Goal: Task Accomplishment & Management: Manage account settings

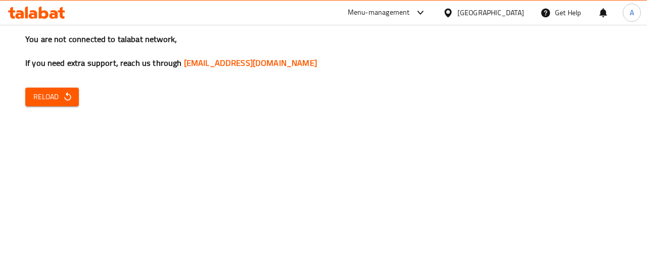
click at [392, 202] on div "You are not connected to talabat network, If you need extra support, reach us t…" at bounding box center [323, 139] width 647 height 279
click at [24, 13] on icon at bounding box center [36, 13] width 57 height 12
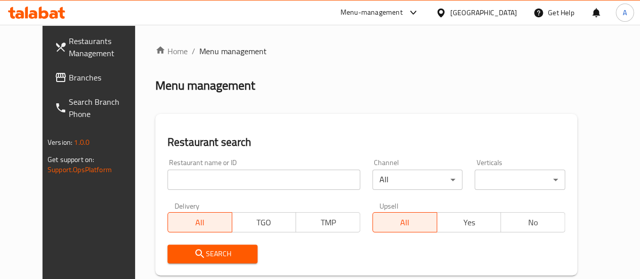
click at [232, 173] on input "search" at bounding box center [263, 179] width 193 height 20
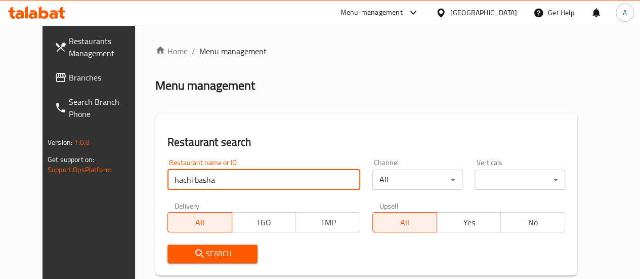
type input "hachi basha"
click button "Search" at bounding box center [212, 253] width 91 height 19
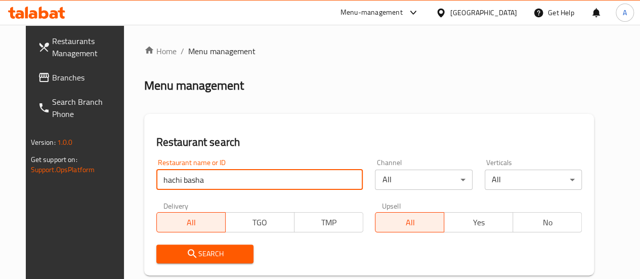
click at [241, 252] on button "Search" at bounding box center [204, 253] width 97 height 19
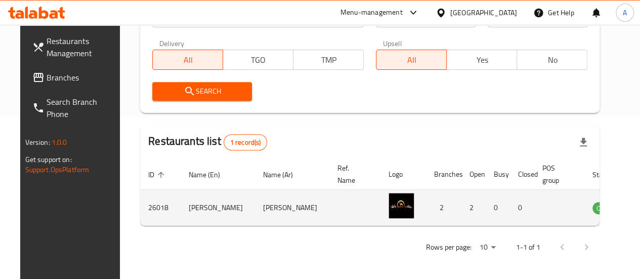
scroll to position [164, 0]
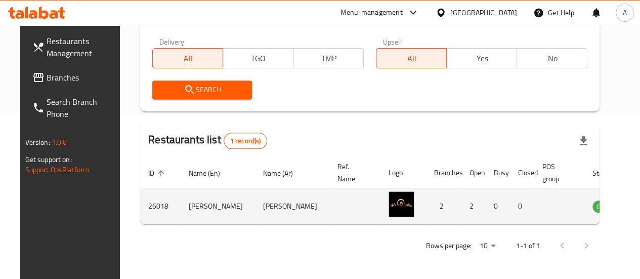
click at [639, 205] on icon "enhanced table" at bounding box center [651, 206] width 12 height 12
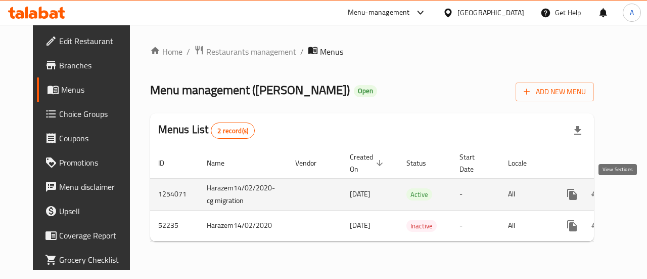
click at [639, 190] on icon "enhanced table" at bounding box center [645, 194] width 12 height 12
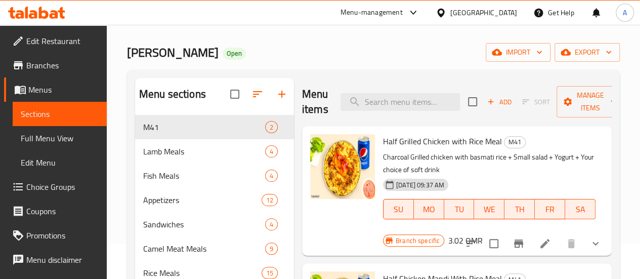
scroll to position [51, 0]
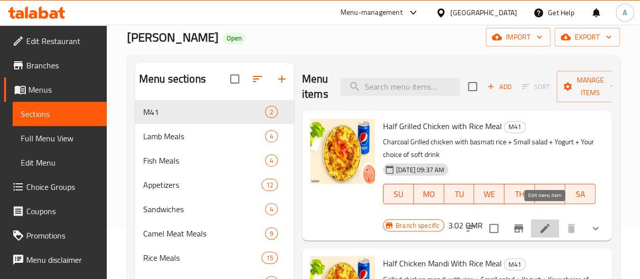
click at [540, 222] on icon at bounding box center [545, 228] width 12 height 12
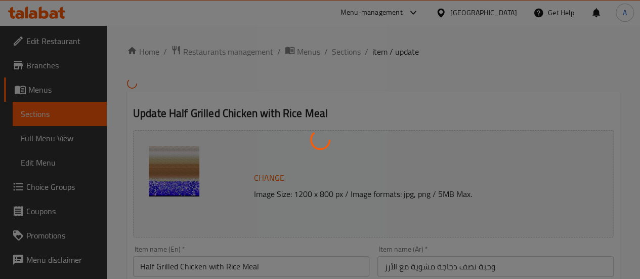
type input "اختيار الدجاج"
type input "1"
type input "اختيارك من الاطباق"
type input "2"
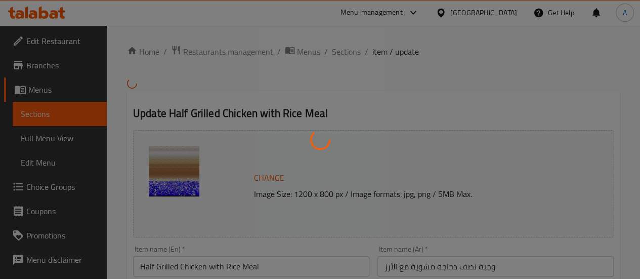
type input "2"
type input "اختيار المشروب الغازي"
type input "1"
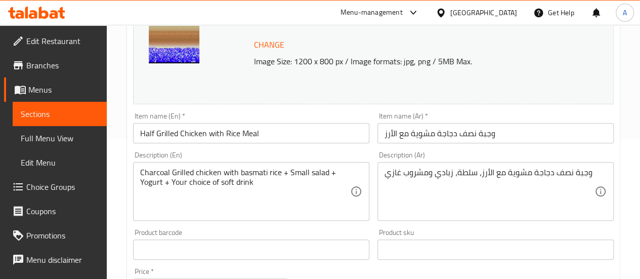
scroll to position [202, 0]
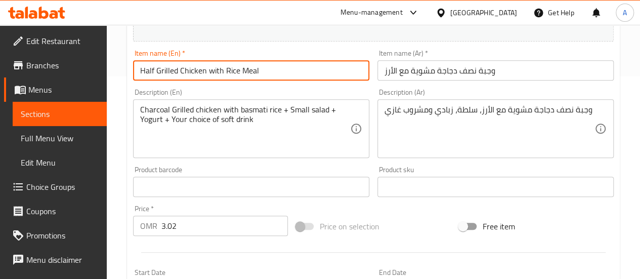
click at [198, 66] on input "Half Grilled Chicken with Rice Meal" at bounding box center [251, 70] width 236 height 20
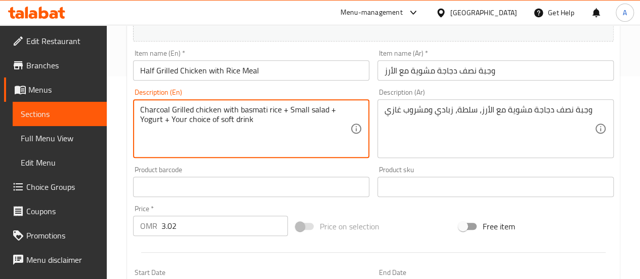
click at [182, 115] on textarea "Charcoal Grilled chicken with basmati rice + Small salad + Yogurt + Your choice…" at bounding box center [245, 129] width 210 height 48
click at [181, 114] on textarea "Charcoal Grilled chicken with basmati rice + Small salad + Yogurt + Your choice…" at bounding box center [245, 129] width 210 height 48
click at [182, 114] on textarea "Charcoal Grilled chicken with basmati rice + Small salad + Yogurt + Your choice…" at bounding box center [245, 129] width 210 height 48
click at [181, 114] on textarea "Charcoal Grilled chicken with basmati rice + Small salad + Yogurt + Your choice…" at bounding box center [245, 129] width 210 height 48
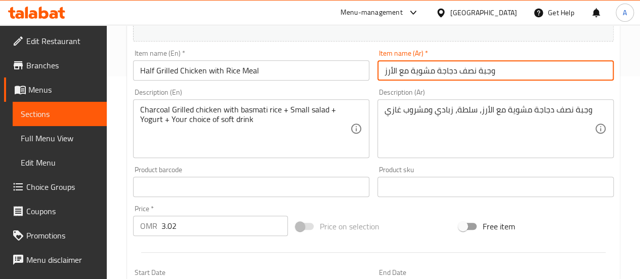
click at [417, 69] on input "وجبة نصف دجاجة مشوية مع الأرز" at bounding box center [495, 70] width 236 height 20
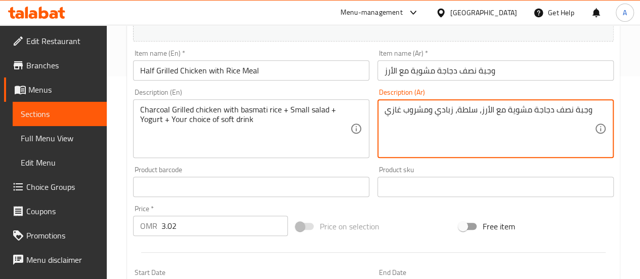
click at [470, 107] on textarea "وجبة نصف دجاجة مشوية مع الأرز، سلطة، زبادي ومشروب غازي" at bounding box center [489, 129] width 210 height 48
click at [469, 107] on textarea "وجبة نصف دجاجة مشوية مع الأرز، سلطة، زبادي ومشروب غازي" at bounding box center [489, 129] width 210 height 48
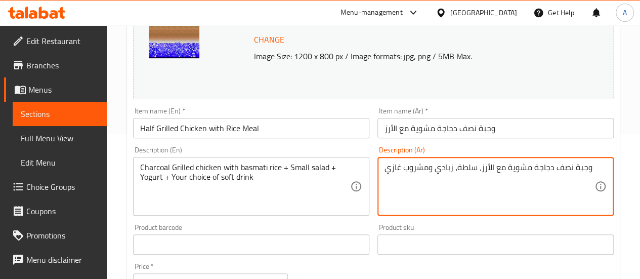
scroll to position [0, 0]
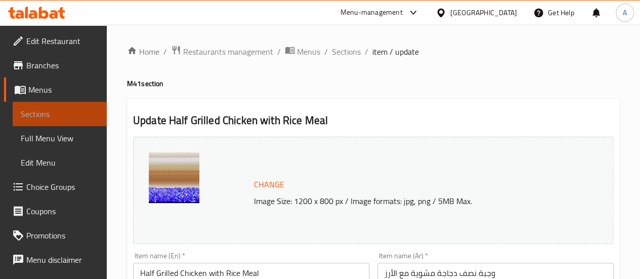
click at [71, 121] on link "Sections" at bounding box center [60, 114] width 94 height 24
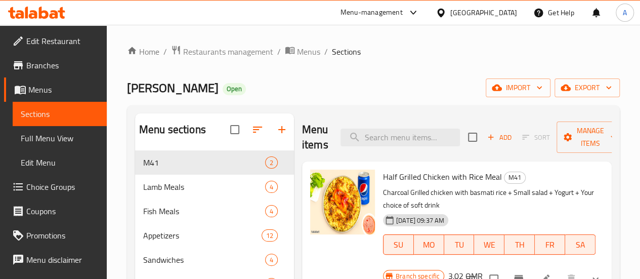
click at [486, 134] on span "Add" at bounding box center [499, 137] width 27 height 12
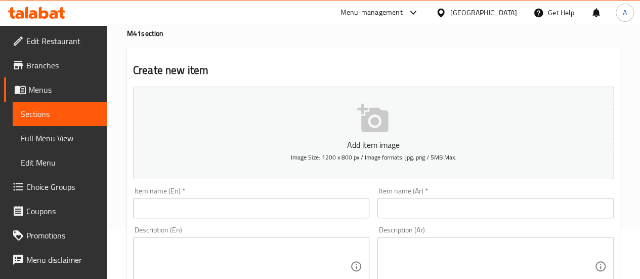
scroll to position [101, 0]
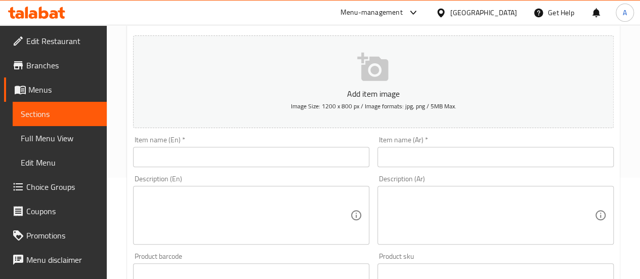
click at [220, 164] on input "text" at bounding box center [251, 157] width 236 height 20
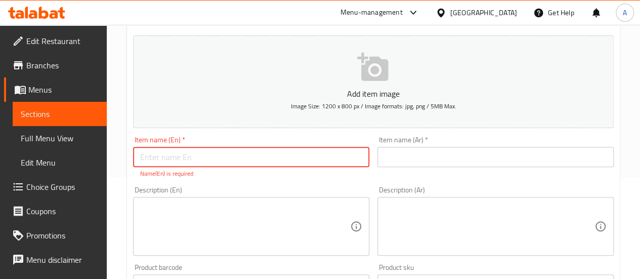
paste input "Half Grilled Chicken with Rice Meal"
type input "Half Grilled Chicken with Rice Meal"
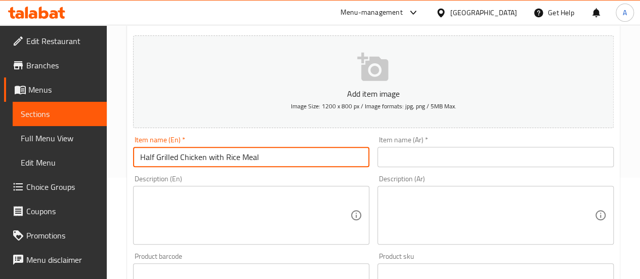
click at [245, 203] on textarea at bounding box center [245, 215] width 210 height 48
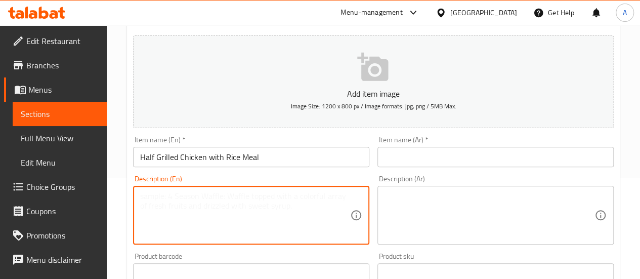
paste textarea "Charcoal Grilled chicken with basmati rice + Small salad + Yogurt + Your choice…"
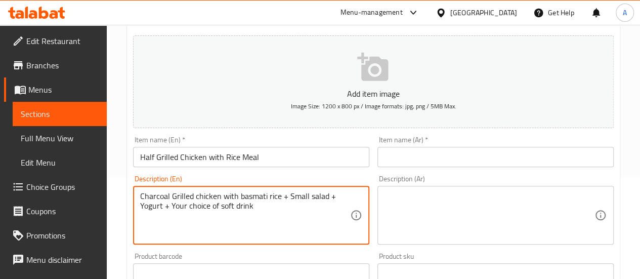
type textarea "Charcoal Grilled chicken with basmati rice + Small salad + Yogurt + Your choice…"
click at [423, 153] on input "text" at bounding box center [495, 157] width 236 height 20
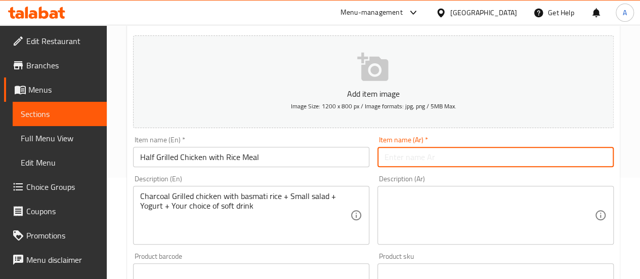
paste input "وجبة نصف دجاجة مشوية مع الأرز"
type input "وجبة نصف دجاجة مشوية مع الأرز"
click at [440, 187] on div "Description (Ar)" at bounding box center [495, 215] width 236 height 59
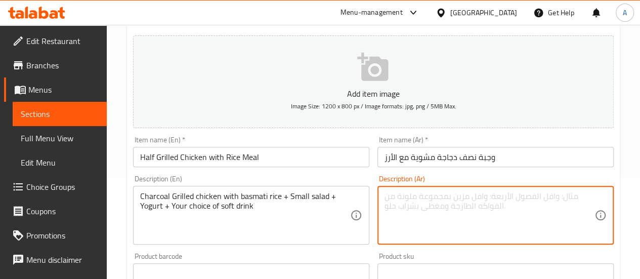
paste textarea "وجبة نصف دجاجة مشوية مع الأرز، سلطة، زبادي ومشروب غازي"
type textarea "وجبة نصف دجاجة مشوية مع الأرز، سلطة، زبادي ومشروب غازي"
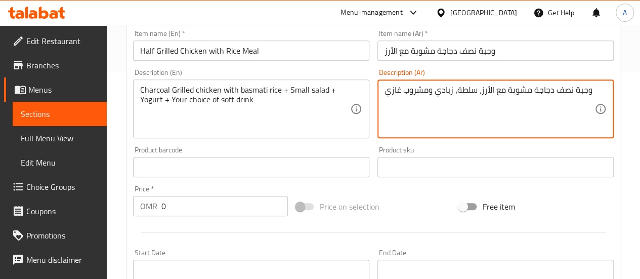
scroll to position [303, 0]
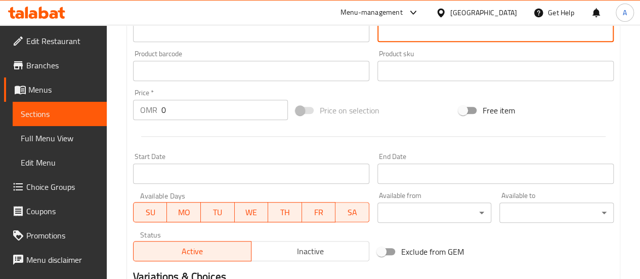
drag, startPoint x: 180, startPoint y: 110, endPoint x: 92, endPoint y: 83, distance: 91.4
click at [129, 100] on div "Price   * OMR 0 Price *" at bounding box center [210, 104] width 163 height 39
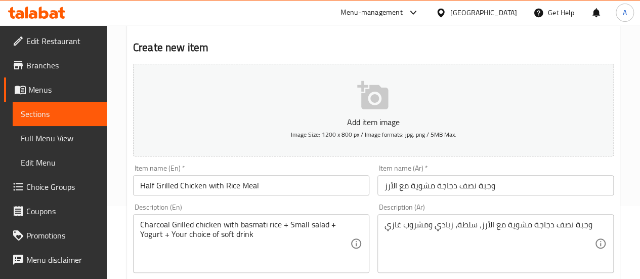
scroll to position [152, 0]
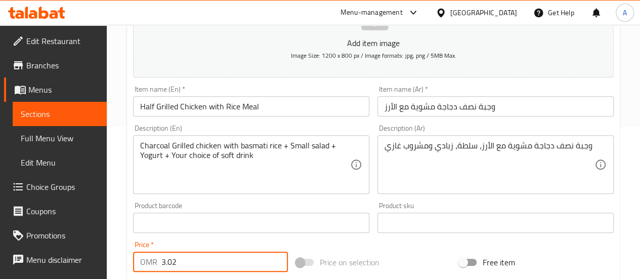
type input "3.02"
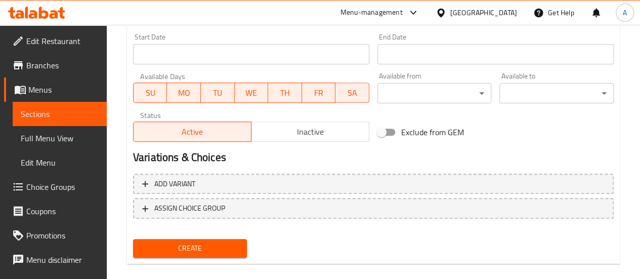
scroll to position [435, 0]
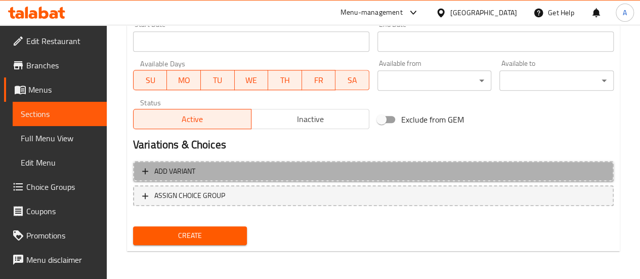
click at [165, 174] on span "Add variant" at bounding box center [174, 171] width 41 height 13
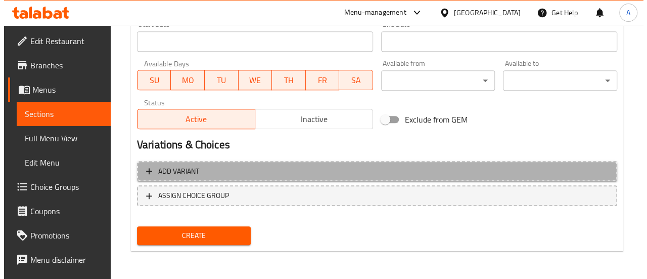
scroll to position [428, 0]
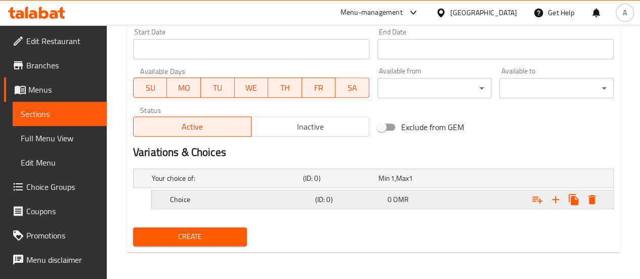
click at [594, 195] on icon "Expand" at bounding box center [591, 199] width 7 height 9
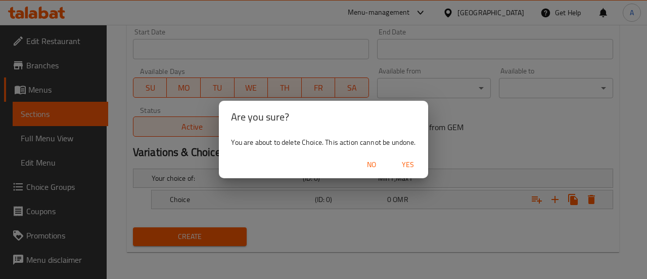
click at [412, 164] on span "Yes" at bounding box center [408, 164] width 24 height 13
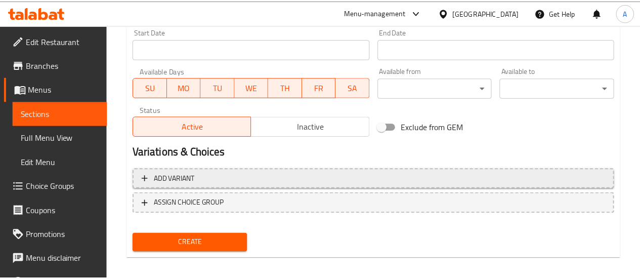
scroll to position [425, 0]
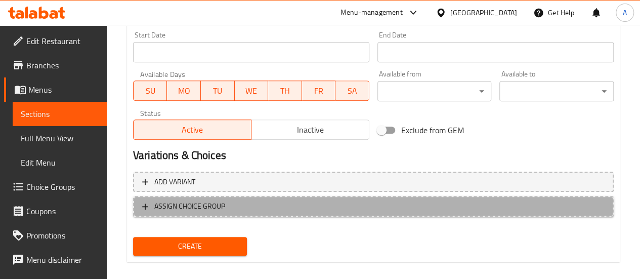
click at [253, 208] on span "ASSIGN CHOICE GROUP" at bounding box center [373, 206] width 462 height 13
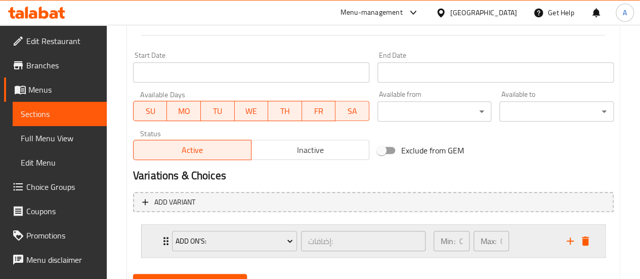
scroll to position [452, 0]
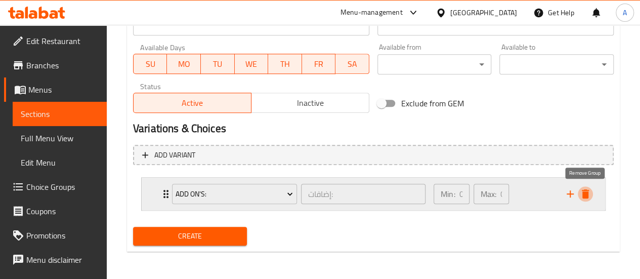
click at [589, 194] on icon "delete" at bounding box center [585, 194] width 12 height 12
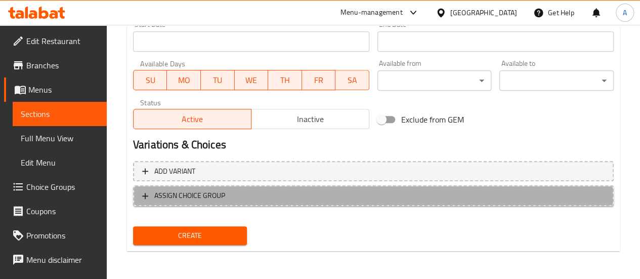
click at [205, 199] on span "ASSIGN CHOICE GROUP" at bounding box center [189, 195] width 71 height 13
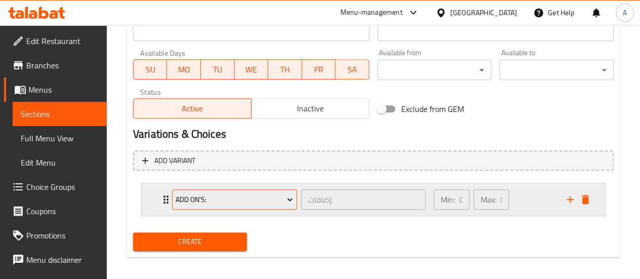
scroll to position [452, 0]
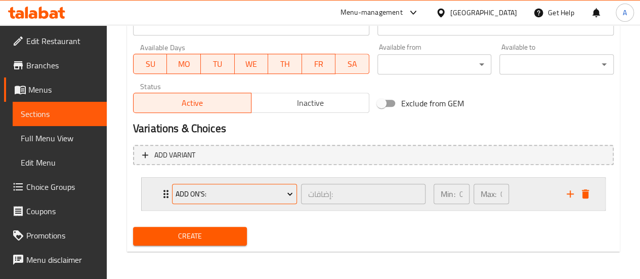
click at [243, 199] on span "Add On's:" at bounding box center [233, 194] width 117 height 13
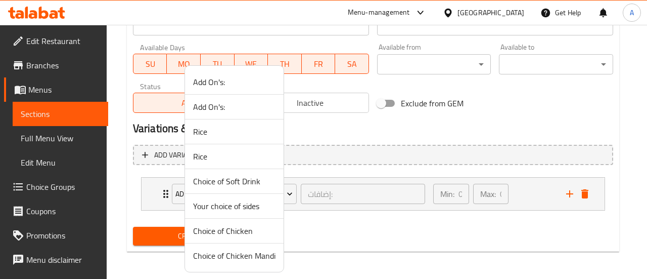
click at [236, 231] on span "Choice of Chicken" at bounding box center [234, 231] width 82 height 12
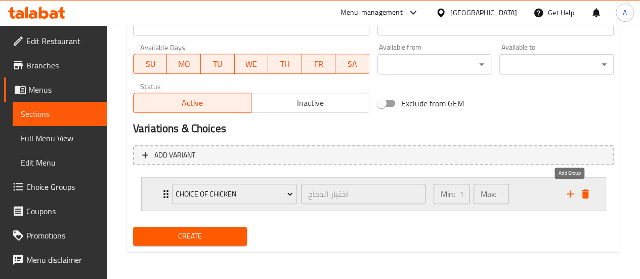
click at [568, 194] on icon "add" at bounding box center [570, 194] width 12 height 12
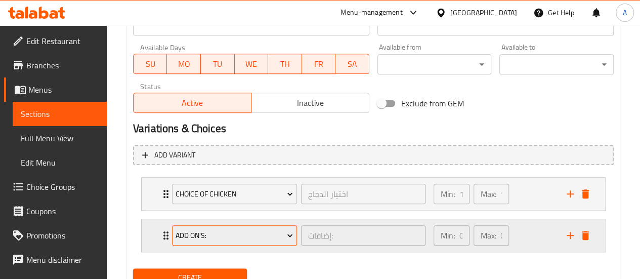
click at [264, 230] on span "Add On's:" at bounding box center [233, 235] width 117 height 13
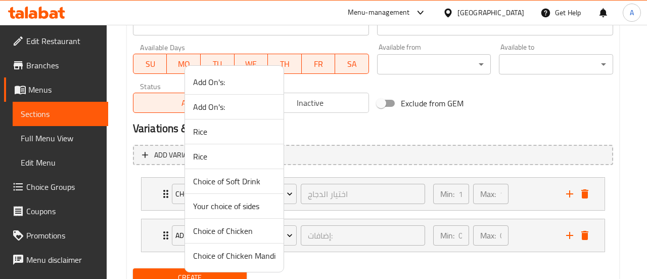
click at [255, 208] on span "Your choice of sides" at bounding box center [234, 206] width 82 height 12
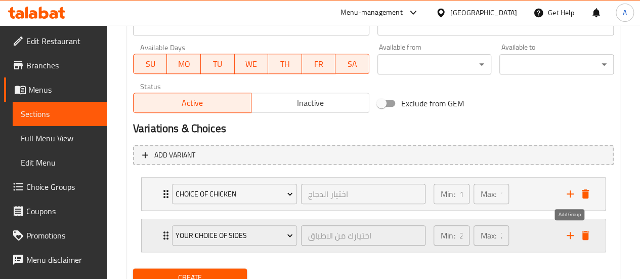
click at [568, 235] on icon "add" at bounding box center [570, 235] width 12 height 12
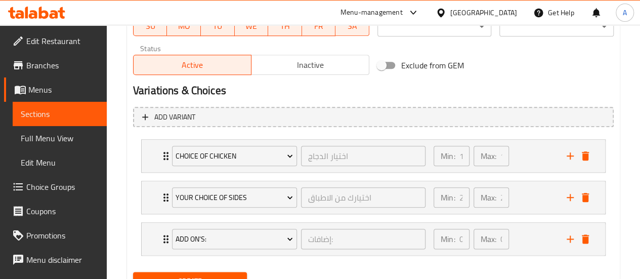
scroll to position [534, 0]
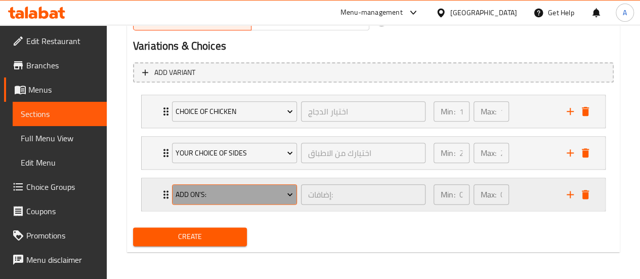
click at [238, 195] on span "Add On's:" at bounding box center [233, 194] width 117 height 13
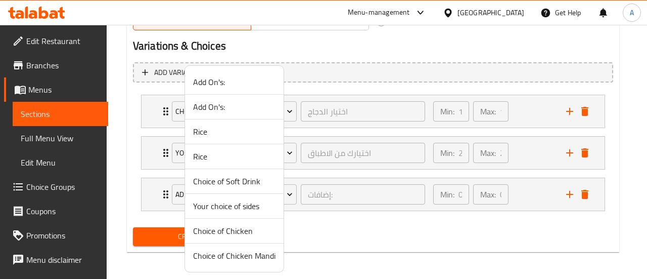
click at [254, 180] on span "Choice of Soft Drink" at bounding box center [234, 181] width 82 height 12
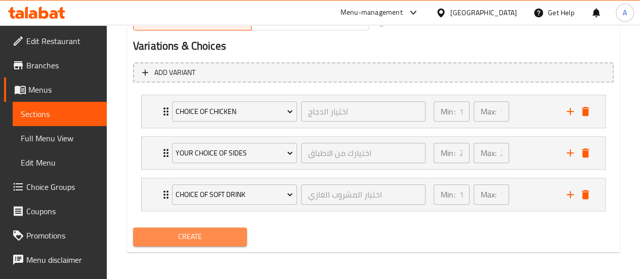
click at [225, 232] on span "Create" at bounding box center [190, 236] width 98 height 13
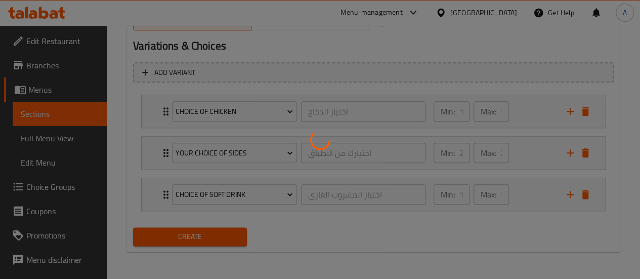
type input "0"
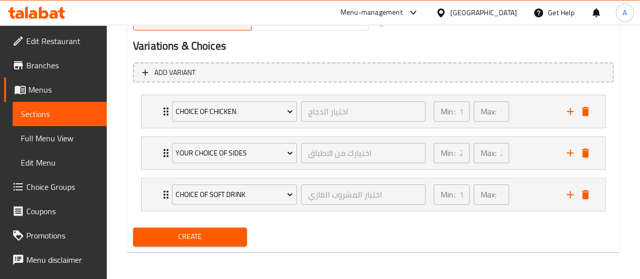
click at [31, 114] on span "Sections" at bounding box center [60, 114] width 78 height 12
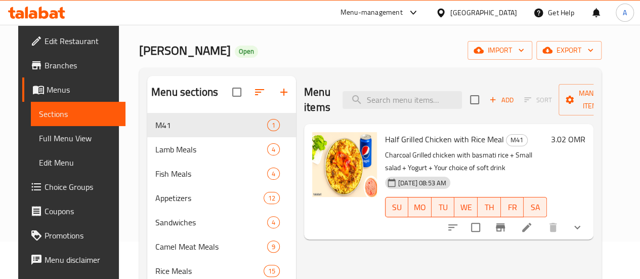
scroll to position [101, 0]
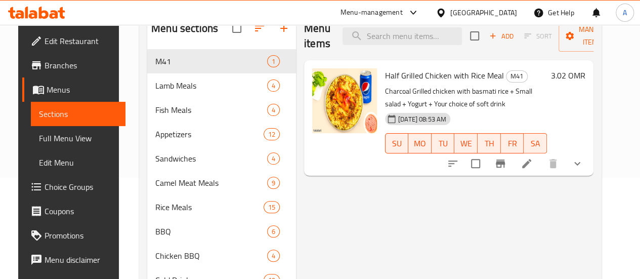
click at [541, 169] on li at bounding box center [526, 163] width 28 height 18
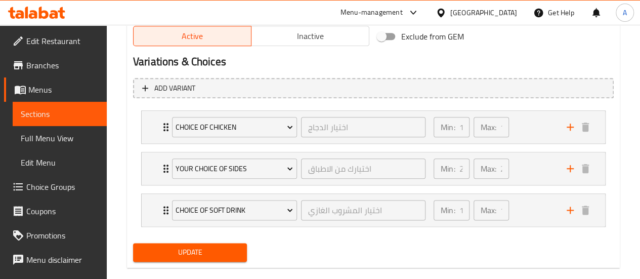
scroll to position [549, 0]
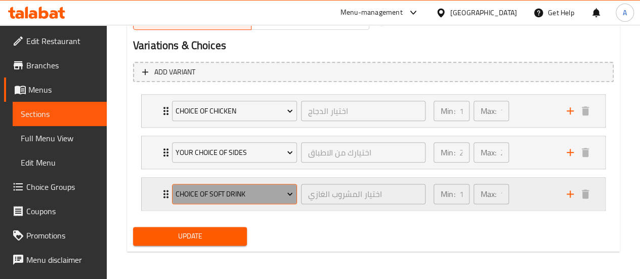
click at [224, 198] on span "Choice of Soft Drink" at bounding box center [233, 194] width 117 height 13
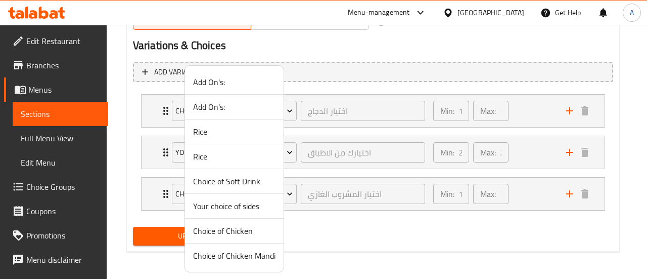
click at [360, 232] on div at bounding box center [323, 139] width 647 height 279
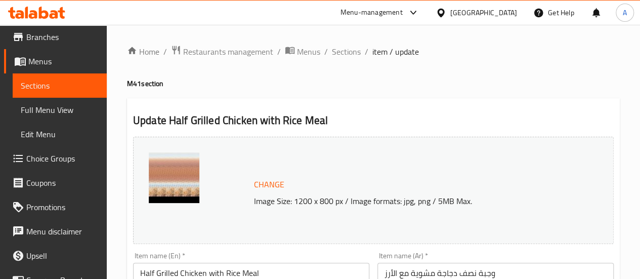
scroll to position [0, 0]
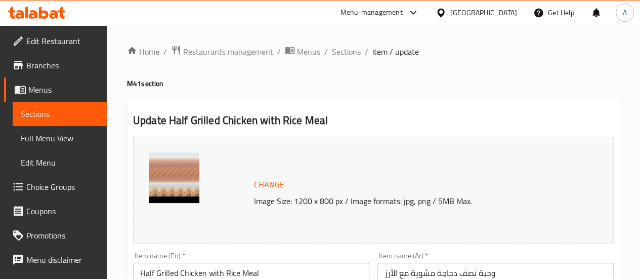
click at [58, 182] on span "Choice Groups" at bounding box center [62, 187] width 72 height 12
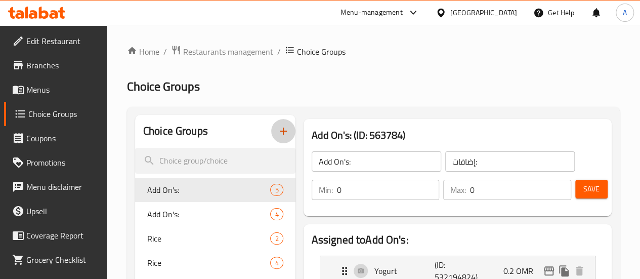
click at [277, 126] on icon "button" at bounding box center [283, 131] width 12 height 12
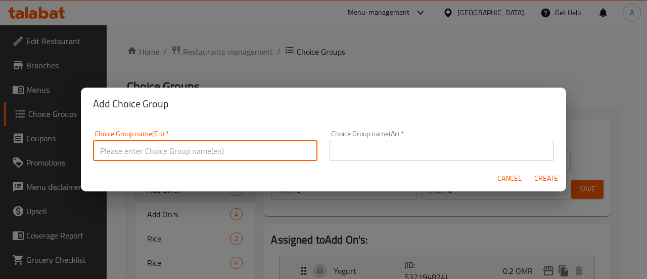
click at [247, 152] on input "text" at bounding box center [205, 151] width 225 height 20
type input "Choice of carbonated drink"
click at [180, 149] on input "Choice of carbonated drink" at bounding box center [205, 151] width 225 height 20
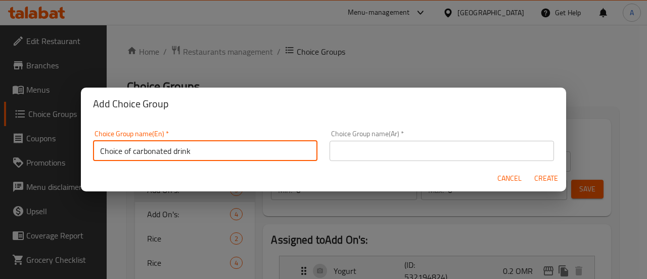
click at [390, 142] on input "text" at bounding box center [442, 151] width 225 height 20
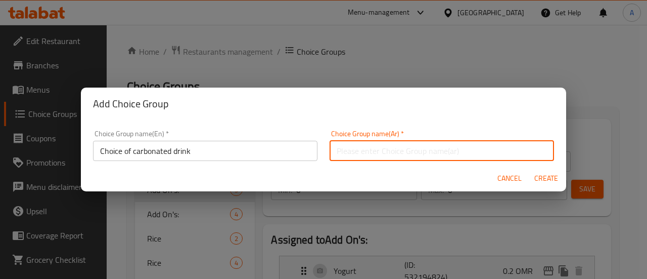
paste input "اختيار المشروب الغازي"
type input "اختيار المشروب الغازي"
click at [540, 172] on span "Create" at bounding box center [546, 178] width 24 height 13
type input "Choice of carbonated drink"
type input "اختيار المشروب الغازي"
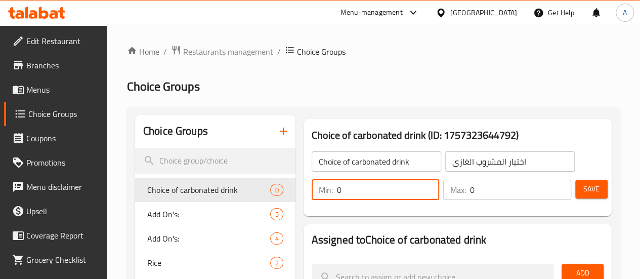
drag, startPoint x: 349, startPoint y: 189, endPoint x: 271, endPoint y: 188, distance: 78.4
click at [312, 188] on div "Min: 0 ​" at bounding box center [376, 190] width 128 height 20
type input "1"
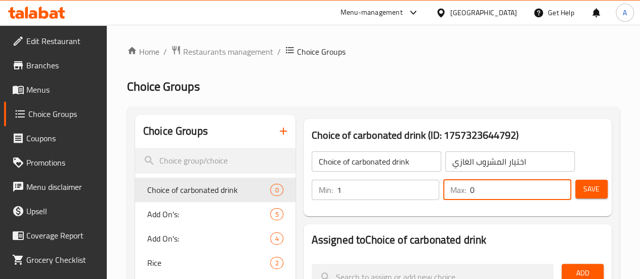
drag, startPoint x: 512, startPoint y: 191, endPoint x: 396, endPoint y: 195, distance: 115.4
click at [356, 203] on div "Min: 1 ​ Max: 0 ​" at bounding box center [441, 189] width 268 height 28
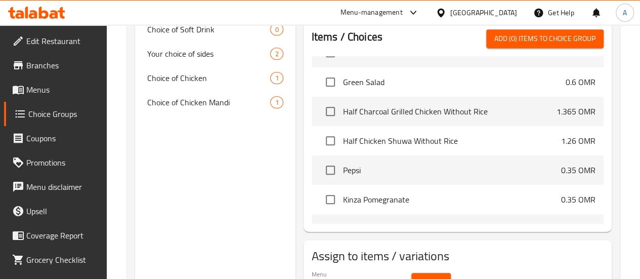
scroll to position [2276, 0]
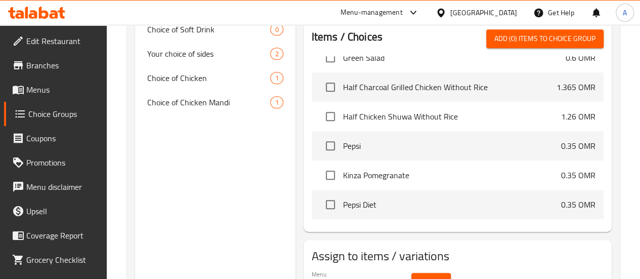
type input "1"
click at [320, 142] on input "checkbox" at bounding box center [330, 145] width 21 height 21
checkbox input "true"
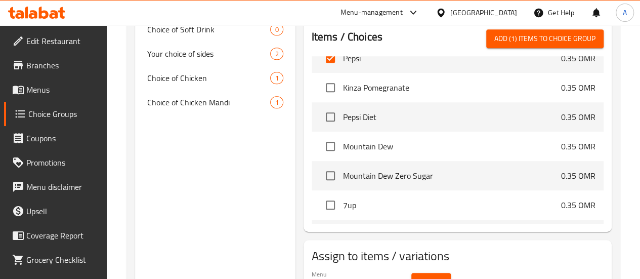
scroll to position [2377, 0]
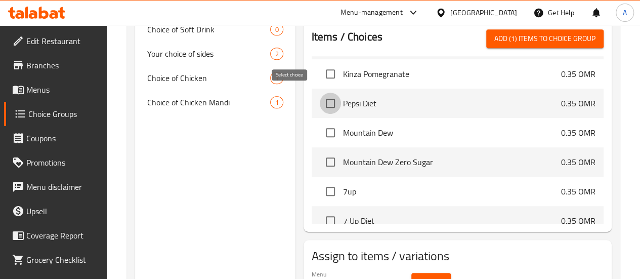
click at [320, 93] on input "checkbox" at bounding box center [330, 103] width 21 height 21
checkbox input "true"
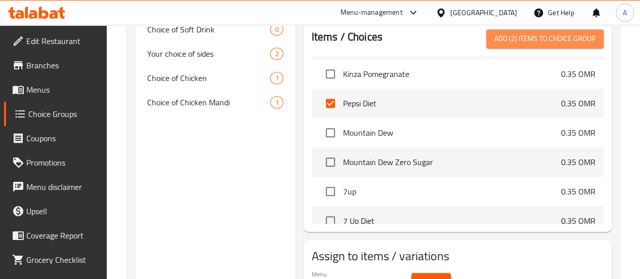
click at [511, 36] on span "Add (2) items to choice group" at bounding box center [544, 38] width 101 height 13
checkbox input "false"
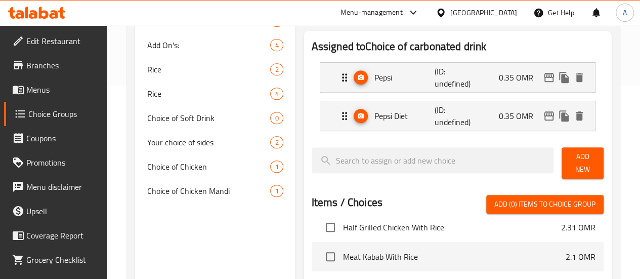
scroll to position [79, 0]
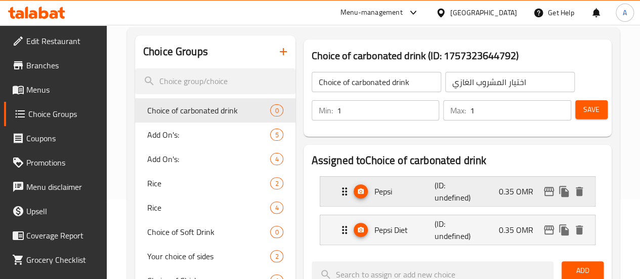
click at [512, 189] on p "0.35 OMR" at bounding box center [520, 191] width 42 height 12
click at [434, 193] on p "(ID: undefined)" at bounding box center [454, 191] width 40 height 24
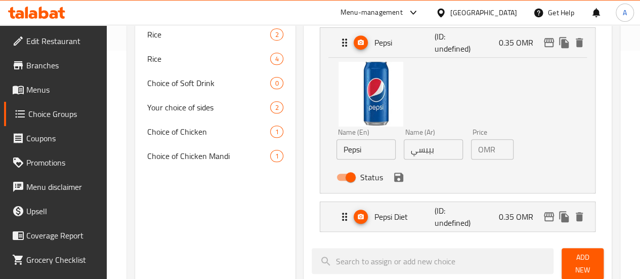
scroll to position [231, 0]
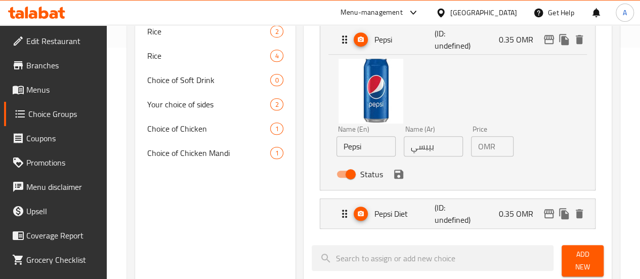
click at [499, 145] on input "0.35" at bounding box center [506, 146] width 14 height 20
click at [394, 175] on icon "save" at bounding box center [398, 173] width 9 height 9
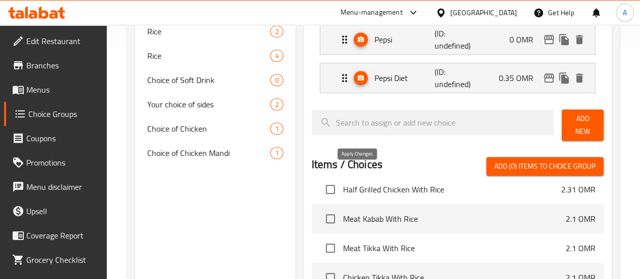
type input "0"
click at [480, 86] on div "Pepsi Diet (ID: undefined) 0.35 OMR" at bounding box center [460, 77] width 244 height 29
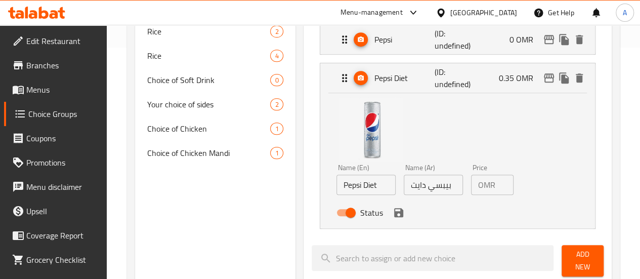
click at [480, 181] on div "OMR 0.35 Price" at bounding box center [492, 184] width 42 height 20
click at [480, 182] on div "OMR 0.35 Price" at bounding box center [492, 184] width 42 height 20
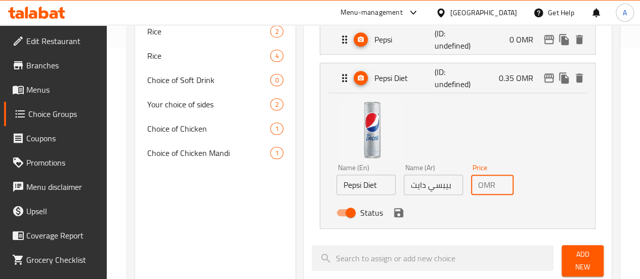
click at [480, 182] on div "OMR 0.35 Price" at bounding box center [492, 184] width 42 height 20
click at [499, 182] on input "0.35" at bounding box center [506, 184] width 14 height 20
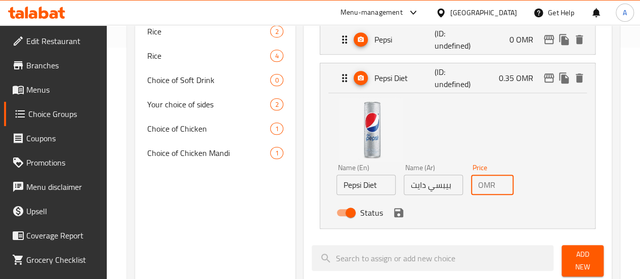
click at [499, 182] on input "0.35" at bounding box center [506, 184] width 14 height 20
click at [394, 215] on icon "save" at bounding box center [398, 212] width 9 height 9
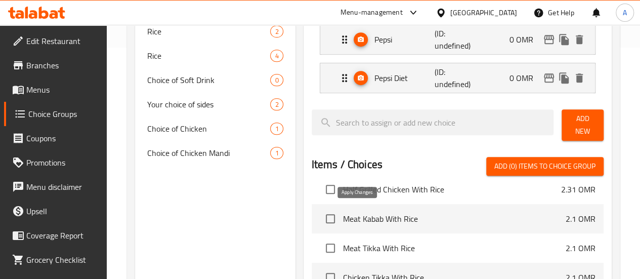
type input "0"
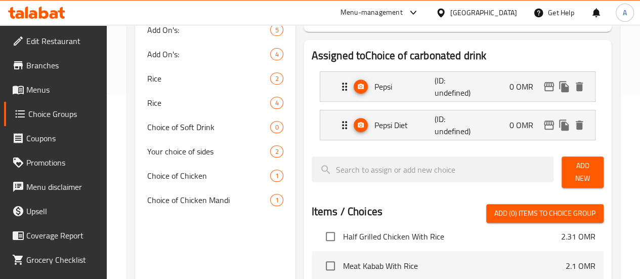
scroll to position [130, 0]
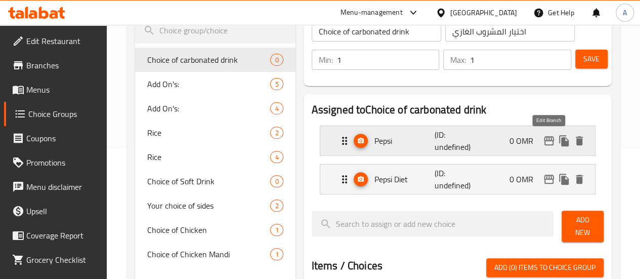
click at [548, 136] on icon "edit" at bounding box center [549, 141] width 12 height 12
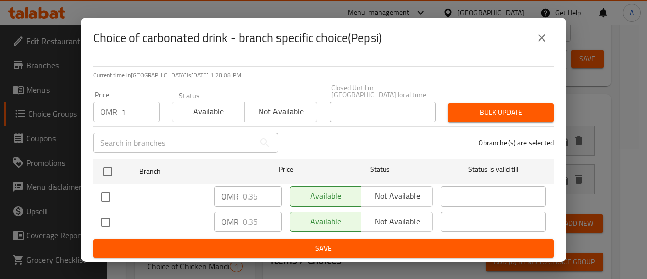
click at [151, 108] on input "1" at bounding box center [140, 112] width 38 height 20
type input "0"
click at [148, 115] on input "0" at bounding box center [140, 112] width 38 height 20
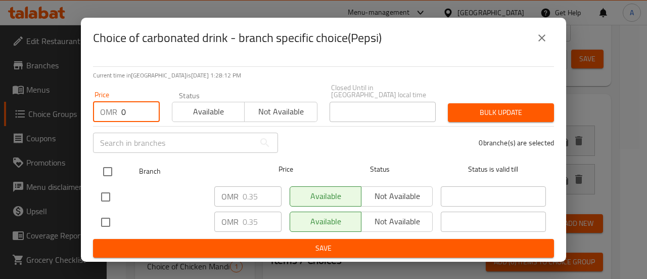
click at [110, 175] on input "checkbox" at bounding box center [107, 171] width 21 height 21
checkbox input "true"
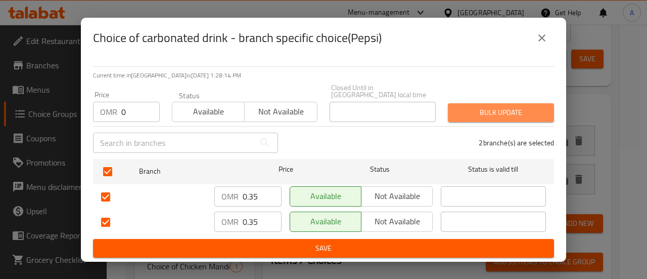
click at [509, 106] on span "Bulk update" at bounding box center [501, 112] width 90 height 13
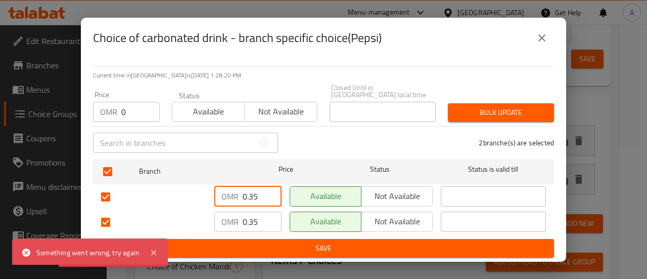
drag, startPoint x: 262, startPoint y: 186, endPoint x: 220, endPoint y: 195, distance: 42.6
click at [221, 195] on div "OMR 0.35 ​" at bounding box center [247, 196] width 67 height 20
type input "0"
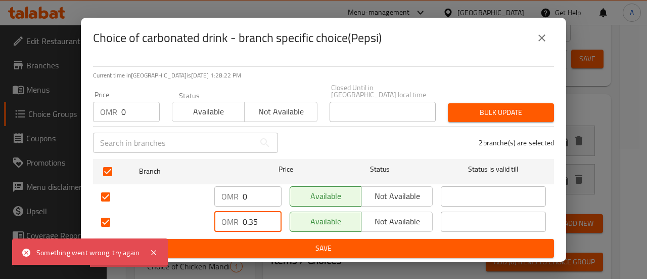
drag, startPoint x: 262, startPoint y: 211, endPoint x: 235, endPoint y: 220, distance: 28.6
click at [235, 220] on div "OMR 0.35 ​" at bounding box center [247, 221] width 67 height 20
type input "0"
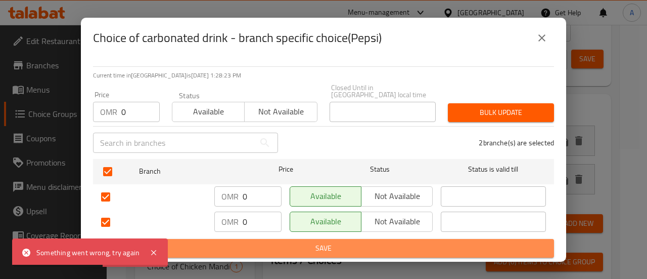
click at [345, 239] on button "Save" at bounding box center [323, 248] width 461 height 19
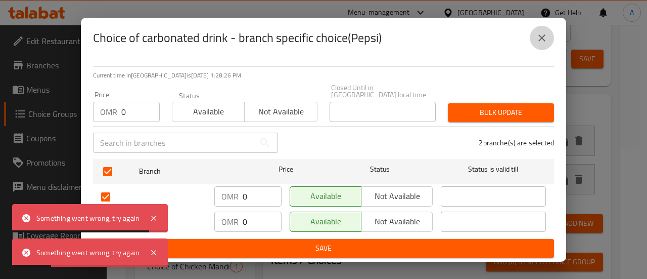
click at [542, 35] on icon "close" at bounding box center [542, 38] width 12 height 12
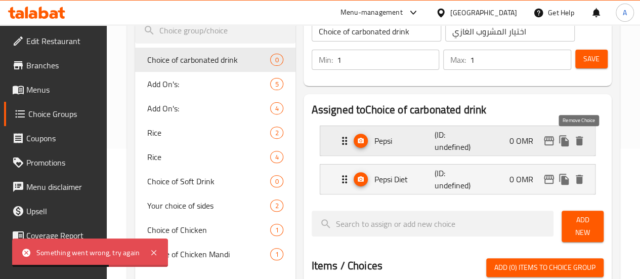
click at [578, 134] on button "delete" at bounding box center [578, 140] width 15 height 15
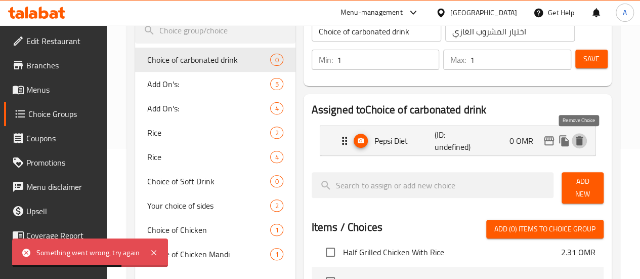
click at [578, 134] on button "delete" at bounding box center [578, 140] width 15 height 15
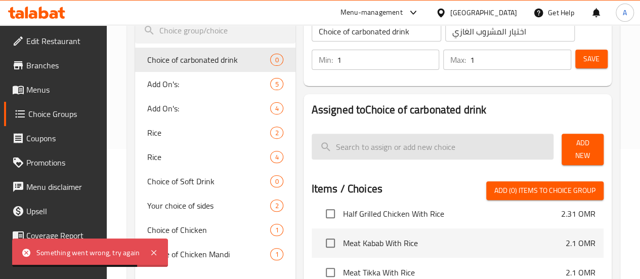
click at [342, 140] on input "search" at bounding box center [433, 147] width 242 height 26
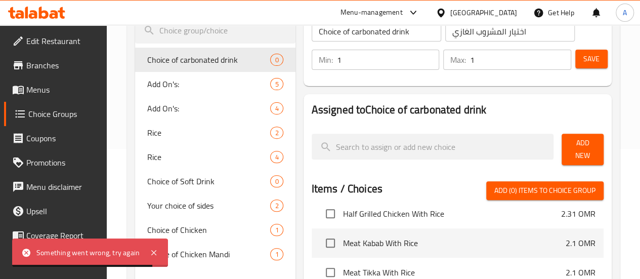
click at [598, 147] on button "Add New" at bounding box center [582, 149] width 42 height 31
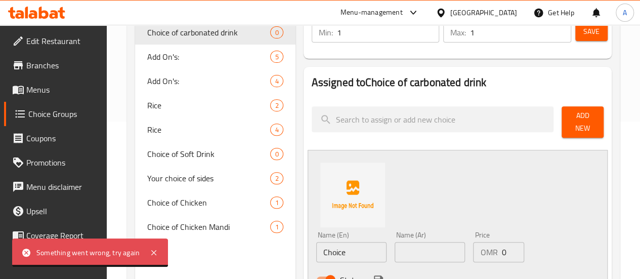
scroll to position [181, 0]
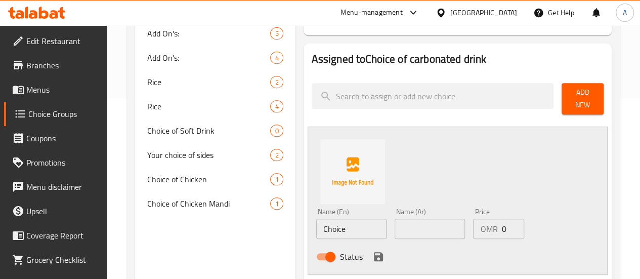
click at [316, 228] on input "Choice" at bounding box center [351, 228] width 70 height 20
type input "C"
type input "Pepsi"
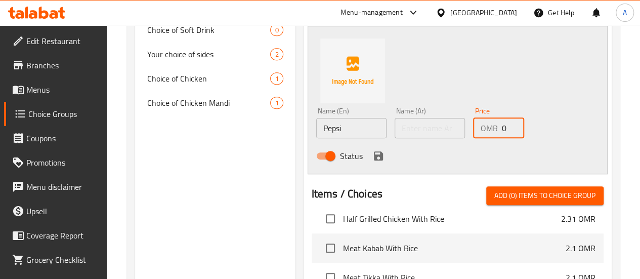
scroll to position [282, 0]
click at [374, 151] on icon "save" at bounding box center [378, 155] width 9 height 9
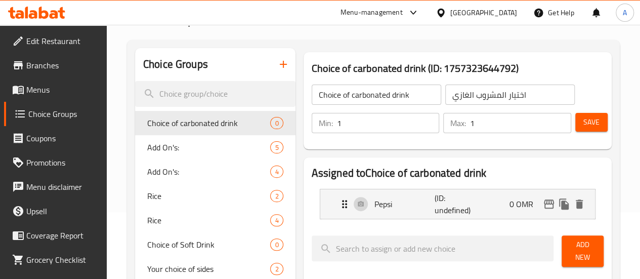
scroll to position [101, 0]
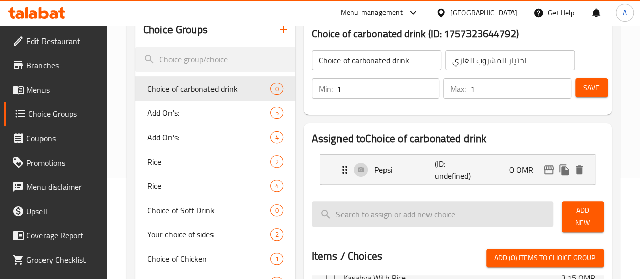
click at [445, 205] on input "search" at bounding box center [433, 214] width 242 height 26
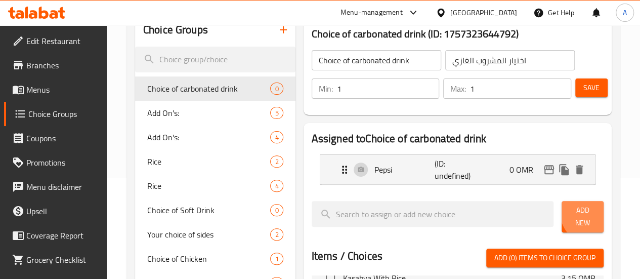
click at [588, 214] on span "Add New" at bounding box center [582, 216] width 26 height 25
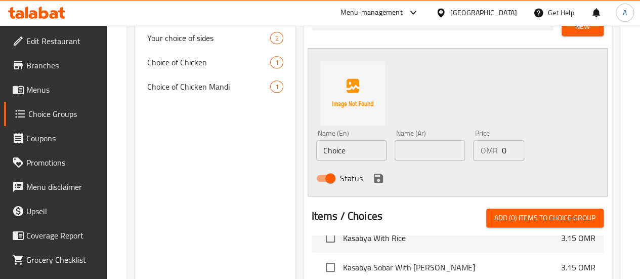
scroll to position [303, 0]
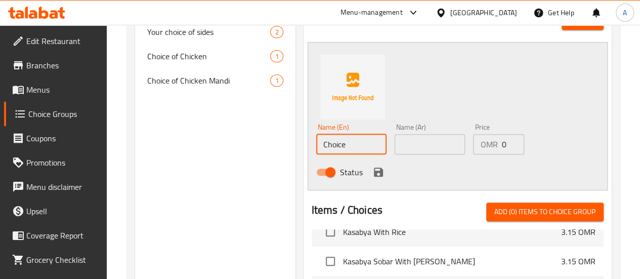
click at [333, 134] on input "Choice" at bounding box center [351, 144] width 70 height 20
type input "p"
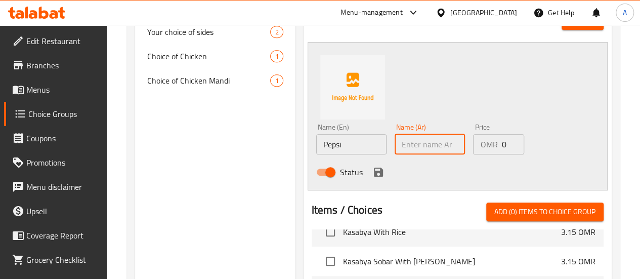
click at [323, 139] on input "Pepsi" at bounding box center [351, 144] width 70 height 20
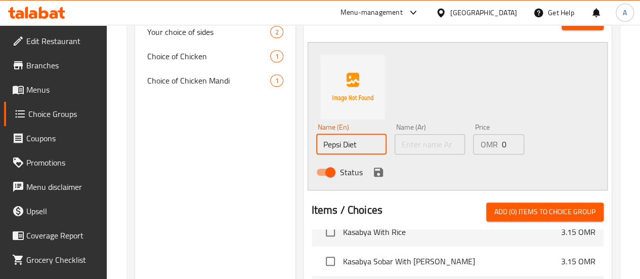
type input "Pepsi Diet"
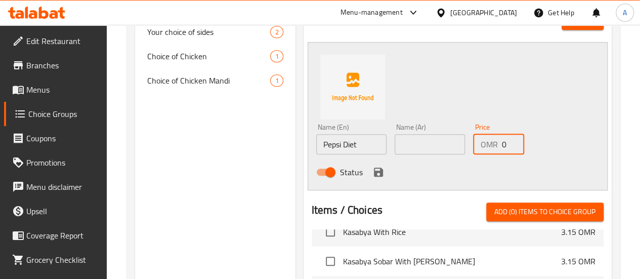
click at [372, 172] on icon "save" at bounding box center [378, 172] width 12 height 12
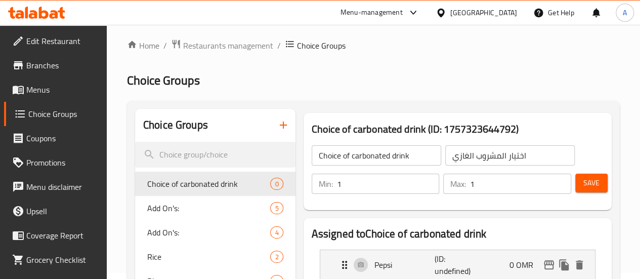
scroll to position [4, 0]
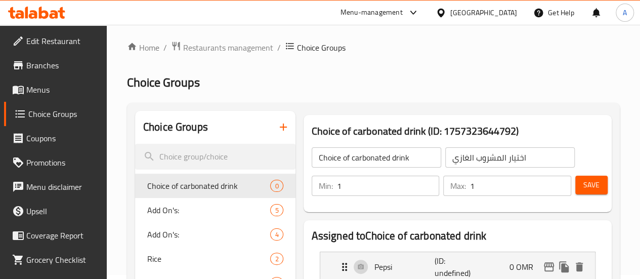
click at [585, 184] on span "Save" at bounding box center [591, 185] width 16 height 13
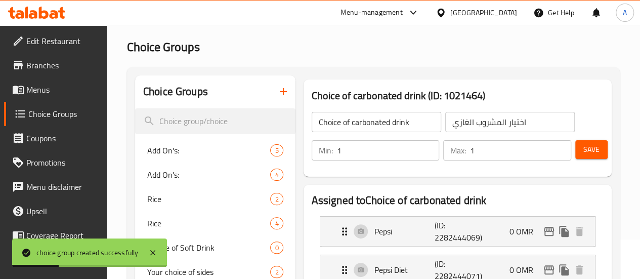
scroll to position [0, 0]
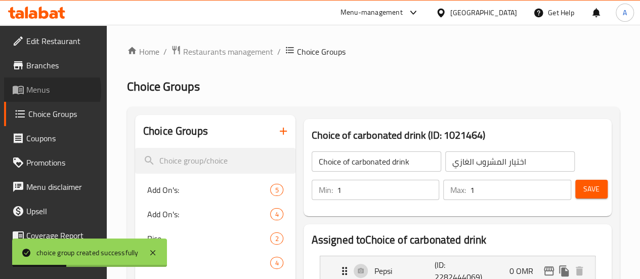
click at [41, 91] on span "Menus" at bounding box center [62, 89] width 72 height 12
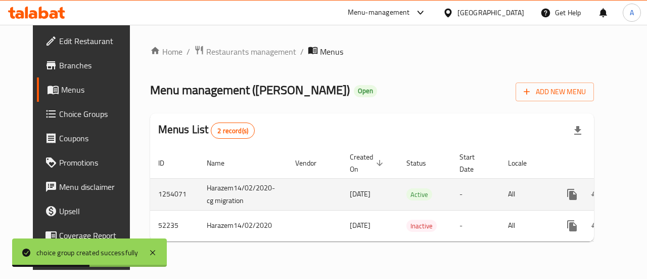
click at [639, 194] on icon "enhanced table" at bounding box center [645, 194] width 9 height 9
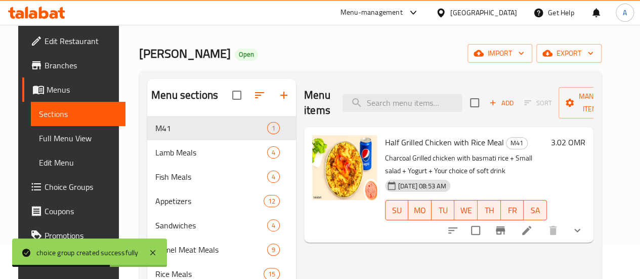
scroll to position [51, 0]
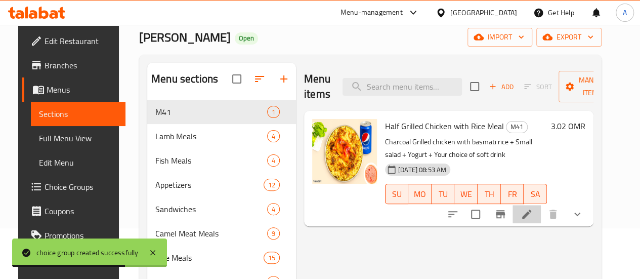
click at [541, 206] on li at bounding box center [526, 214] width 28 height 18
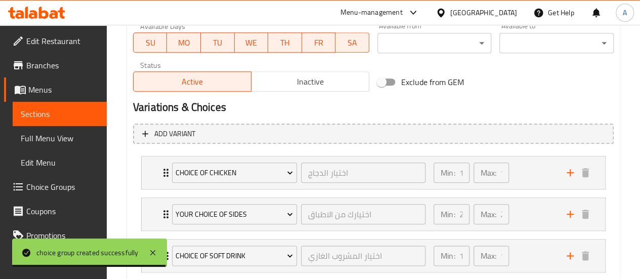
scroll to position [549, 0]
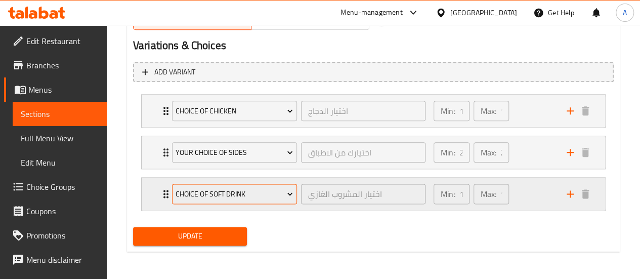
click at [239, 191] on span "Choice of Soft Drink" at bounding box center [233, 194] width 117 height 13
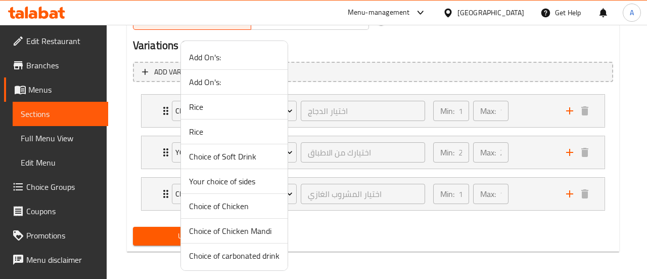
click at [230, 249] on span "Choice of carbonated drink" at bounding box center [234, 255] width 91 height 12
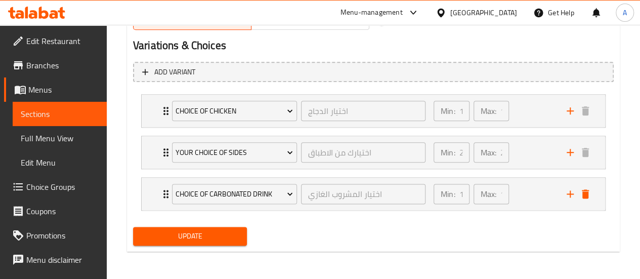
click at [212, 235] on span "Update" at bounding box center [190, 236] width 98 height 13
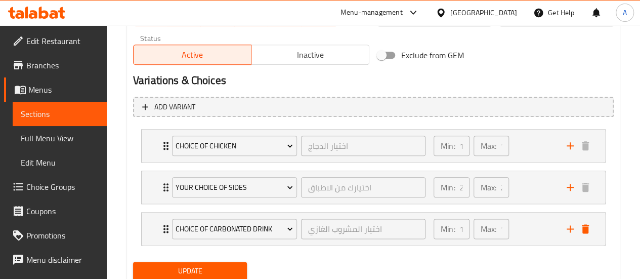
scroll to position [499, 0]
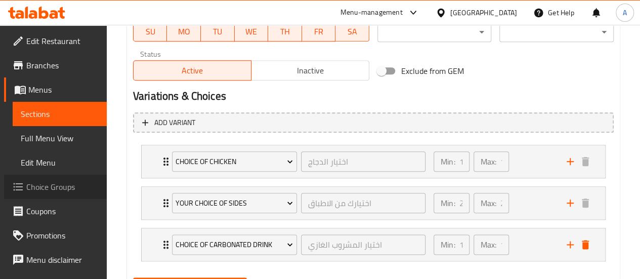
click at [58, 193] on span "Choice Groups" at bounding box center [62, 187] width 72 height 12
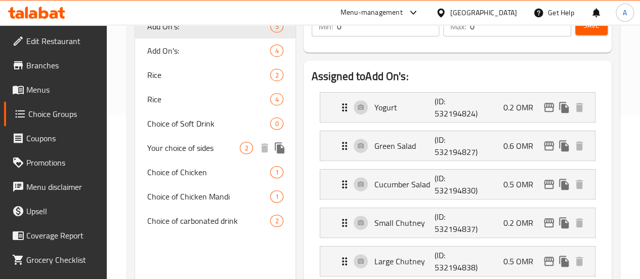
scroll to position [194, 0]
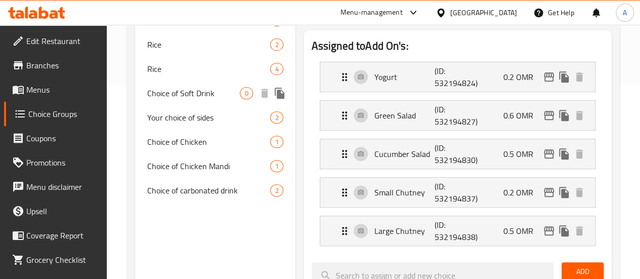
drag, startPoint x: 173, startPoint y: 94, endPoint x: 189, endPoint y: 104, distance: 19.4
click at [173, 94] on span "Choice of Soft Drink" at bounding box center [193, 93] width 93 height 12
type input "Choice of Soft Drink"
type input "اختيار المشروب الغازي"
type input "1"
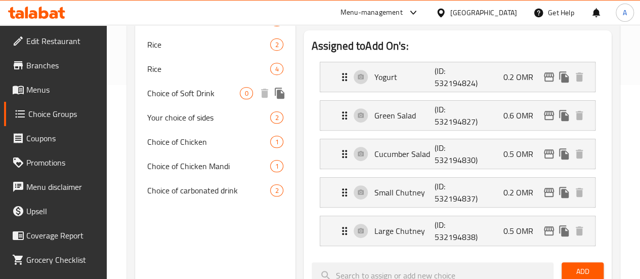
type input "1"
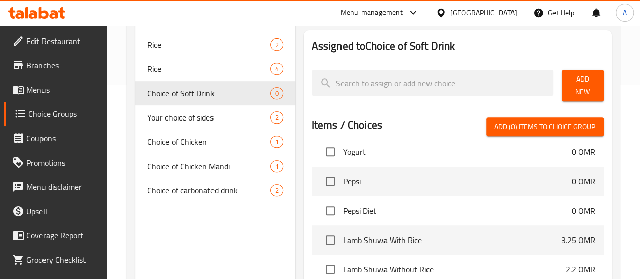
scroll to position [101, 0]
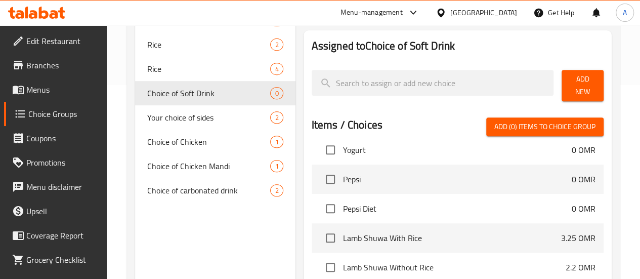
click at [320, 175] on input "checkbox" at bounding box center [330, 178] width 21 height 21
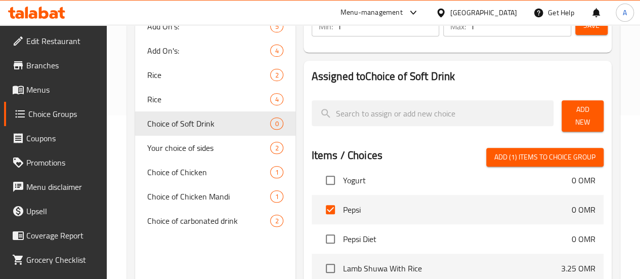
scroll to position [143, 0]
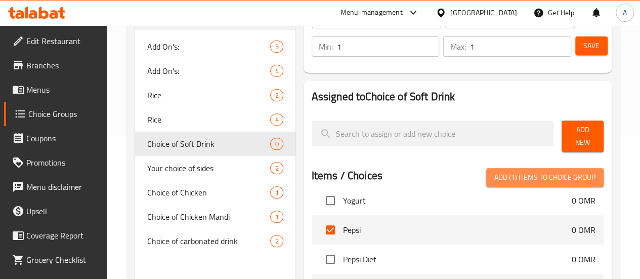
click at [549, 171] on span "Add (1) items to choice group" at bounding box center [544, 177] width 101 height 13
checkbox input "false"
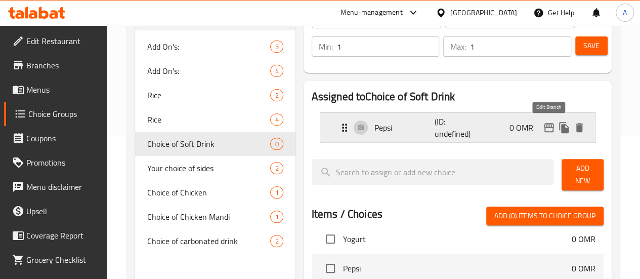
click at [544, 126] on icon "edit" at bounding box center [549, 127] width 10 height 9
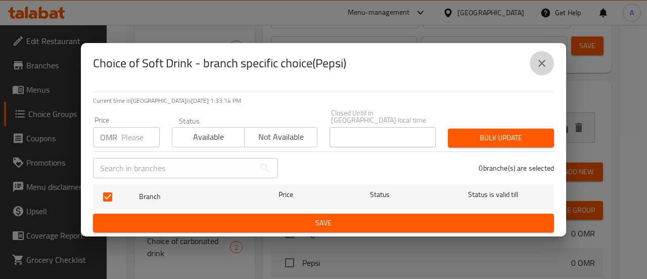
click at [543, 65] on icon "close" at bounding box center [542, 63] width 7 height 7
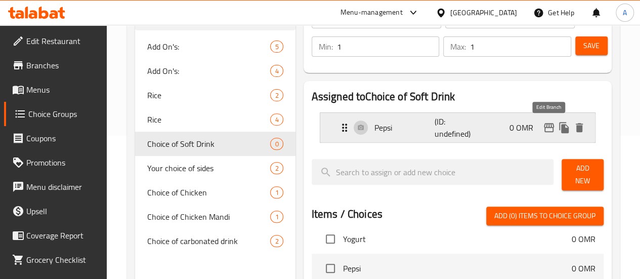
click at [551, 127] on icon "edit" at bounding box center [549, 127] width 10 height 9
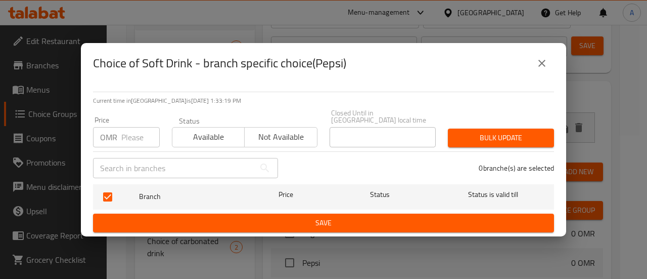
click at [542, 59] on button "close" at bounding box center [542, 63] width 24 height 24
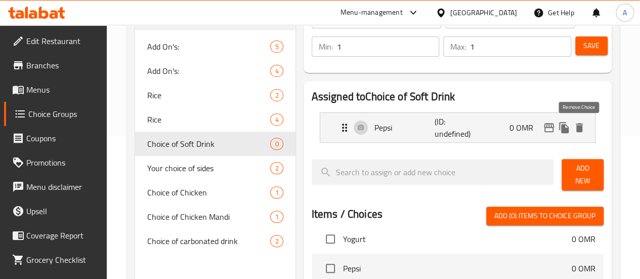
click at [579, 127] on icon "delete" at bounding box center [579, 127] width 7 height 9
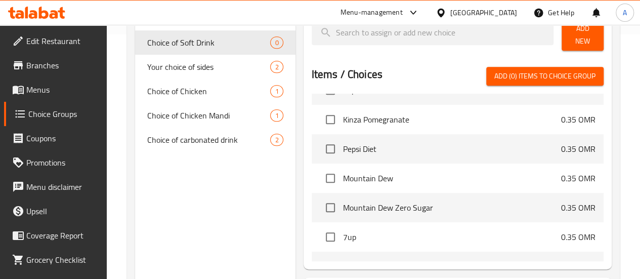
scroll to position [2326, 0]
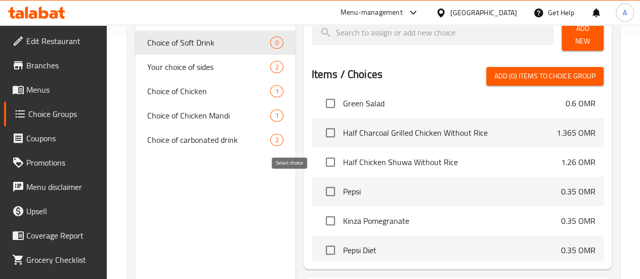
click at [320, 187] on input "checkbox" at bounding box center [330, 191] width 21 height 21
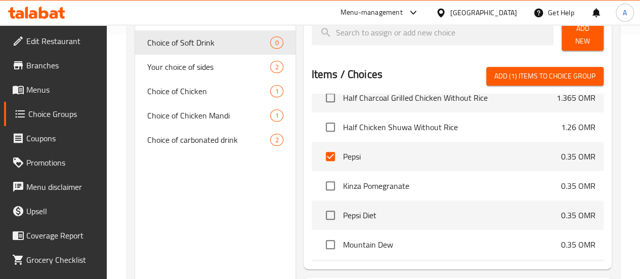
scroll to position [2377, 0]
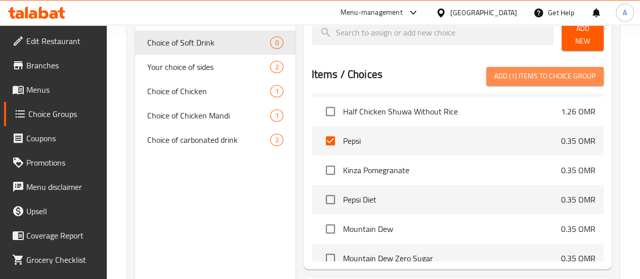
click at [519, 75] on span "Add (1) items to choice group" at bounding box center [544, 76] width 101 height 13
checkbox input "false"
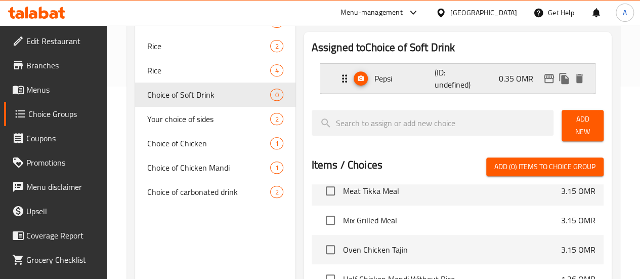
scroll to position [143, 0]
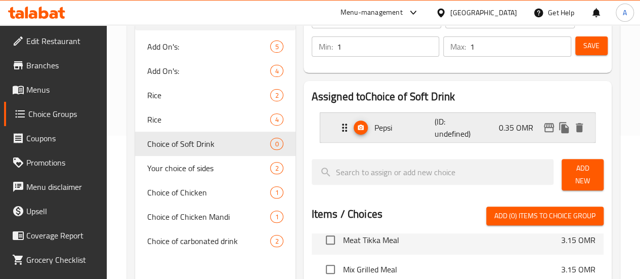
click at [524, 130] on p "0.35 OMR" at bounding box center [520, 127] width 42 height 12
click at [455, 132] on div "Pepsi (ID: undefined) 0.35 OMR" at bounding box center [460, 127] width 244 height 29
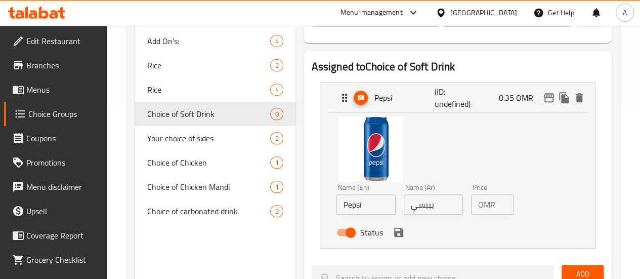
scroll to position [194, 0]
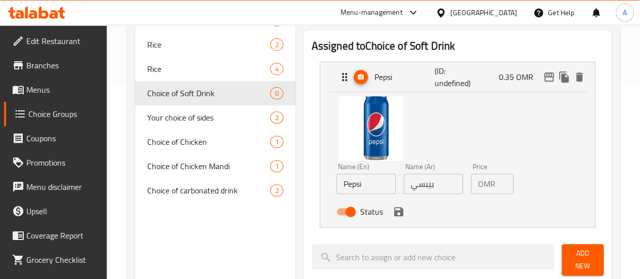
click at [499, 183] on input "0.35" at bounding box center [506, 183] width 14 height 20
click at [394, 209] on icon "save" at bounding box center [398, 211] width 9 height 9
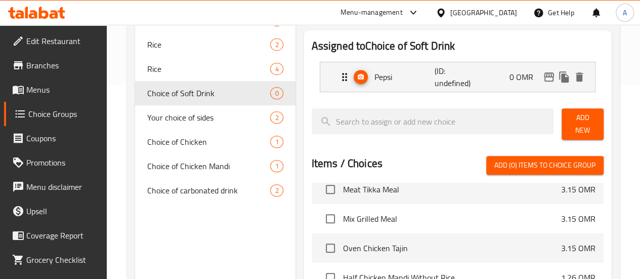
type input "0"
click at [548, 79] on icon "edit" at bounding box center [549, 77] width 12 height 12
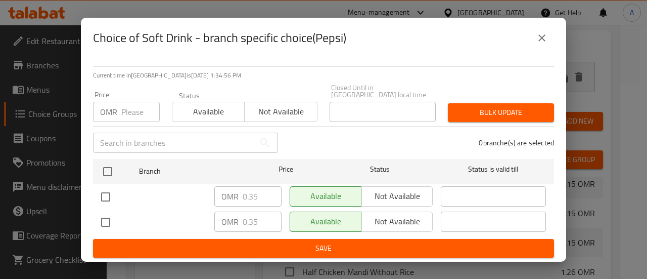
click at [141, 114] on input "number" at bounding box center [140, 112] width 38 height 20
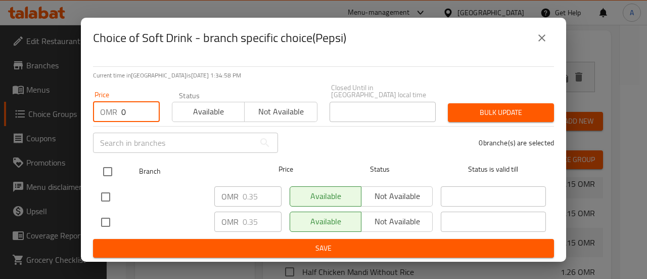
type input "0"
click at [115, 169] on input "checkbox" at bounding box center [107, 171] width 21 height 21
checkbox input "true"
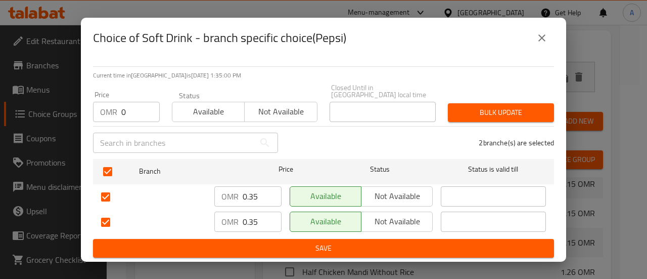
click at [511, 111] on span "Bulk update" at bounding box center [501, 112] width 90 height 13
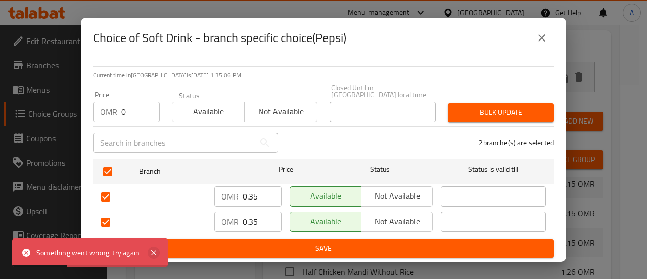
click at [148, 251] on icon at bounding box center [154, 252] width 12 height 12
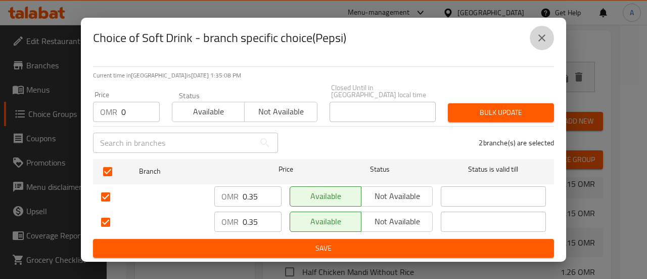
click at [543, 37] on icon "close" at bounding box center [542, 38] width 12 height 12
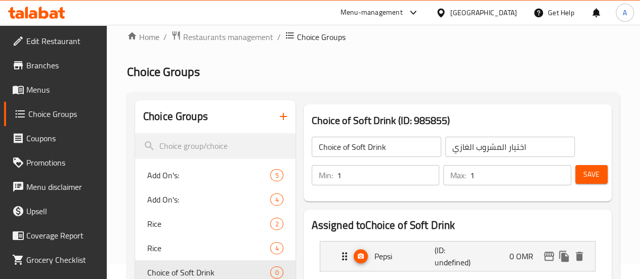
scroll to position [0, 0]
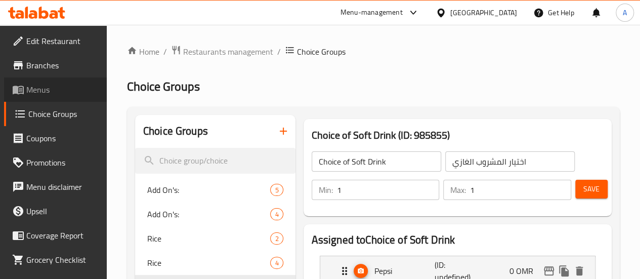
click at [67, 89] on span "Menus" at bounding box center [62, 89] width 72 height 12
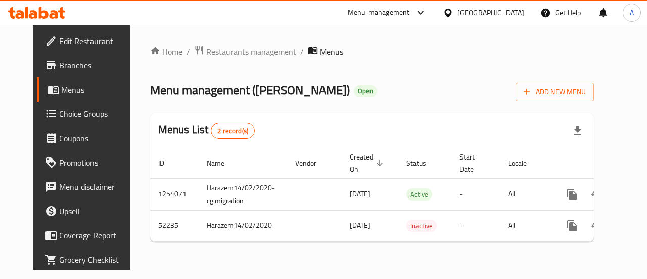
drag, startPoint x: 400, startPoint y: 135, endPoint x: 594, endPoint y: 130, distance: 194.3
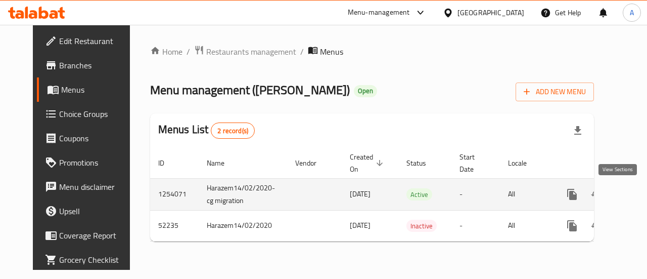
click at [639, 188] on icon "enhanced table" at bounding box center [645, 194] width 12 height 12
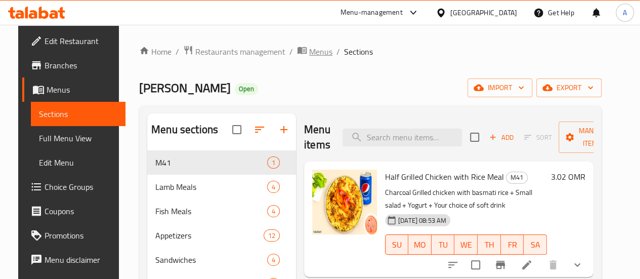
click at [309, 52] on span "Menus" at bounding box center [320, 52] width 23 height 12
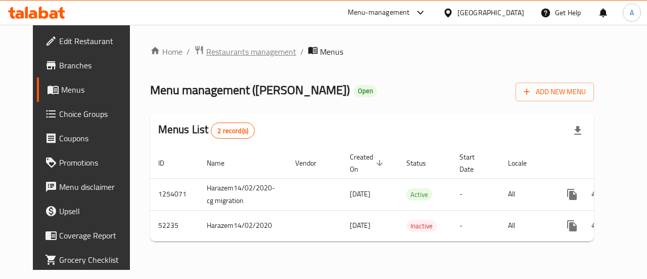
click at [241, 56] on span "Restaurants management" at bounding box center [251, 52] width 90 height 12
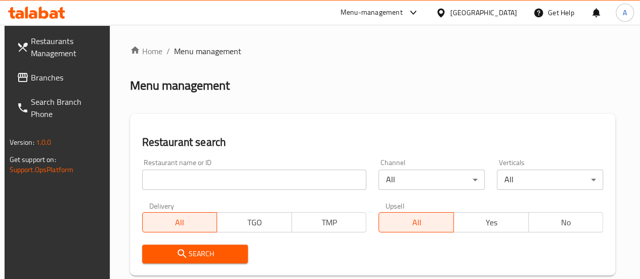
click at [214, 177] on input "search" at bounding box center [254, 179] width 225 height 20
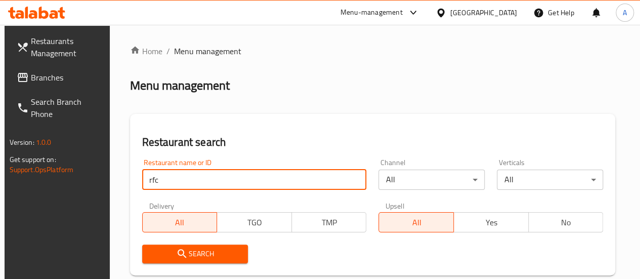
type input "rfc"
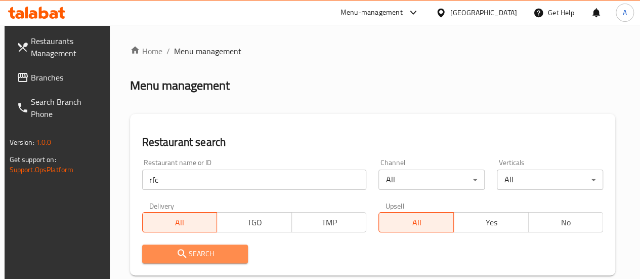
click at [170, 261] on button "Search" at bounding box center [195, 253] width 106 height 19
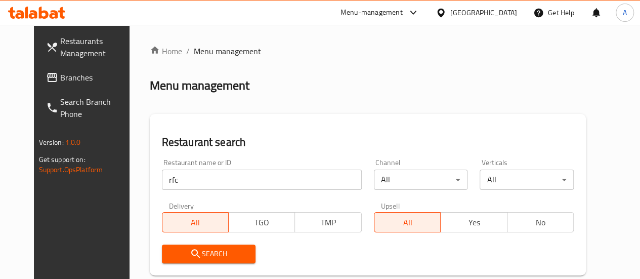
scroll to position [164, 0]
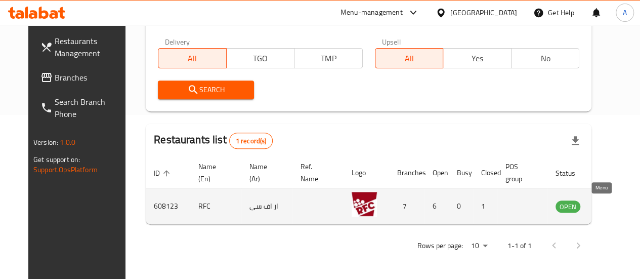
click at [609, 206] on icon "enhanced table" at bounding box center [614, 206] width 11 height 9
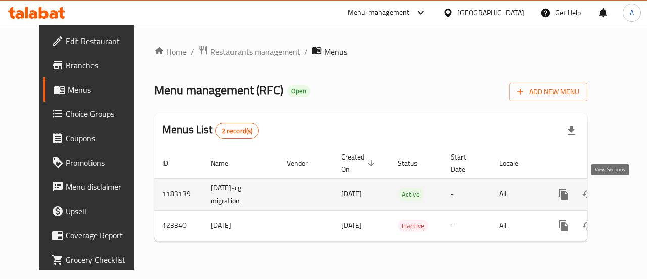
click at [625, 196] on link "enhanced table" at bounding box center [637, 194] width 24 height 24
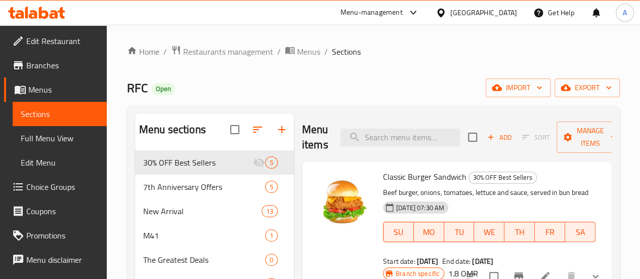
click at [48, 183] on span "Choice Groups" at bounding box center [62, 187] width 72 height 12
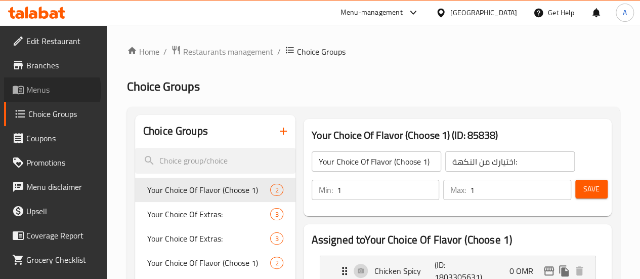
click at [47, 91] on span "Menus" at bounding box center [62, 89] width 72 height 12
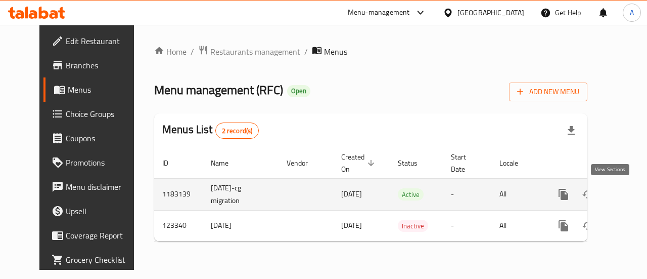
click at [625, 199] on link "enhanced table" at bounding box center [637, 194] width 24 height 24
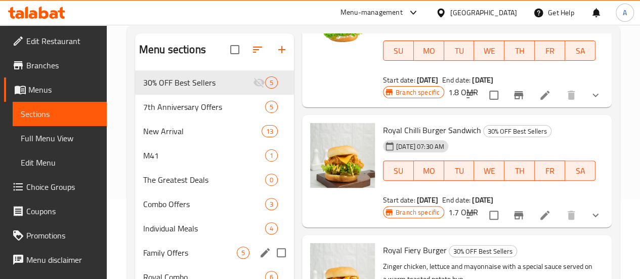
scroll to position [152, 0]
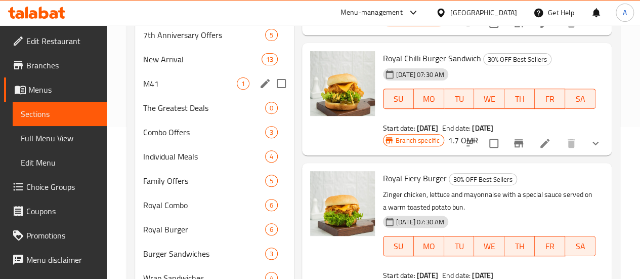
click at [158, 89] on div "M41 1" at bounding box center [214, 83] width 159 height 24
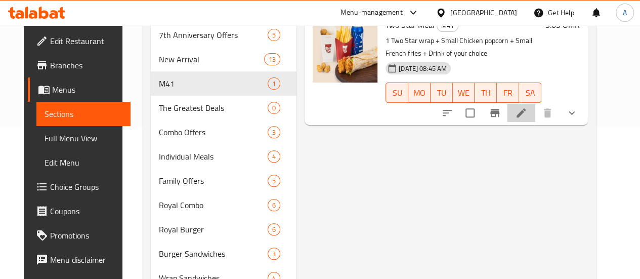
click at [535, 121] on li at bounding box center [521, 113] width 28 height 18
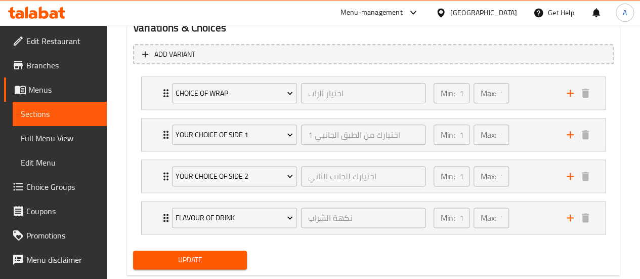
scroll to position [590, 0]
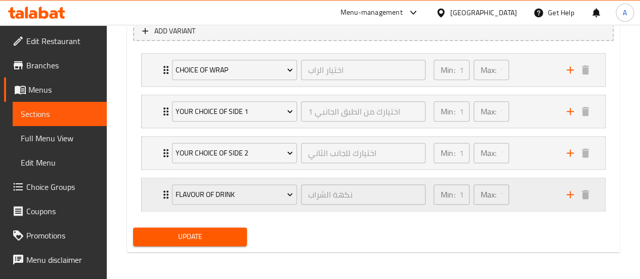
click at [169, 194] on div "Flavour of Drink نكهة الشراب ​" at bounding box center [299, 194] width 266 height 32
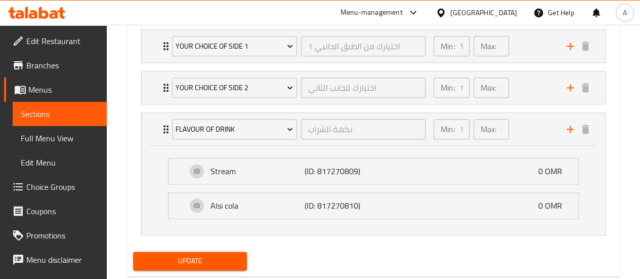
scroll to position [679, 0]
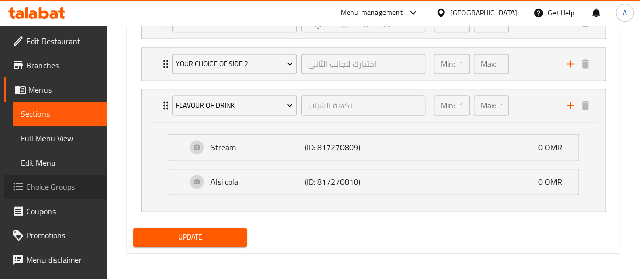
click at [69, 188] on span "Choice Groups" at bounding box center [62, 187] width 72 height 12
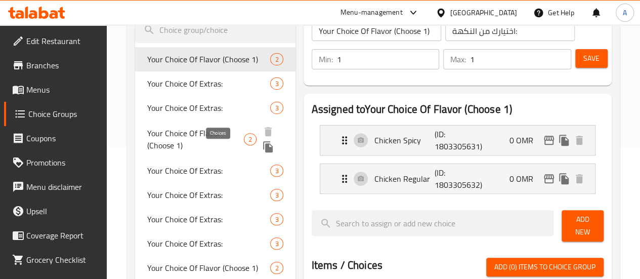
scroll to position [143, 0]
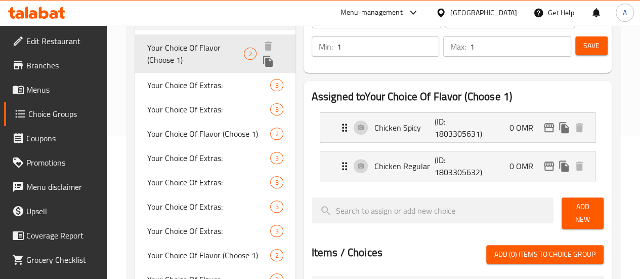
click at [178, 55] on span "Your Choice Of Flavor (Choose 1)" at bounding box center [195, 53] width 97 height 24
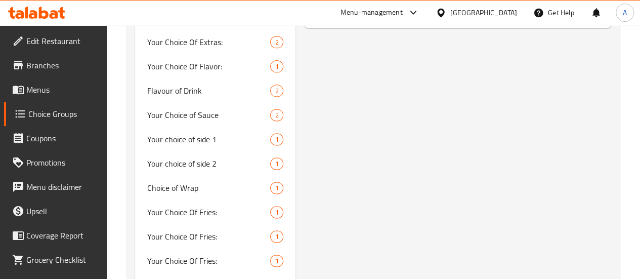
scroll to position [634, 0]
click at [185, 96] on span "Flavour of Drink" at bounding box center [193, 89] width 93 height 12
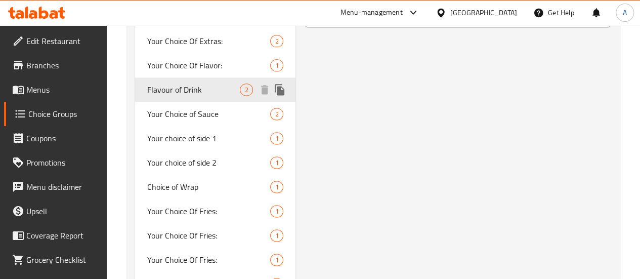
type input "Flavour of Drink"
type input "نكهة الشراب"
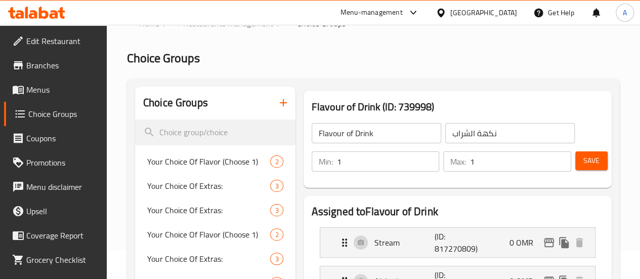
scroll to position [0, 0]
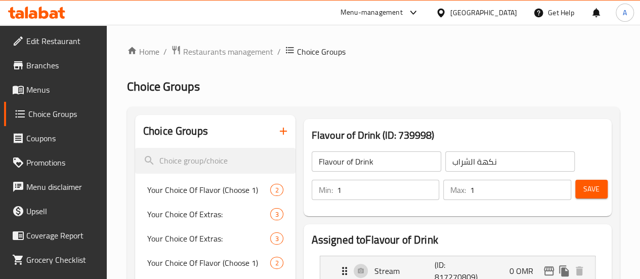
click at [46, 90] on span "Menus" at bounding box center [62, 89] width 72 height 12
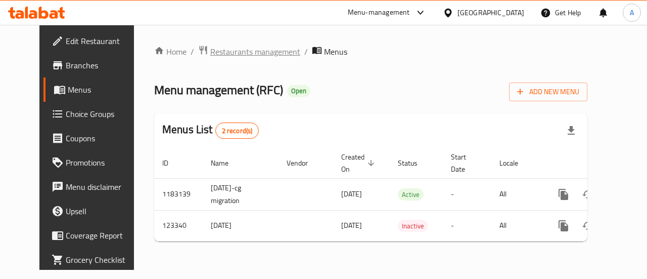
click at [238, 48] on span "Restaurants management" at bounding box center [255, 52] width 90 height 12
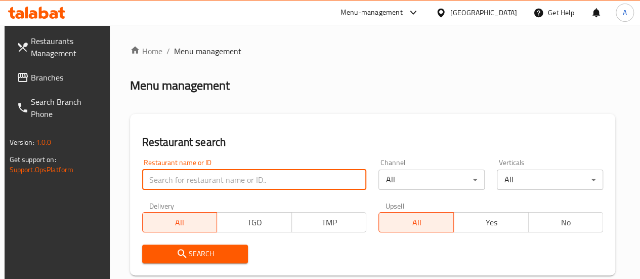
click at [228, 186] on input "search" at bounding box center [254, 179] width 225 height 20
type input "hachi basha"
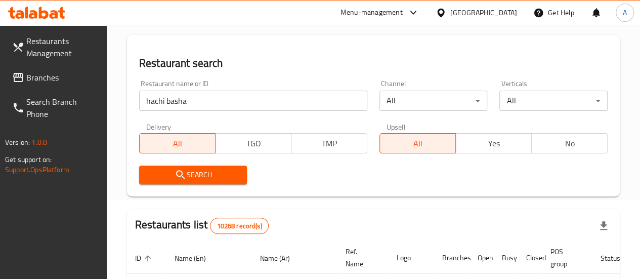
scroll to position [51, 0]
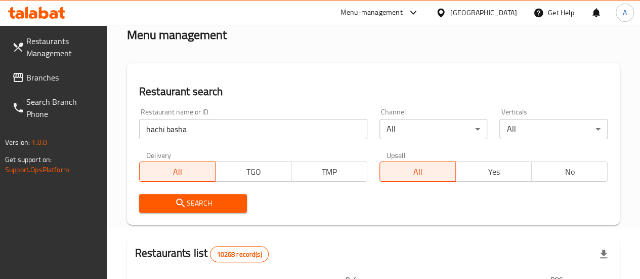
click at [214, 201] on span "Search" at bounding box center [193, 203] width 92 height 13
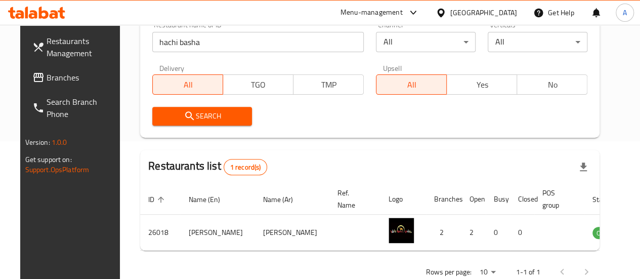
scroll to position [164, 0]
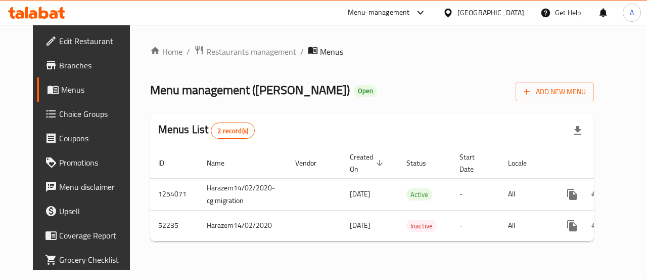
click at [614, 192] on div "Home / Restaurants management / Menus Menu management ( Hachi Basha ) Open Add …" at bounding box center [372, 147] width 484 height 245
click at [639, 193] on icon "enhanced table" at bounding box center [645, 194] width 9 height 9
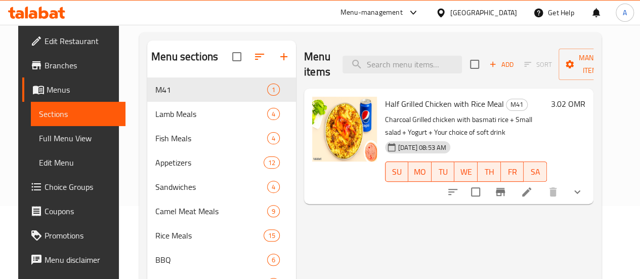
scroll to position [51, 0]
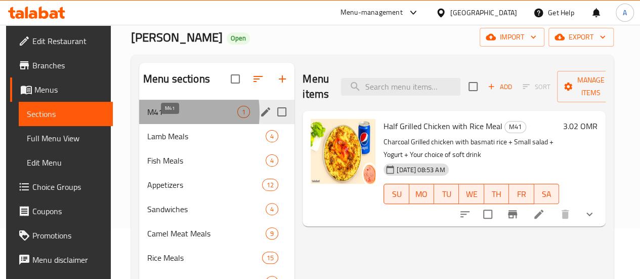
click at [154, 118] on span "M41" at bounding box center [192, 112] width 90 height 12
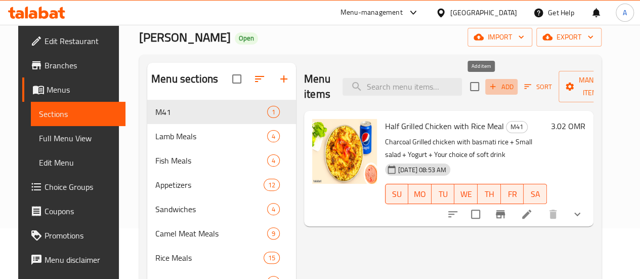
click at [493, 85] on span "Add" at bounding box center [501, 87] width 27 height 12
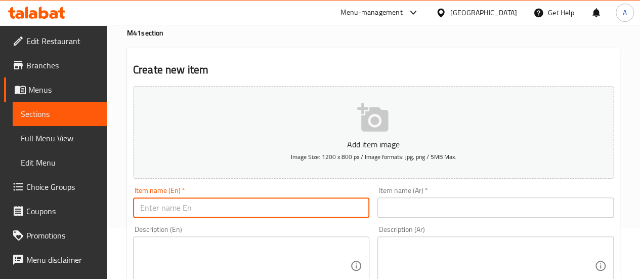
click at [225, 199] on input "text" at bounding box center [251, 207] width 236 height 20
type input "Half Chicken Mandi With Rice Meal"
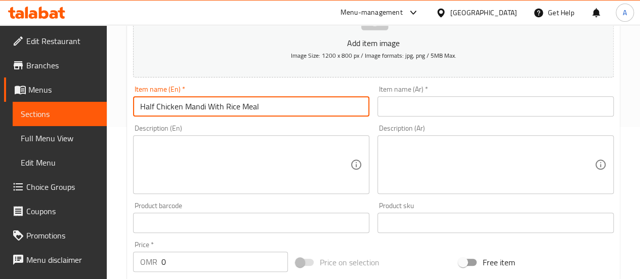
click at [255, 153] on textarea at bounding box center [245, 165] width 210 height 48
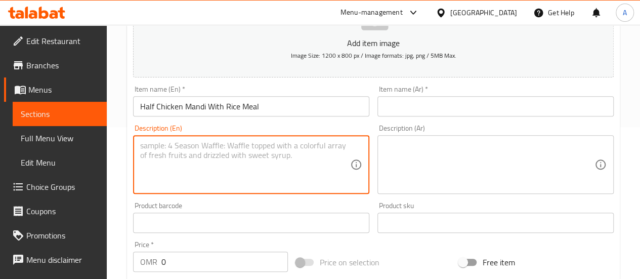
paste textarea "Chicken Mandi With Rice"
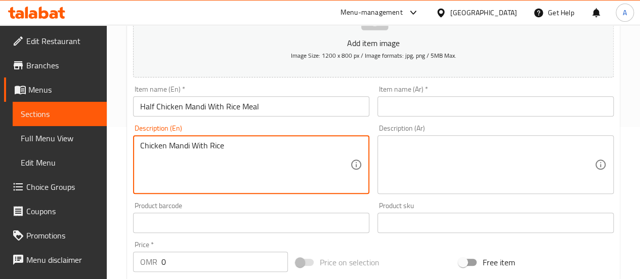
type textarea "Chicken Mandi With Rice"
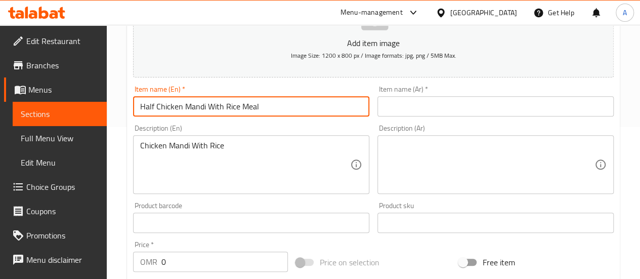
click at [227, 100] on input "Half Chicken Mandi With Rice Meal" at bounding box center [251, 106] width 236 height 20
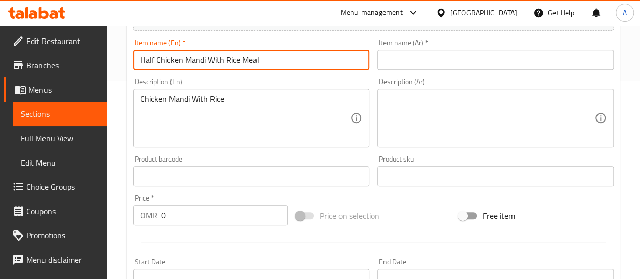
scroll to position [202, 0]
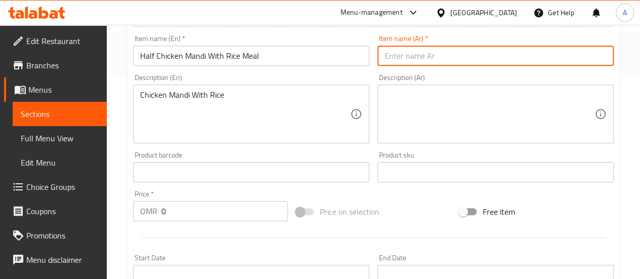
click at [424, 58] on input "text" at bounding box center [495, 56] width 236 height 20
paste input "وجبة نصف دجاج مندي مع الأرز"
type input "وجبة نصف دجاج مندي مع الأرز"
click at [456, 121] on textarea at bounding box center [489, 114] width 210 height 48
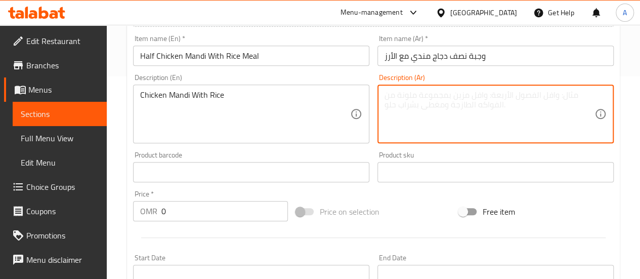
paste textarea "دجاج مندي مع الأرز"
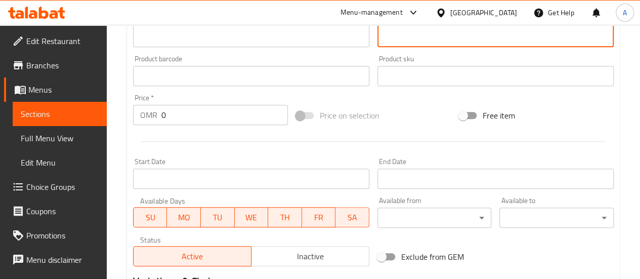
scroll to position [354, 0]
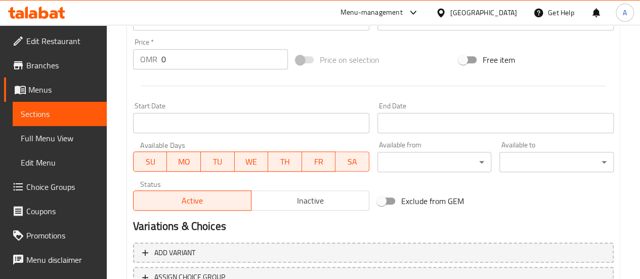
type textarea "دجاج مندي مع الأرز"
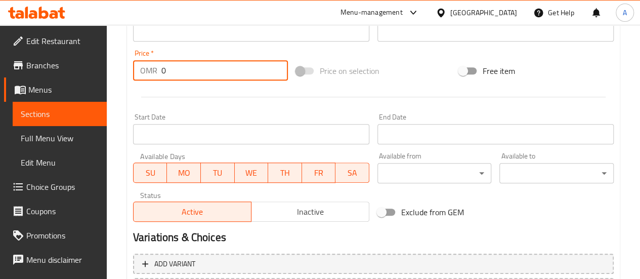
drag, startPoint x: 235, startPoint y: 63, endPoint x: 114, endPoint y: 54, distance: 120.7
click at [127, 53] on div "Create new item Add item image Image Size: 1200 x 800 px / Image formats: jpg, …" at bounding box center [373, 44] width 493 height 600
type input "2.9"
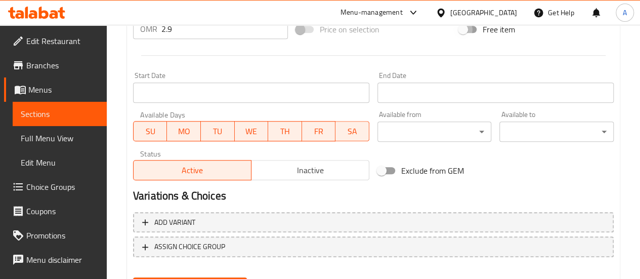
scroll to position [447, 0]
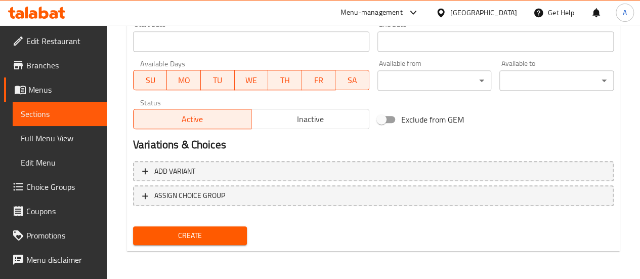
click at [192, 206] on div "Add variant ASSIGN CHOICE GROUP" at bounding box center [373, 190] width 489 height 66
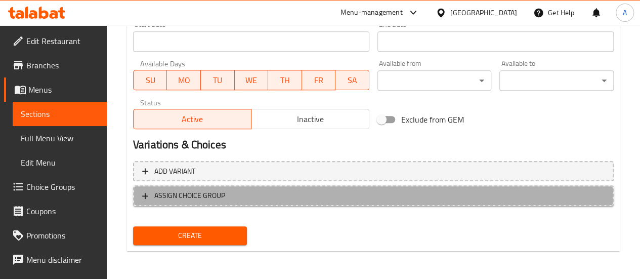
click at [194, 197] on span "ASSIGN CHOICE GROUP" at bounding box center [189, 195] width 71 height 13
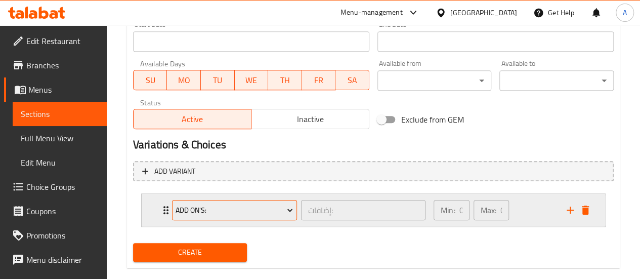
click at [270, 201] on button "Add On's:" at bounding box center [234, 210] width 125 height 20
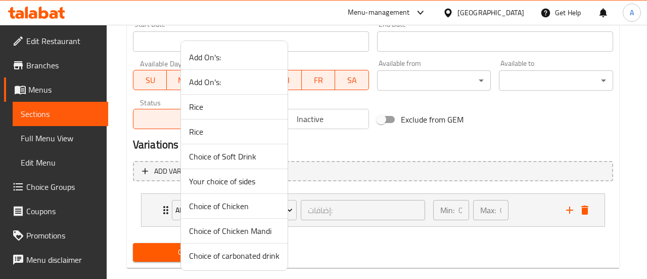
click at [365, 148] on div at bounding box center [323, 139] width 647 height 279
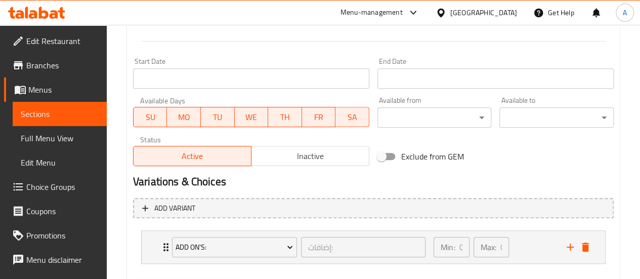
scroll to position [463, 0]
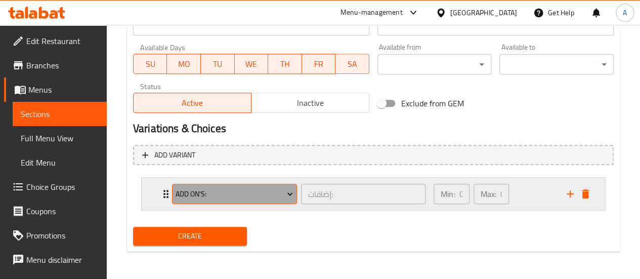
click at [203, 198] on span "Add On's:" at bounding box center [233, 194] width 117 height 13
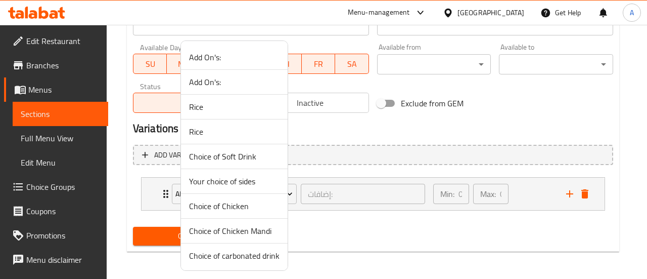
click at [229, 208] on span "Choice of Chicken" at bounding box center [234, 206] width 91 height 12
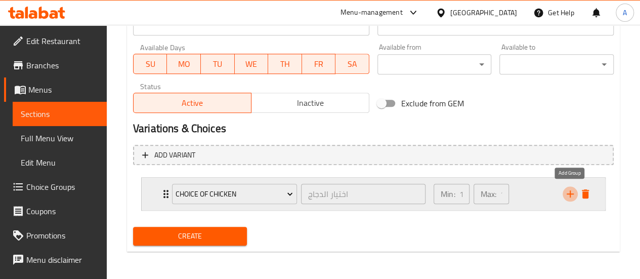
click at [573, 195] on icon "add" at bounding box center [570, 194] width 12 height 12
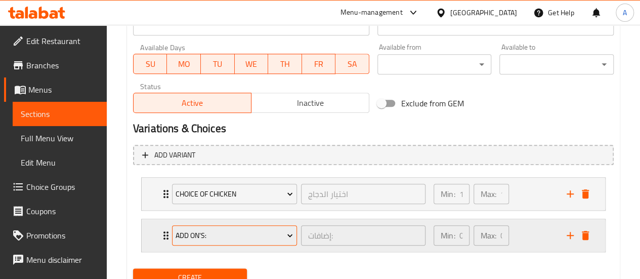
click at [189, 228] on button "Add On's:" at bounding box center [234, 235] width 125 height 20
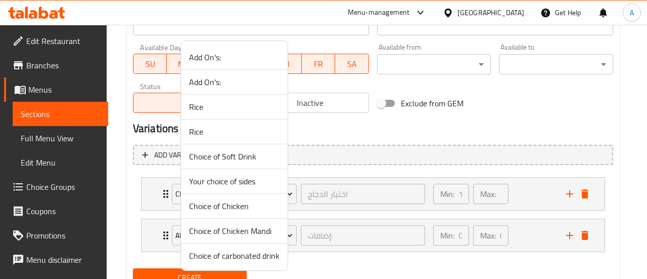
click at [251, 182] on span "Your choice of sides" at bounding box center [234, 181] width 91 height 12
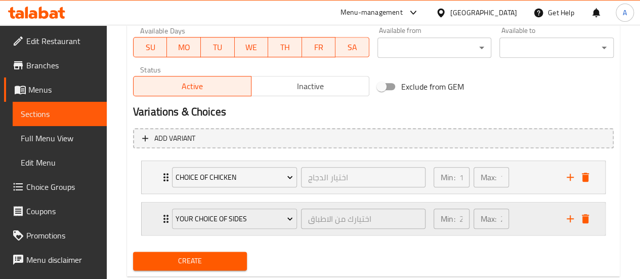
scroll to position [504, 0]
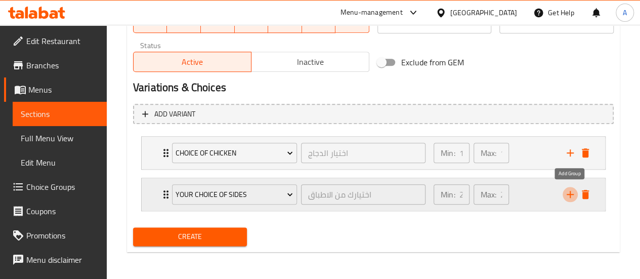
click at [574, 197] on icon "add" at bounding box center [570, 194] width 12 height 12
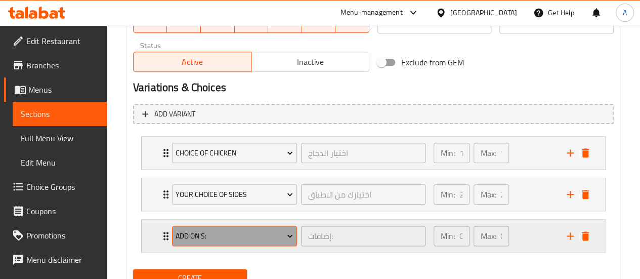
click at [213, 230] on span "Add On's:" at bounding box center [233, 236] width 117 height 13
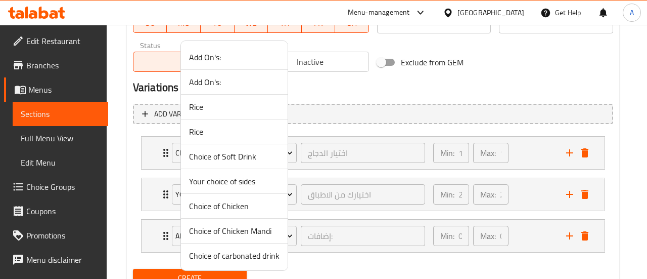
drag, startPoint x: 247, startPoint y: 254, endPoint x: 257, endPoint y: 255, distance: 9.7
click at [249, 256] on span "Choice of carbonated drink" at bounding box center [234, 255] width 91 height 12
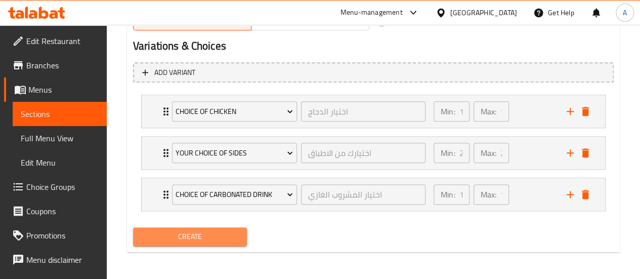
click at [180, 230] on span "Create" at bounding box center [190, 236] width 98 height 13
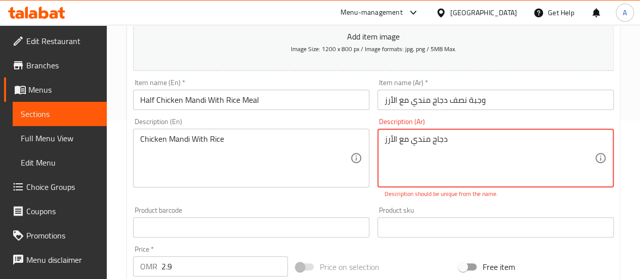
click at [436, 143] on textarea "دجاج مندي مع الأرز" at bounding box center [489, 158] width 210 height 48
click at [458, 149] on textarea "دجاج مندي مع الأرز" at bounding box center [489, 158] width 210 height 48
click at [304, 133] on div "Chicken Mandi With Rice Description (En)" at bounding box center [251, 157] width 236 height 59
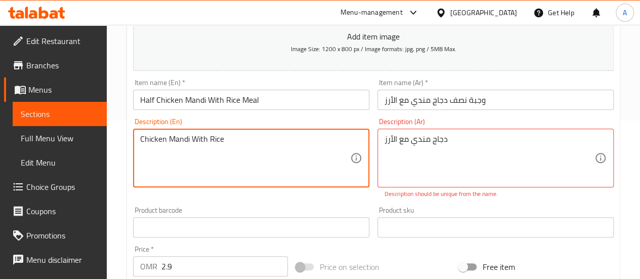
click at [228, 154] on textarea "Chicken Mandi With Rice" at bounding box center [245, 158] width 210 height 48
type textarea "Chicken Mandi With Rice, meals salad, yogurt and pepsi"
click at [232, 140] on textarea "Chicken Mandi With Rice, meals salad, yogurt and pepsi" at bounding box center [245, 158] width 210 height 48
click at [232, 141] on textarea "Chicken Mandi With Rice, meals salad, yogurt and pepsi" at bounding box center [245, 158] width 210 height 48
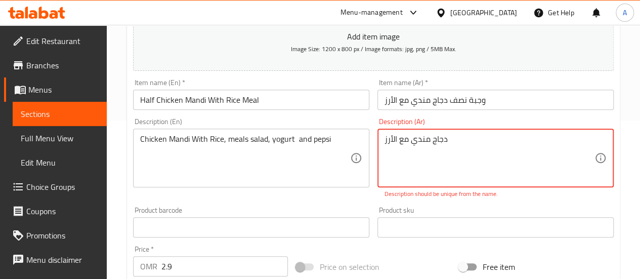
click at [490, 161] on textarea "دجاج مندي مع الأرز" at bounding box center [489, 158] width 210 height 48
paste textarea "، سلطة الوجبة، زبادي وبيبسي"
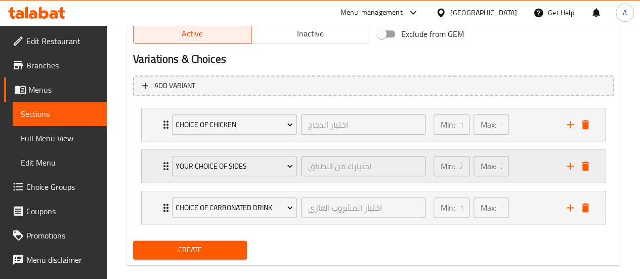
scroll to position [534, 0]
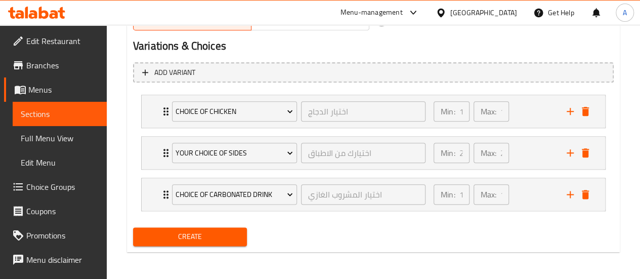
type textarea "دجاج مندي مع الأرز، سلطة الوجبة، زبادي وبيبسي"
click at [226, 243] on button "Create" at bounding box center [190, 236] width 114 height 19
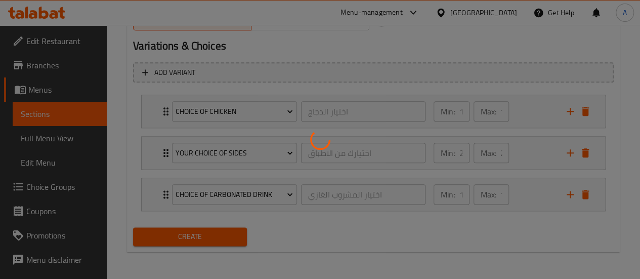
type input "0"
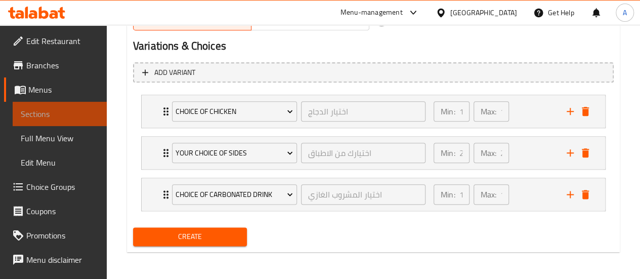
click at [66, 110] on span "Sections" at bounding box center [60, 114] width 78 height 12
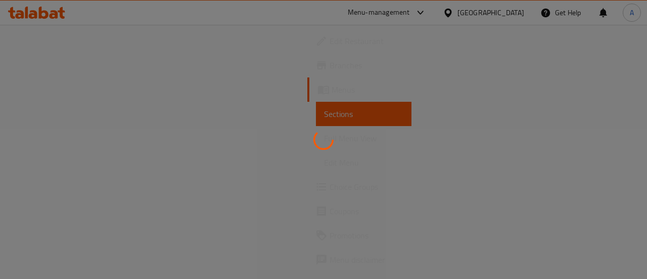
click at [54, 87] on div at bounding box center [323, 139] width 647 height 279
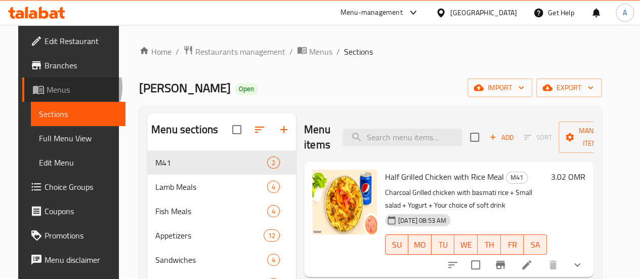
click at [54, 87] on span "Menus" at bounding box center [82, 89] width 70 height 12
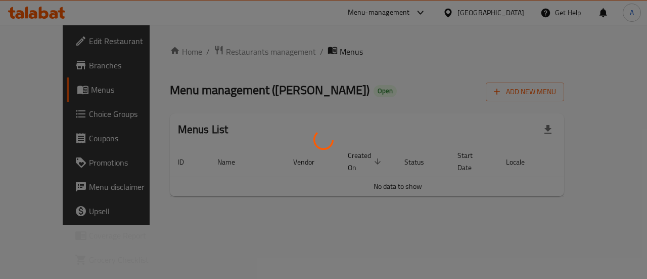
click at [54, 87] on div at bounding box center [323, 139] width 647 height 279
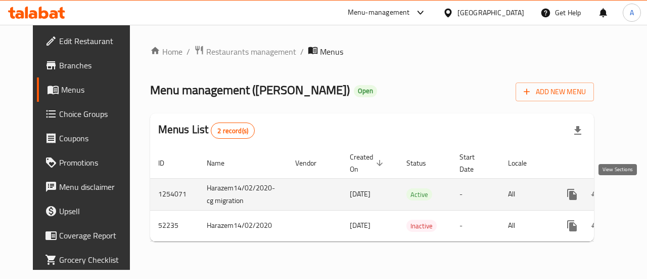
click at [639, 197] on icon "enhanced table" at bounding box center [645, 194] width 12 height 12
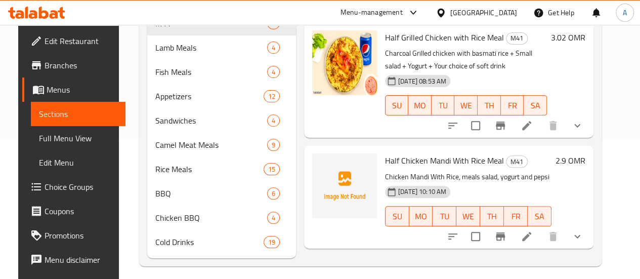
scroll to position [152, 0]
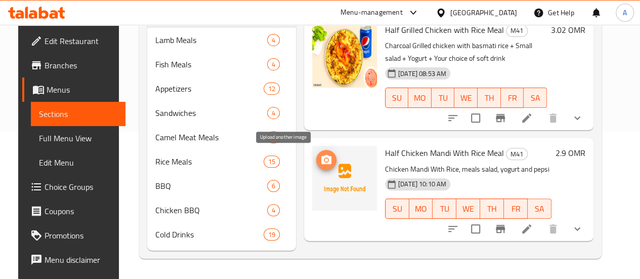
click at [321, 155] on icon "upload picture" at bounding box center [326, 159] width 10 height 9
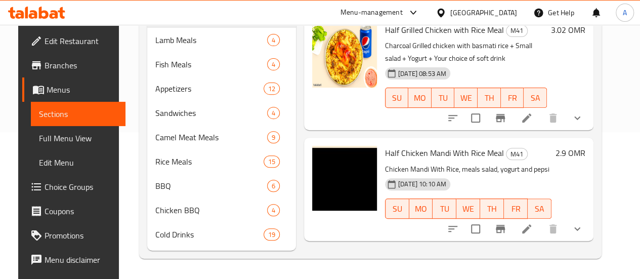
click at [531, 155] on div "Half Chicken Mandi With Rice Meal M41 Chicken Mandi With Rice, meals salad, yog…" at bounding box center [468, 189] width 174 height 95
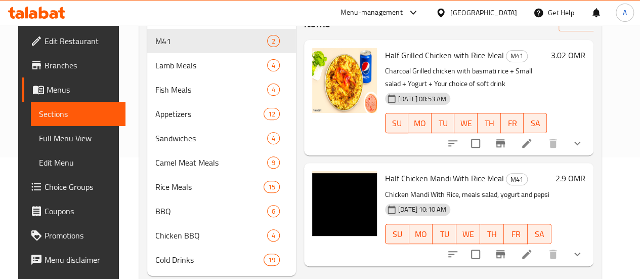
scroll to position [101, 0]
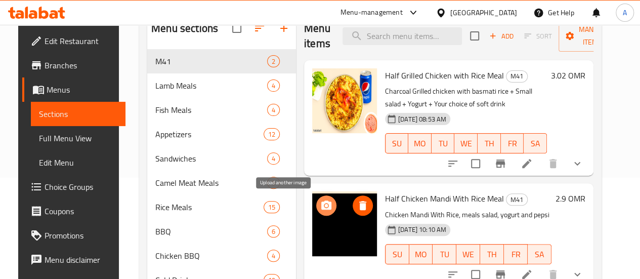
click at [321, 208] on icon "upload picture" at bounding box center [326, 204] width 10 height 9
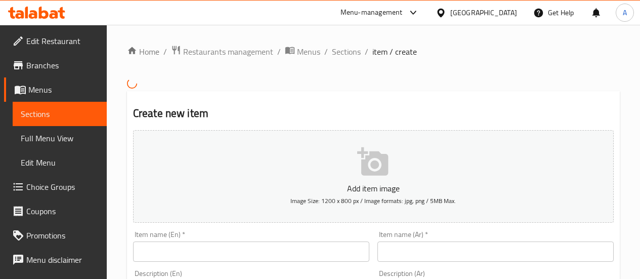
scroll to position [101, 0]
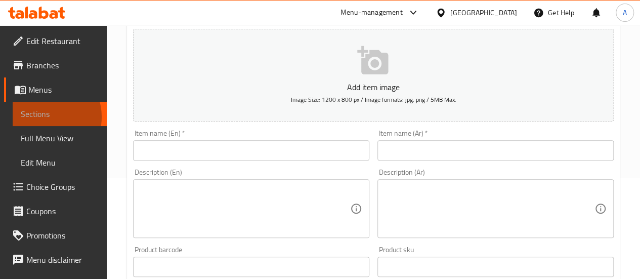
click at [45, 117] on span "Sections" at bounding box center [60, 114] width 78 height 12
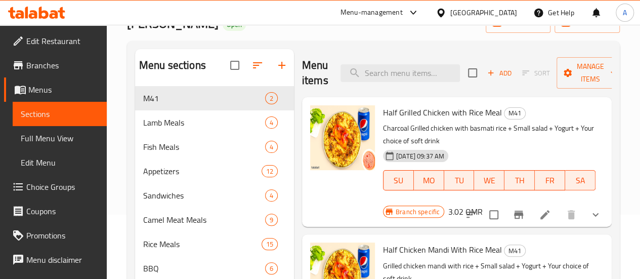
scroll to position [101, 0]
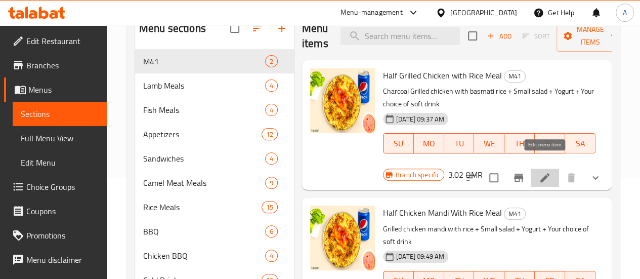
click at [548, 173] on icon at bounding box center [544, 177] width 9 height 9
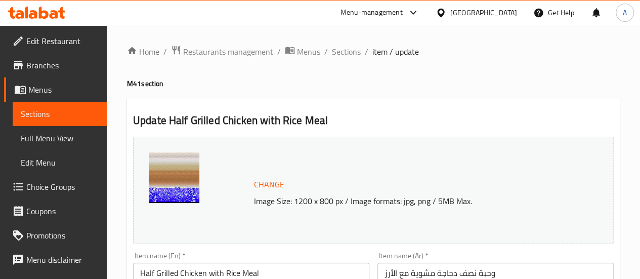
click at [277, 182] on span "Change" at bounding box center [269, 184] width 30 height 15
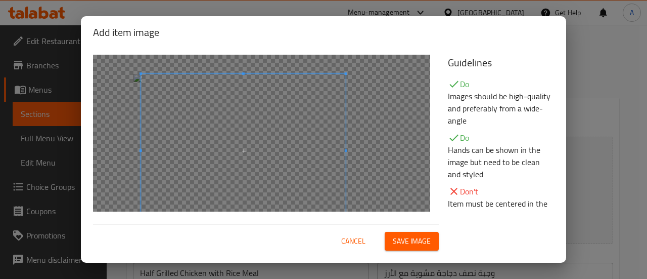
click at [296, 180] on span at bounding box center [243, 151] width 205 height 154
click at [404, 253] on div "Cancel Save image" at bounding box center [323, 236] width 477 height 43
click at [411, 239] on span "Save image" at bounding box center [412, 241] width 38 height 13
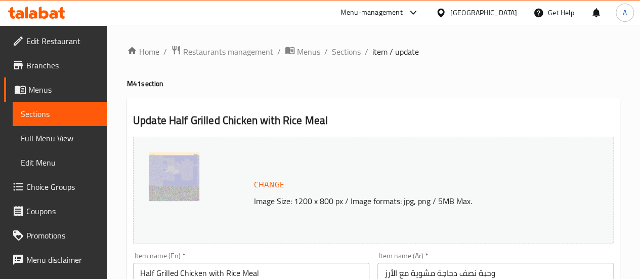
click at [57, 109] on span "Sections" at bounding box center [60, 114] width 78 height 12
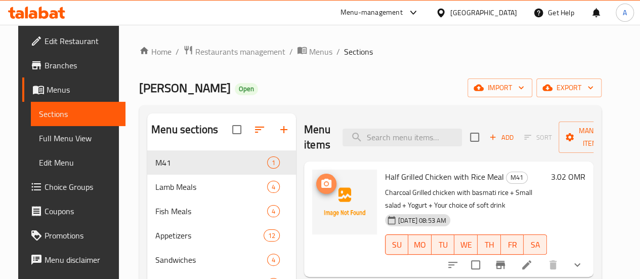
click at [320, 185] on icon "upload picture" at bounding box center [326, 184] width 12 height 12
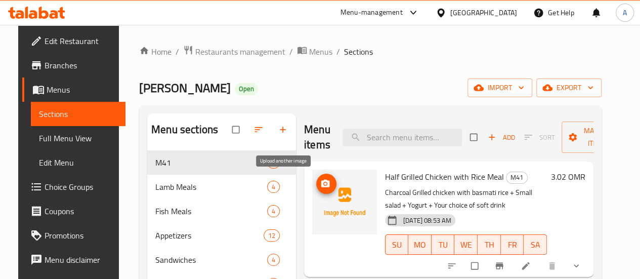
click at [321, 186] on icon "upload picture" at bounding box center [325, 184] width 9 height 8
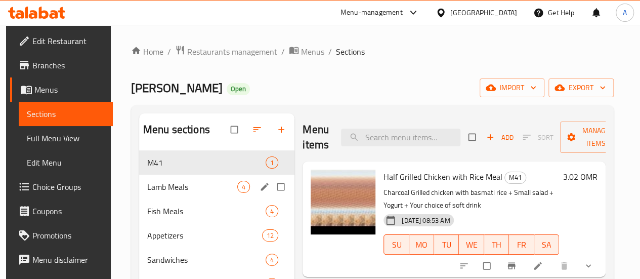
click at [179, 193] on span "Lamb Meals" at bounding box center [192, 187] width 90 height 12
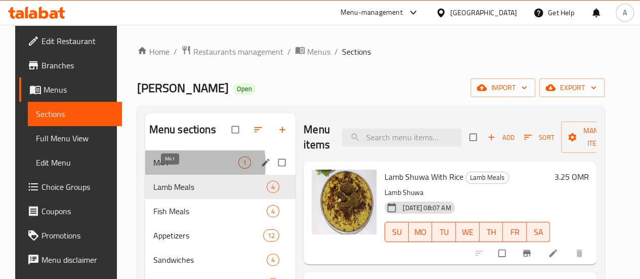
click at [173, 168] on span "M41" at bounding box center [195, 162] width 85 height 12
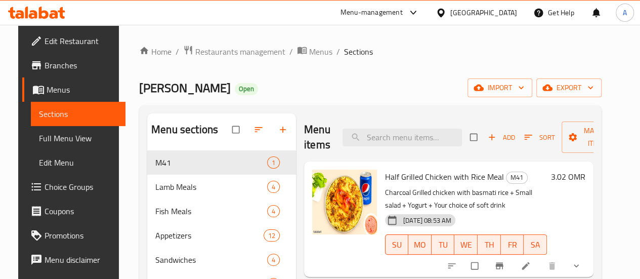
click at [54, 190] on span "Choice Groups" at bounding box center [81, 187] width 72 height 12
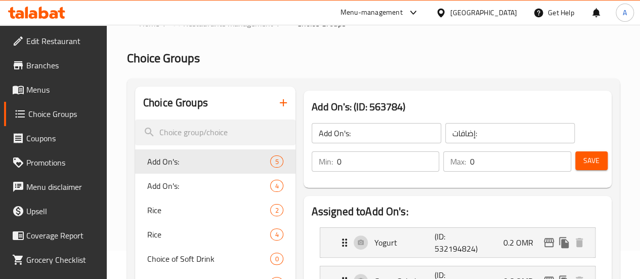
scroll to position [51, 0]
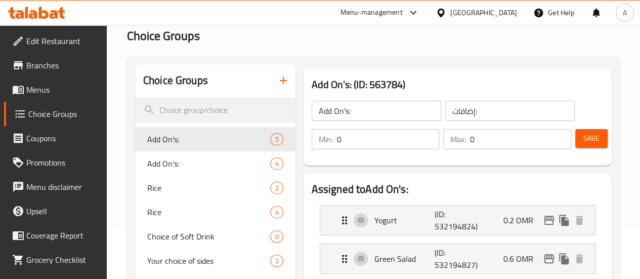
click at [277, 86] on icon "button" at bounding box center [283, 80] width 12 height 12
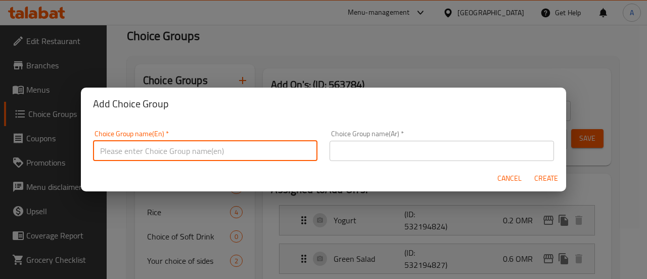
click at [296, 144] on input "text" at bounding box center [205, 151] width 225 height 20
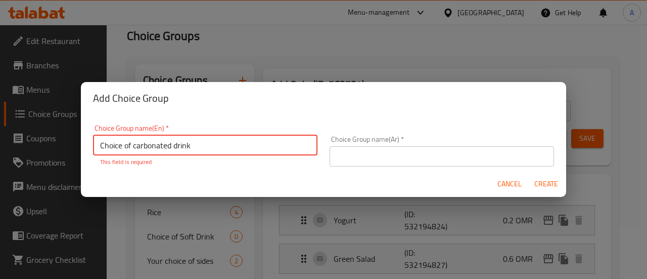
click at [157, 137] on input "Choice of carbonated drink" at bounding box center [205, 145] width 225 height 20
type input "Choice of carbonated drink"
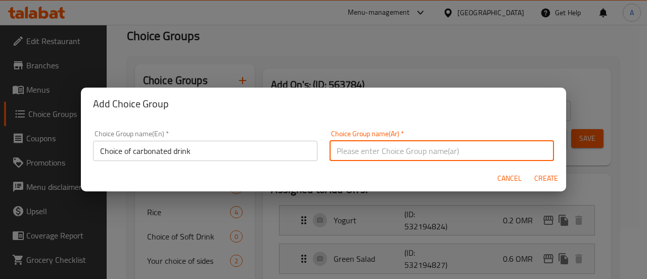
click at [458, 155] on input "text" at bounding box center [442, 151] width 225 height 20
paste input "اختيار المشروب الغازي"
type input "اختيار المشروب الغازي"
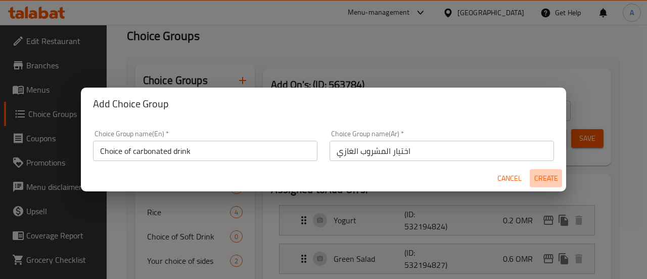
click at [538, 173] on span "Create" at bounding box center [546, 178] width 24 height 13
type input "Choice of carbonated drink"
type input "اختيار المشروب الغازي"
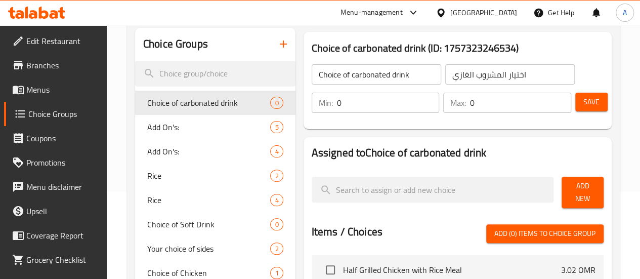
scroll to position [152, 0]
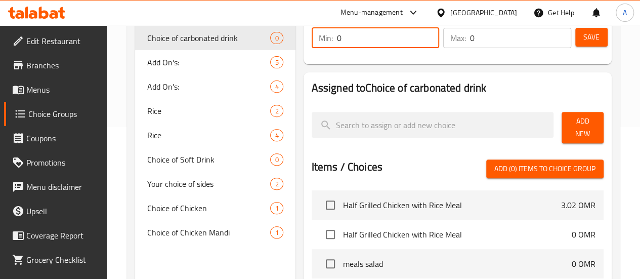
drag, startPoint x: 335, startPoint y: 37, endPoint x: 283, endPoint y: 46, distance: 52.8
click at [312, 46] on div "Min: 0 ​" at bounding box center [376, 38] width 128 height 20
type input "1"
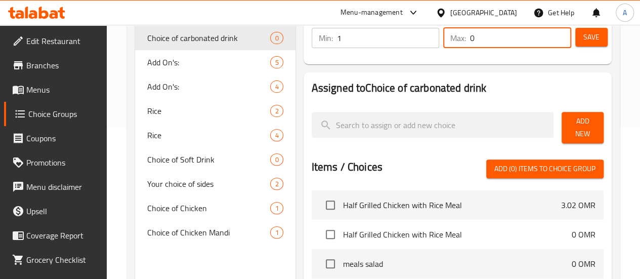
drag, startPoint x: 475, startPoint y: 38, endPoint x: 450, endPoint y: 40, distance: 25.4
click at [470, 41] on input "0" at bounding box center [520, 38] width 101 height 20
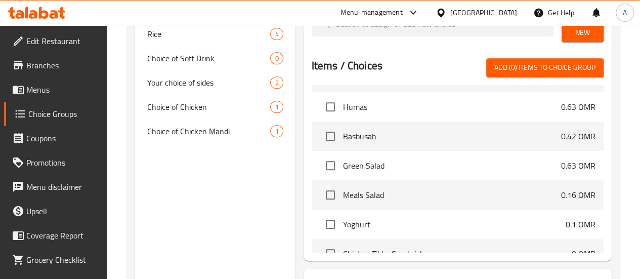
scroll to position [506, 0]
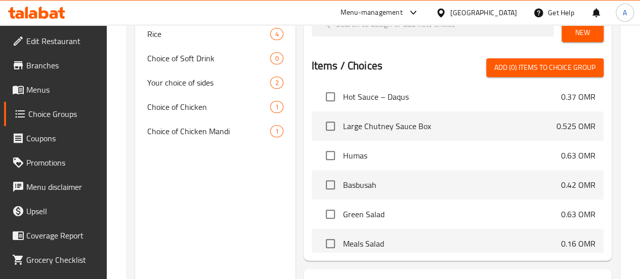
type input "1"
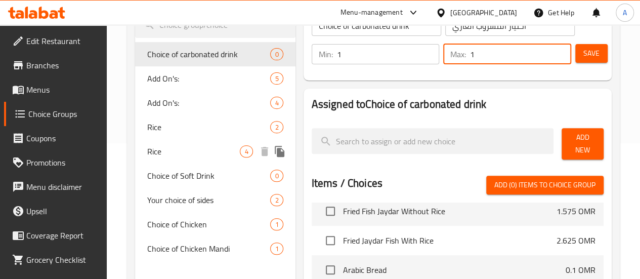
scroll to position [152, 0]
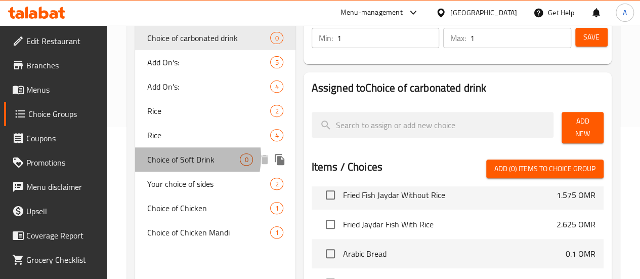
click at [181, 165] on span "Choice of Soft Drink" at bounding box center [193, 159] width 93 height 12
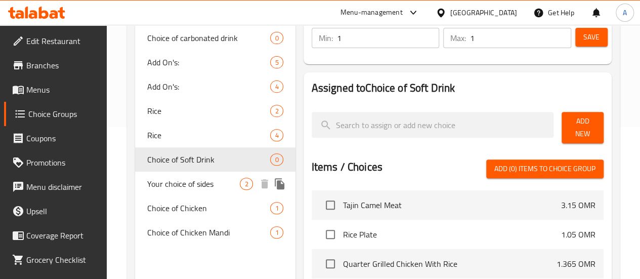
drag, startPoint x: 174, startPoint y: 198, endPoint x: 174, endPoint y: 193, distance: 5.1
click at [175, 190] on span "Your choice of sides" at bounding box center [193, 184] width 93 height 12
type input "Your choice of sides"
type input "اختيارك من الاطباق"
type input "2"
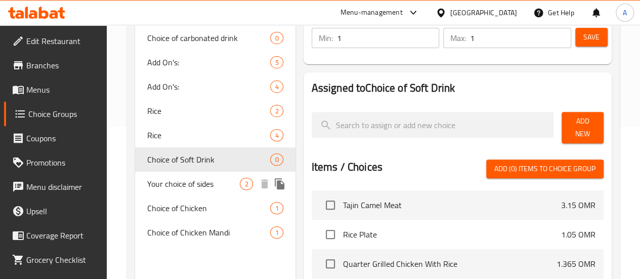
type input "2"
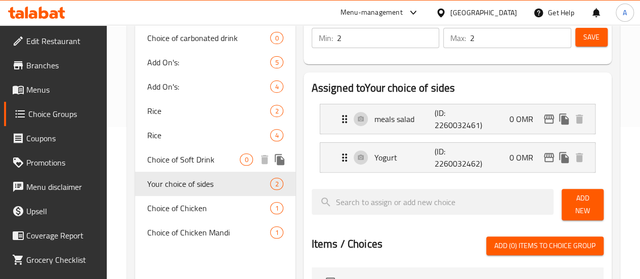
click at [175, 165] on span "Choice of Soft Drink" at bounding box center [193, 159] width 93 height 12
type input "Choice of Soft Drink"
type input "اختيار المشروب الغازي"
type input "1"
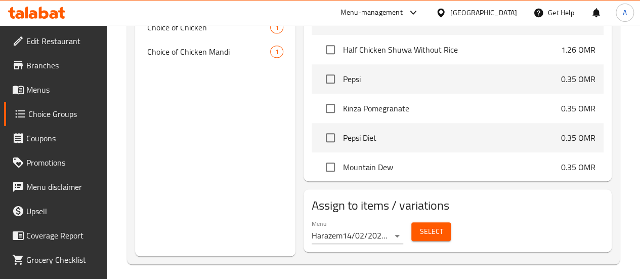
scroll to position [2276, 0]
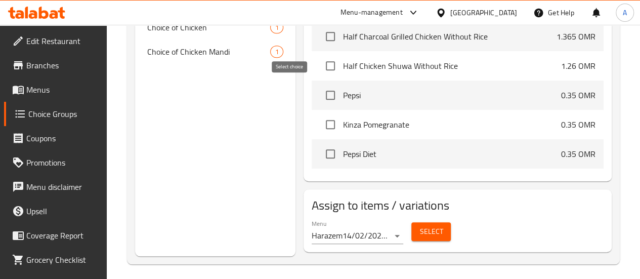
click at [320, 89] on input "checkbox" at bounding box center [330, 94] width 21 height 21
checkbox input "true"
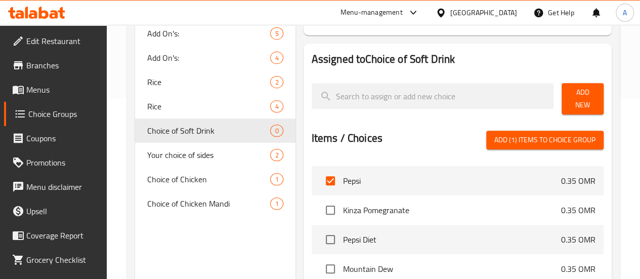
scroll to position [2326, 0]
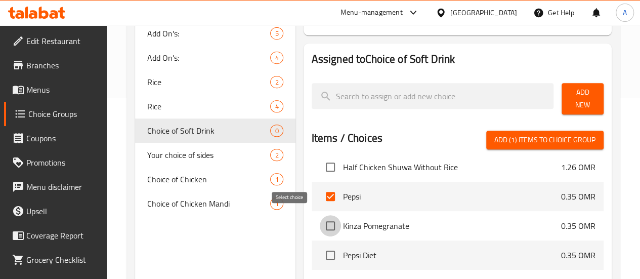
click at [320, 215] on input "checkbox" at bounding box center [330, 225] width 21 height 21
checkbox input "true"
click at [320, 254] on input "checkbox" at bounding box center [330, 254] width 21 height 21
checkbox input "true"
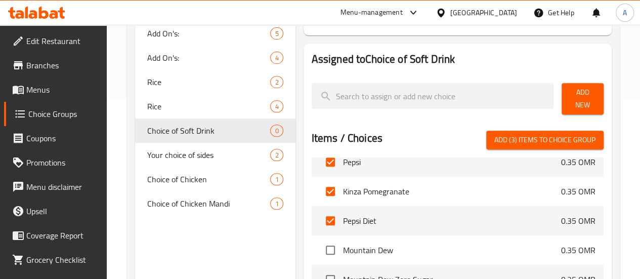
scroll to position [2377, 0]
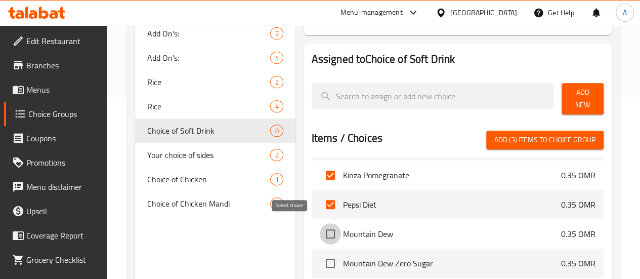
click at [320, 229] on input "checkbox" at bounding box center [330, 233] width 21 height 21
checkbox input "true"
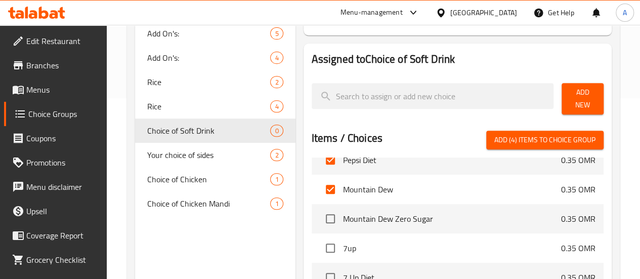
scroll to position [2478, 0]
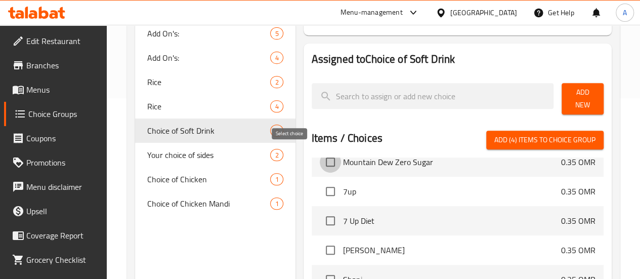
click at [320, 156] on input "checkbox" at bounding box center [330, 161] width 21 height 21
checkbox input "true"
click at [320, 189] on input "checkbox" at bounding box center [330, 191] width 21 height 21
checkbox input "true"
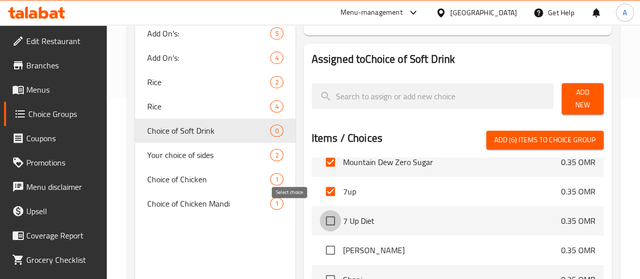
click at [320, 213] on input "checkbox" at bounding box center [330, 220] width 21 height 21
checkbox input "true"
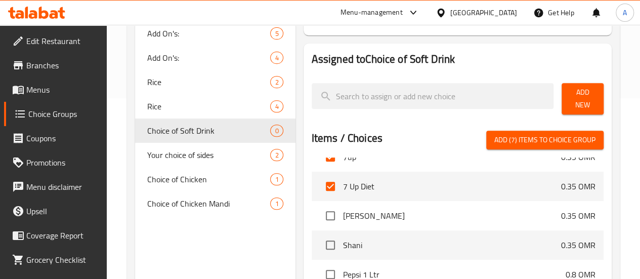
scroll to position [2529, 0]
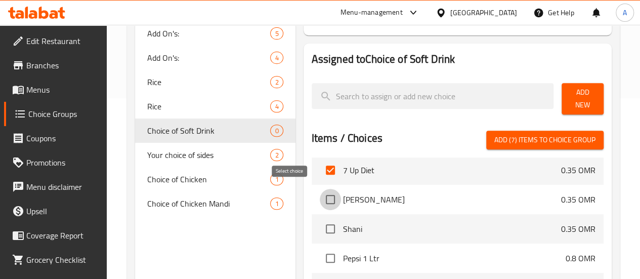
click at [320, 200] on input "checkbox" at bounding box center [330, 199] width 21 height 21
checkbox input "true"
click at [312, 236] on li "Shani 0.35 OMR" at bounding box center [458, 228] width 292 height 29
click at [320, 226] on input "checkbox" at bounding box center [330, 228] width 21 height 21
checkbox input "true"
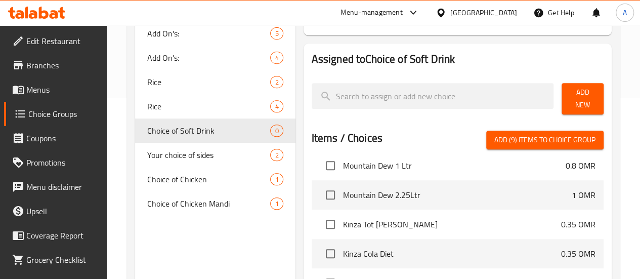
scroll to position [2680, 0]
click at [320, 222] on input "checkbox" at bounding box center [330, 223] width 21 height 21
checkbox input "true"
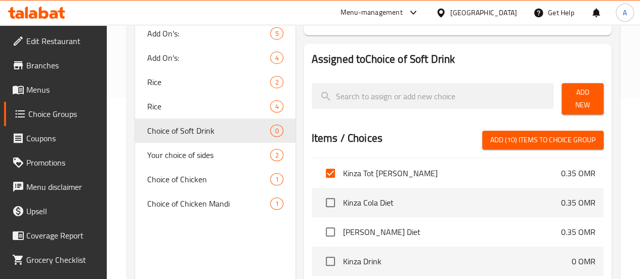
click at [320, 201] on input "checkbox" at bounding box center [330, 202] width 21 height 21
checkbox input "true"
click at [320, 222] on input "checkbox" at bounding box center [330, 231] width 21 height 21
checkbox input "true"
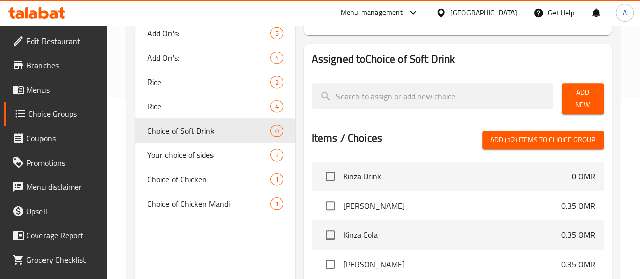
scroll to position [2832, 0]
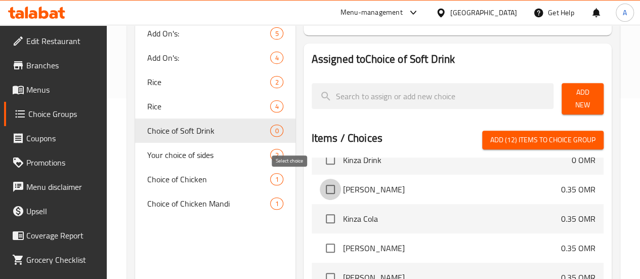
click at [320, 185] on input "checkbox" at bounding box center [330, 189] width 21 height 21
checkbox input "true"
click at [320, 215] on input "checkbox" at bounding box center [330, 218] width 21 height 21
checkbox input "true"
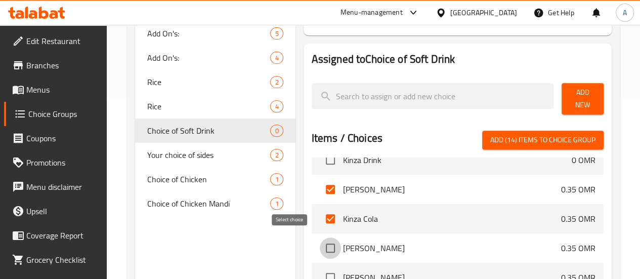
click at [320, 239] on input "checkbox" at bounding box center [330, 247] width 21 height 21
checkbox input "true"
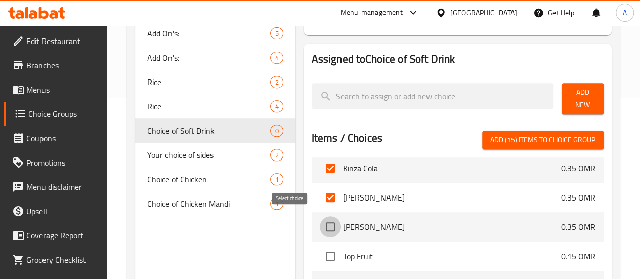
click at [320, 219] on input "checkbox" at bounding box center [330, 226] width 21 height 21
checkbox input "true"
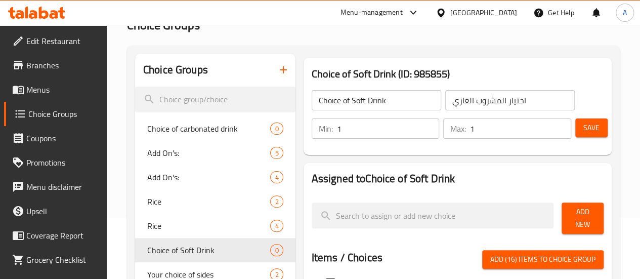
scroll to position [152, 0]
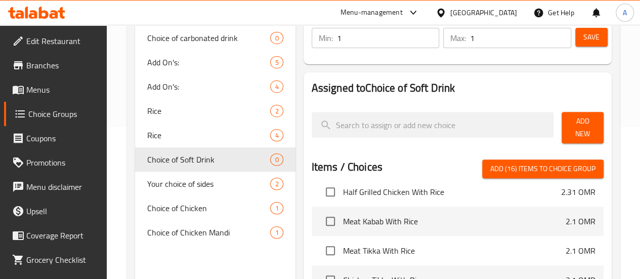
click at [577, 162] on span "Add (16) items to choice group" at bounding box center [542, 168] width 105 height 13
checkbox input "false"
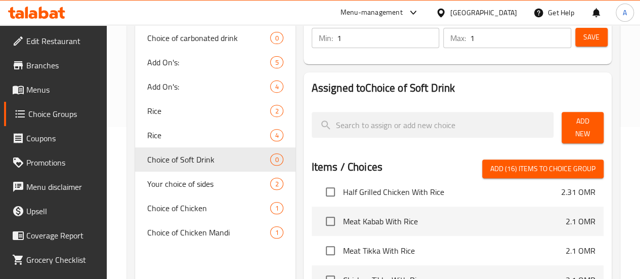
checkbox input "false"
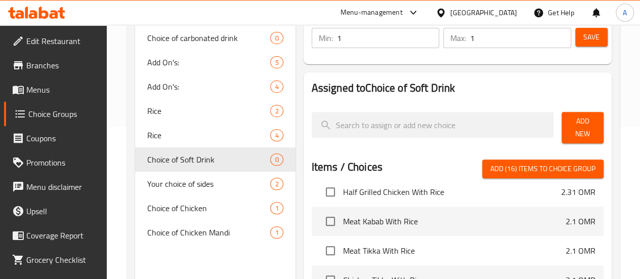
checkbox input "false"
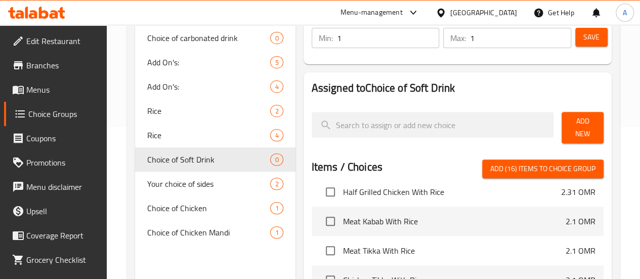
checkbox input "false"
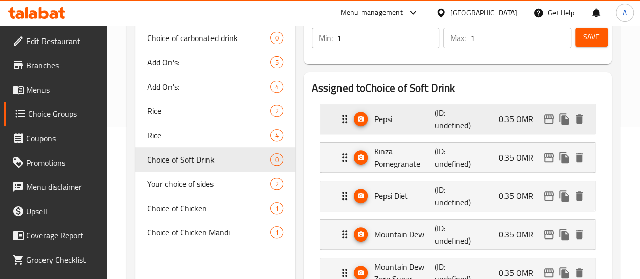
click at [500, 120] on p "0.35 OMR" at bounding box center [520, 119] width 42 height 12
click at [442, 116] on p "(ID: undefined)" at bounding box center [454, 119] width 40 height 24
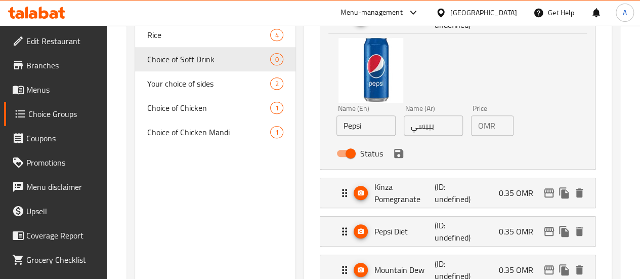
scroll to position [253, 0]
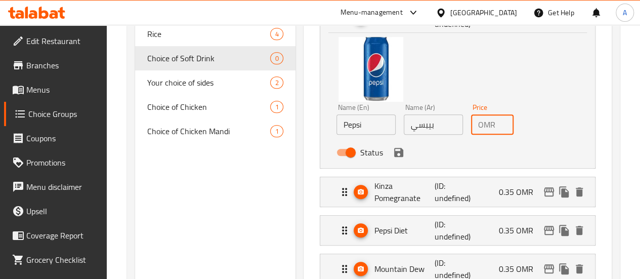
click at [499, 124] on input "0.35" at bounding box center [506, 124] width 14 height 20
click at [394, 154] on icon "save" at bounding box center [398, 152] width 9 height 9
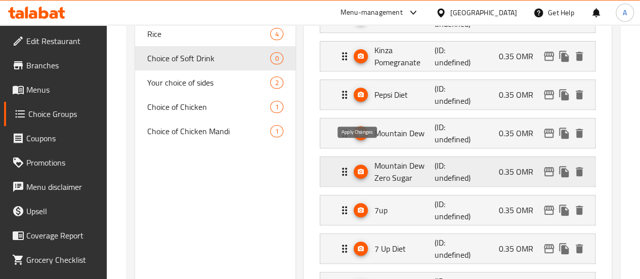
type input "0"
click at [490, 58] on div "Kinza Pomegranate (ID: undefined) 0.35 OMR" at bounding box center [460, 55] width 244 height 29
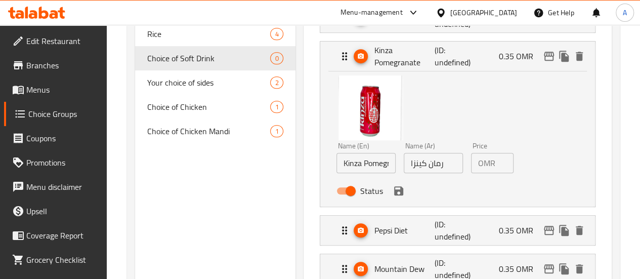
click at [499, 161] on input "0.35" at bounding box center [506, 163] width 14 height 20
type input "0"
click at [391, 197] on button "save" at bounding box center [398, 190] width 15 height 15
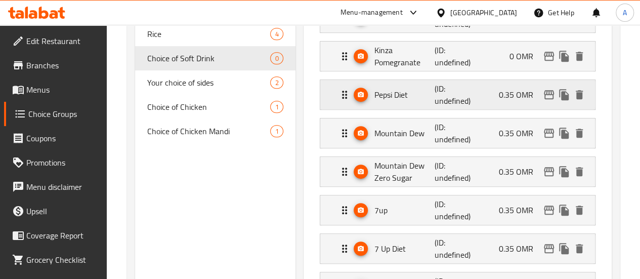
click at [476, 92] on div "Pepsi Diet (ID: undefined) 0.35 OMR" at bounding box center [460, 94] width 244 height 29
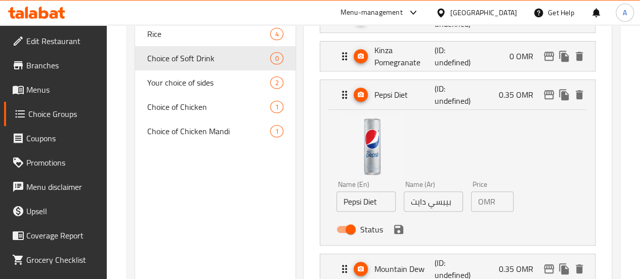
click at [477, 202] on div "OMR 0.35 Price" at bounding box center [492, 201] width 42 height 20
click at [480, 200] on div "OMR 0.35 Price" at bounding box center [492, 201] width 42 height 20
click at [481, 200] on div "OMR 0.35 Price" at bounding box center [492, 201] width 42 height 20
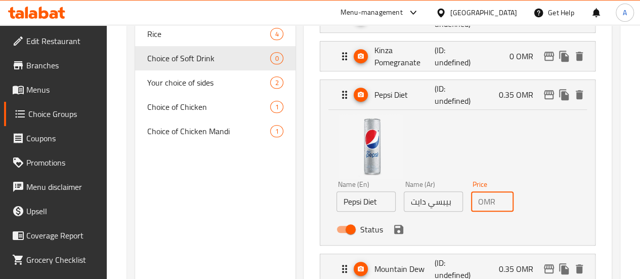
click at [499, 200] on input "0.35" at bounding box center [506, 201] width 14 height 20
drag, startPoint x: 358, startPoint y: 229, endPoint x: 438, endPoint y: 152, distance: 110.5
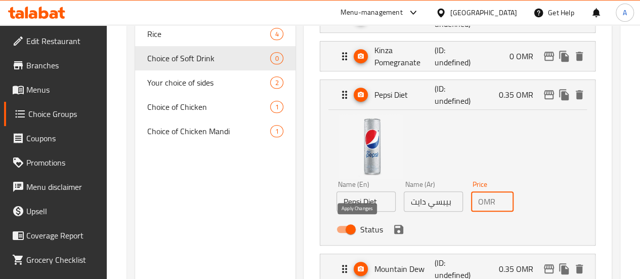
click at [394, 228] on icon "save" at bounding box center [398, 229] width 9 height 9
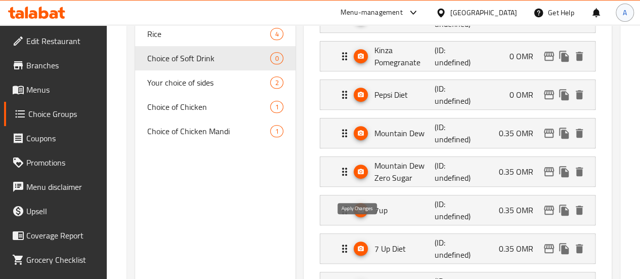
type input "0"
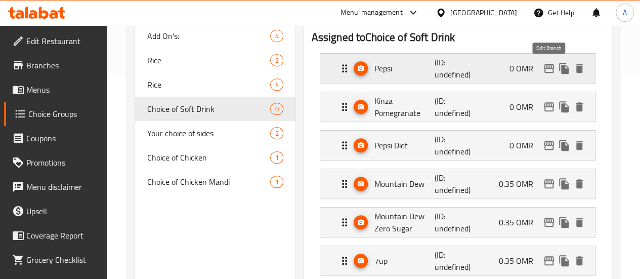
click at [546, 70] on icon "edit" at bounding box center [549, 68] width 12 height 12
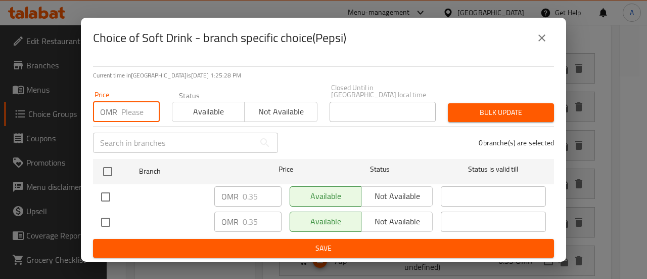
click at [138, 110] on input "number" at bounding box center [140, 112] width 38 height 20
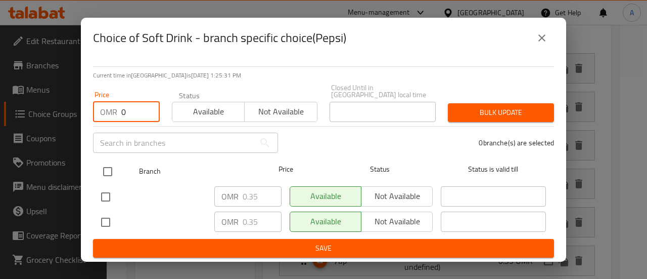
type input "0"
click at [109, 164] on input "checkbox" at bounding box center [107, 171] width 21 height 21
checkbox input "true"
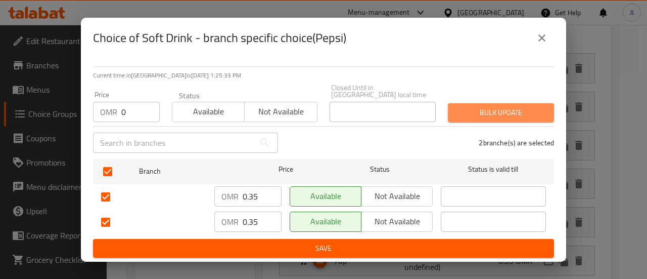
click at [521, 113] on span "Bulk update" at bounding box center [501, 112] width 90 height 13
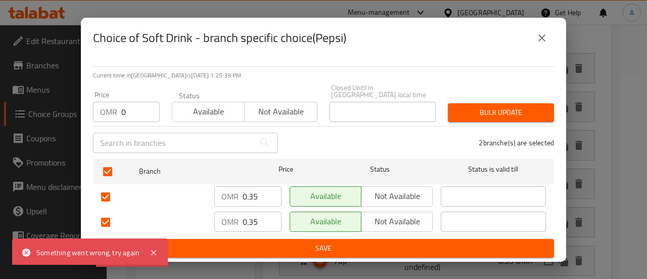
click at [518, 112] on span "Bulk update" at bounding box center [501, 112] width 90 height 13
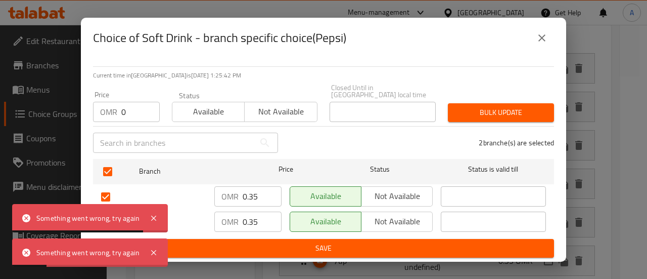
click at [546, 44] on icon "close" at bounding box center [542, 38] width 12 height 12
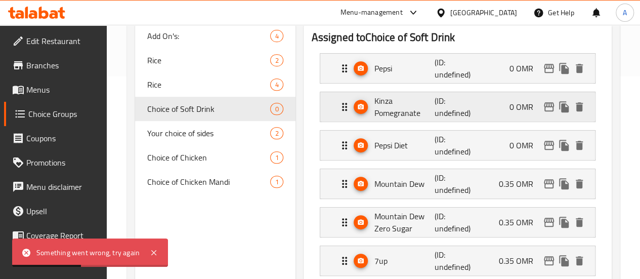
click at [552, 106] on icon "edit" at bounding box center [549, 106] width 10 height 9
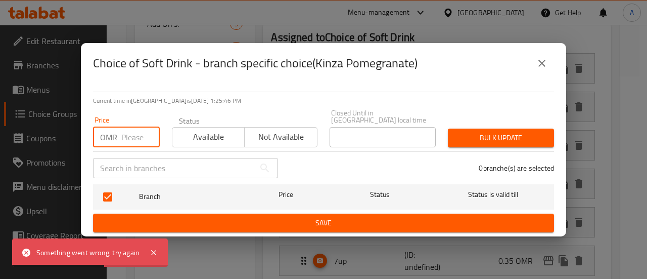
click at [139, 133] on input "number" at bounding box center [140, 137] width 38 height 20
click at [544, 69] on icon "close" at bounding box center [542, 63] width 12 height 12
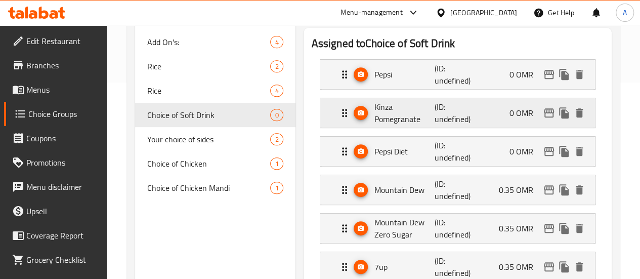
scroll to position [152, 0]
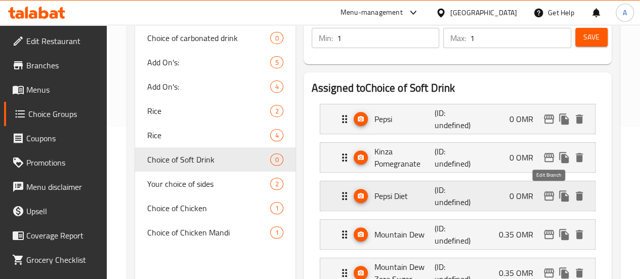
click at [548, 197] on icon "edit" at bounding box center [549, 196] width 12 height 12
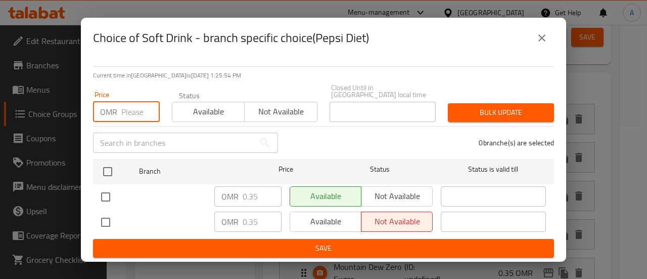
click at [138, 116] on input "number" at bounding box center [140, 112] width 38 height 20
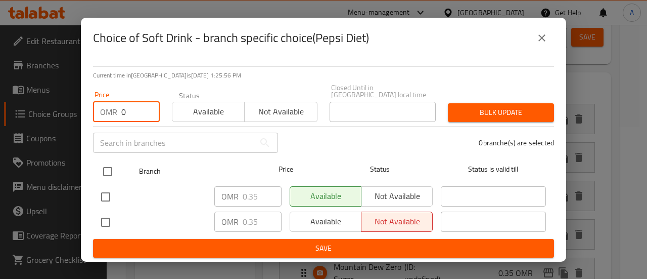
type input "0"
click at [106, 162] on input "checkbox" at bounding box center [107, 171] width 21 height 21
checkbox input "true"
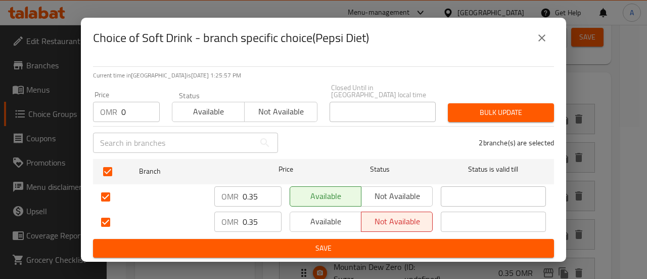
click at [514, 106] on span "Bulk update" at bounding box center [501, 112] width 90 height 13
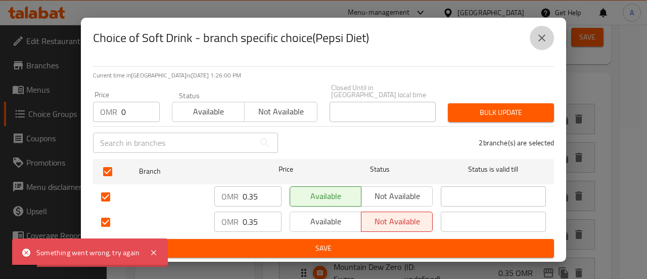
click at [543, 35] on icon "close" at bounding box center [542, 38] width 12 height 12
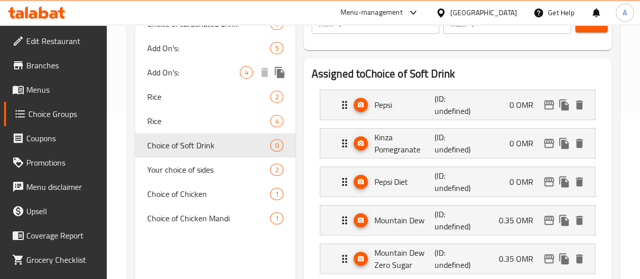
scroll to position [202, 0]
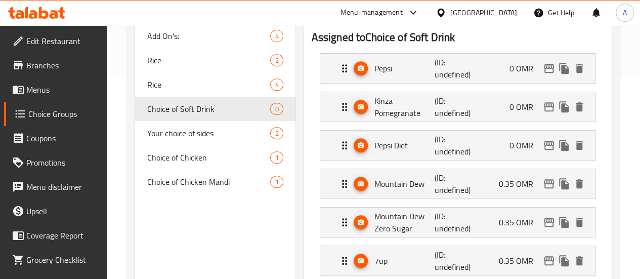
click at [51, 85] on span "Menus" at bounding box center [62, 89] width 72 height 12
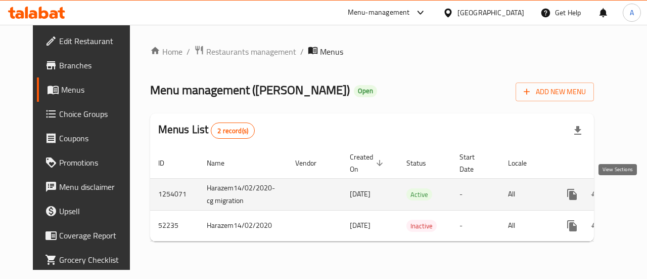
click at [639, 191] on icon "enhanced table" at bounding box center [645, 194] width 12 height 12
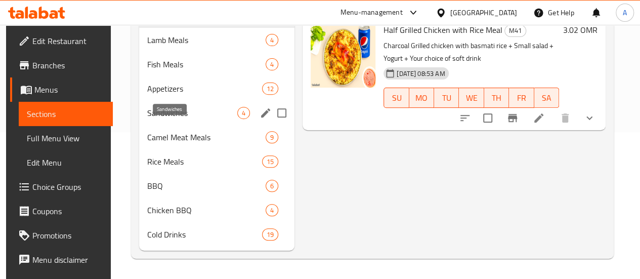
scroll to position [161, 0]
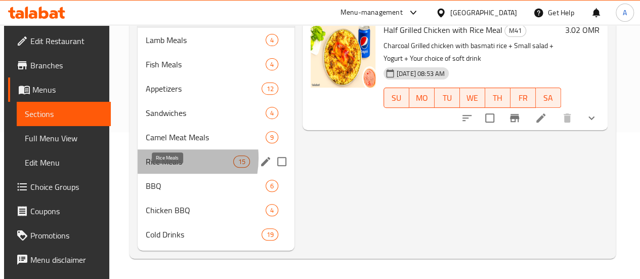
click at [162, 159] on span "Rice Meals" at bounding box center [189, 161] width 87 height 12
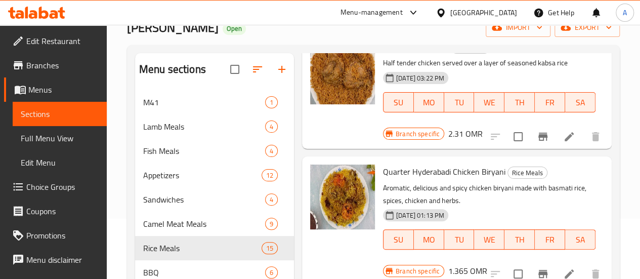
scroll to position [1416, 0]
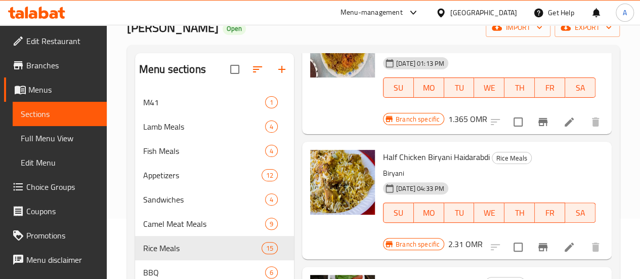
click at [383, 274] on span "Half Chicken Mandi With Rice" at bounding box center [433, 281] width 100 height 15
copy h6 "Half Chicken Mandi With Rice"
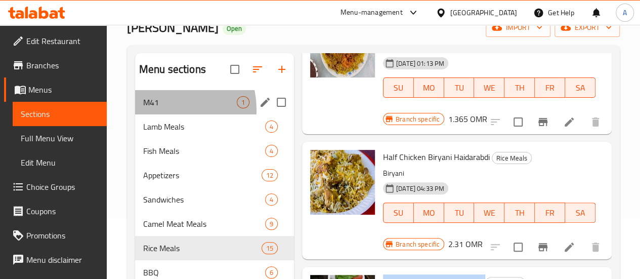
click at [168, 114] on div "M41 1" at bounding box center [214, 102] width 159 height 24
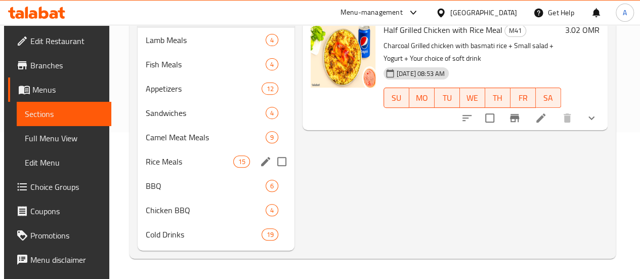
scroll to position [161, 0]
click at [150, 160] on span "Rice Meals" at bounding box center [189, 161] width 87 height 12
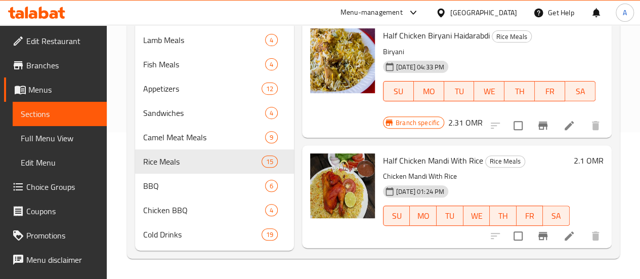
scroll to position [1476, 0]
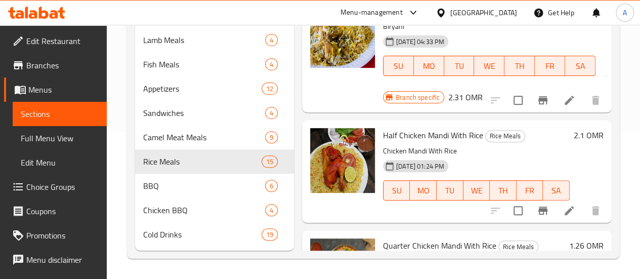
click at [383, 145] on p "Chicken Mandi With Rice" at bounding box center [476, 151] width 187 height 13
copy div "Chicken Mandi With Rice"
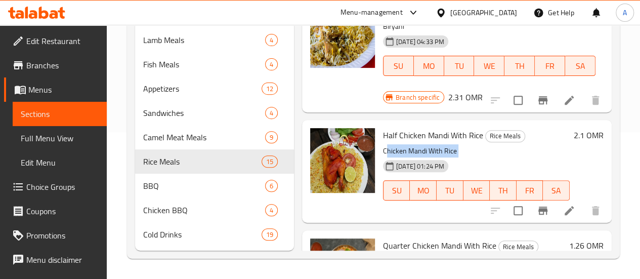
click at [379, 156] on div "07-11-2024 01:24 PM" at bounding box center [403, 166] width 49 height 20
click at [383, 145] on p "Chicken Mandi With Rice" at bounding box center [476, 151] width 187 height 13
copy div "Chicken Mandi With Rice"
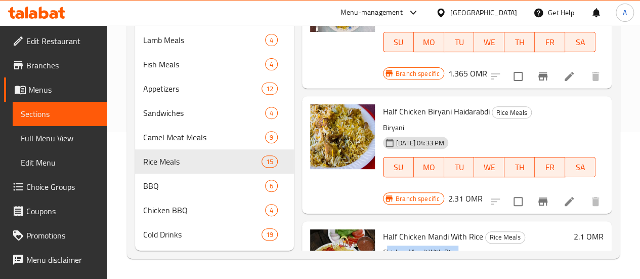
scroll to position [1426, 0]
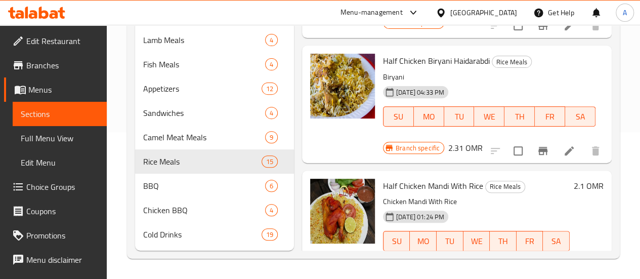
click at [561, 249] on div at bounding box center [545, 261] width 124 height 24
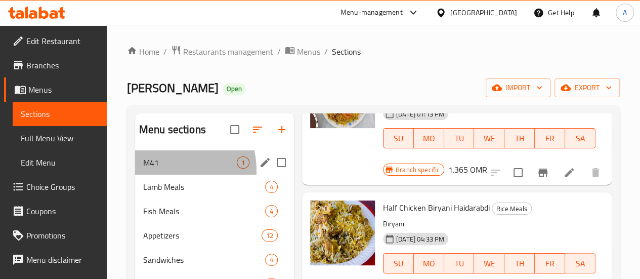
click at [154, 174] on div "M41 1" at bounding box center [214, 162] width 159 height 24
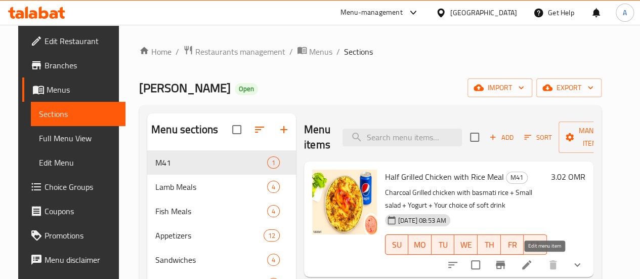
click at [541, 267] on li at bounding box center [526, 264] width 28 height 18
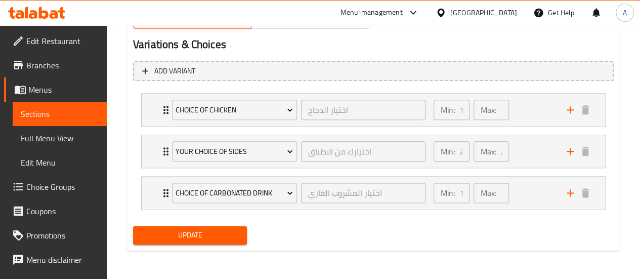
scroll to position [549, 0]
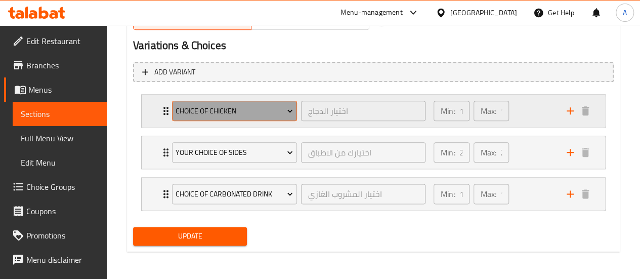
click at [261, 106] on span "Choice of Chicken" at bounding box center [233, 111] width 117 height 13
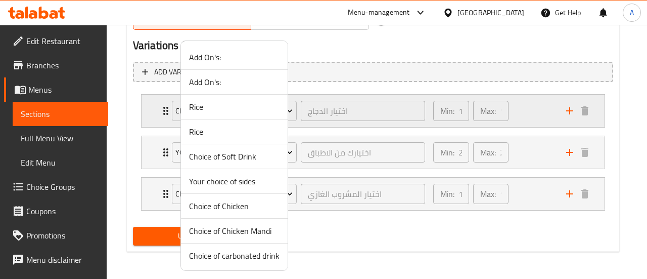
drag, startPoint x: 394, startPoint y: 30, endPoint x: 333, endPoint y: 102, distance: 94.3
click at [394, 30] on div at bounding box center [323, 139] width 647 height 279
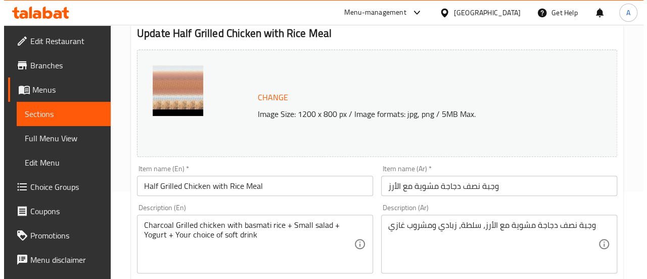
scroll to position [0, 0]
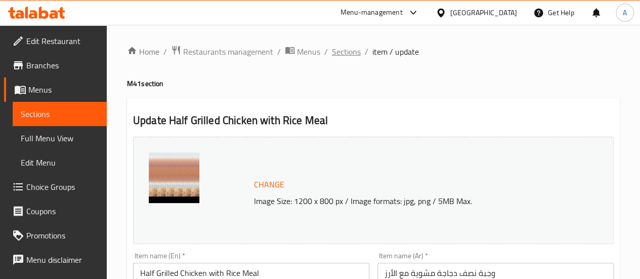
click at [355, 52] on span "Sections" at bounding box center [346, 52] width 29 height 12
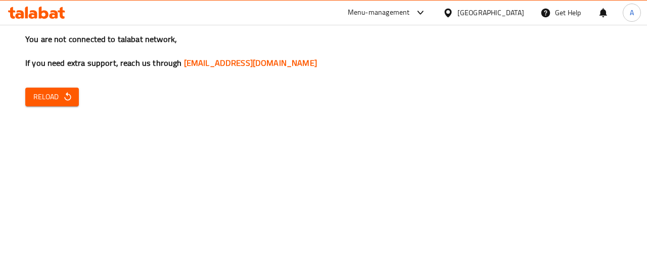
click at [31, 11] on icon at bounding box center [33, 14] width 9 height 9
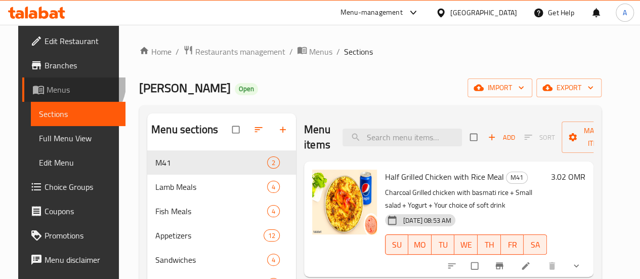
click at [55, 81] on link "Menus" at bounding box center [73, 89] width 103 height 24
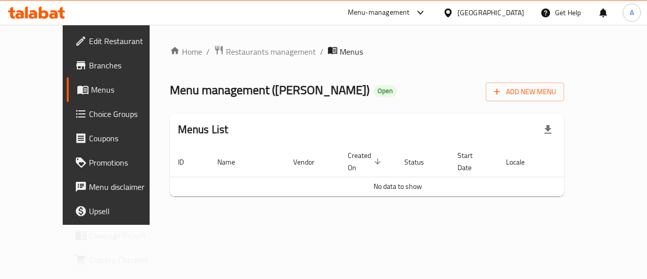
click at [419, 84] on div "Menu management ( [PERSON_NAME] ) Open Add New Menu" at bounding box center [367, 89] width 395 height 23
click at [240, 56] on span "Restaurants management" at bounding box center [271, 52] width 90 height 12
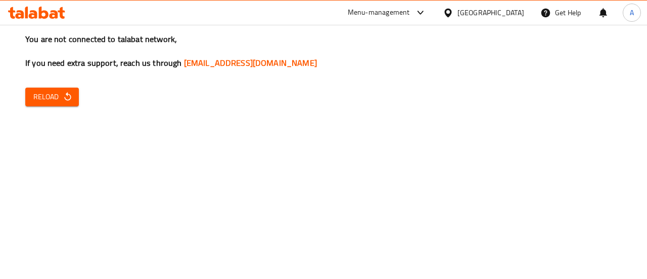
click at [58, 100] on span "Reload" at bounding box center [51, 97] width 37 height 13
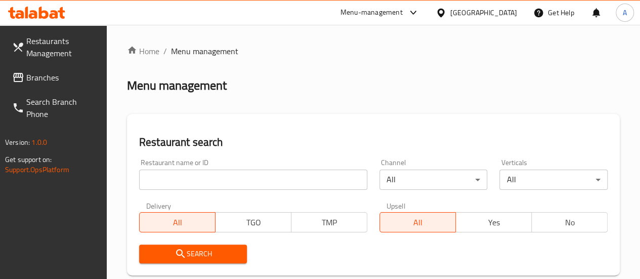
click at [178, 179] on input "search" at bounding box center [253, 179] width 228 height 20
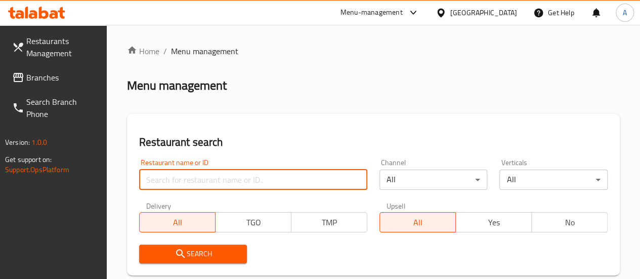
type input "rfc"
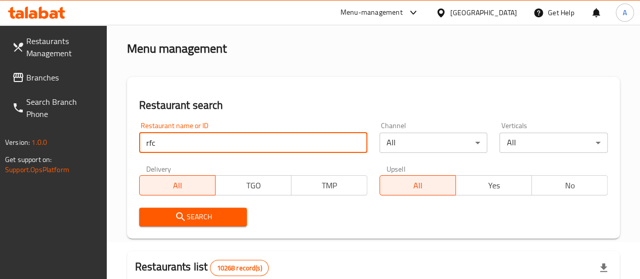
scroll to position [101, 0]
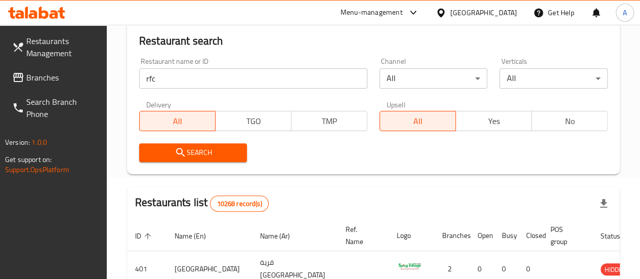
click at [219, 146] on span "Search" at bounding box center [193, 152] width 92 height 13
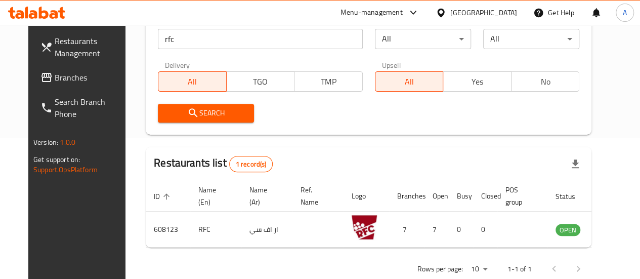
scroll to position [164, 0]
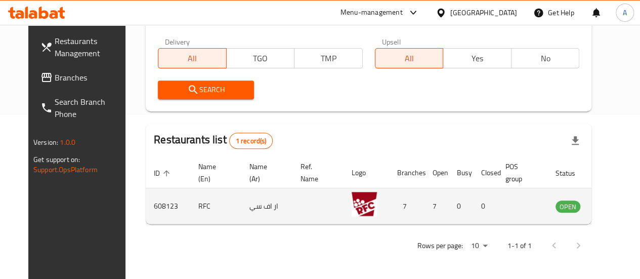
click at [600, 213] on td "enhanced table" at bounding box center [617, 206] width 35 height 36
click at [609, 207] on icon "enhanced table" at bounding box center [614, 206] width 11 height 9
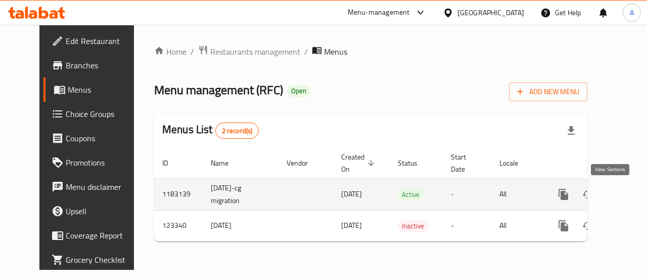
click at [631, 196] on icon "enhanced table" at bounding box center [637, 194] width 12 height 12
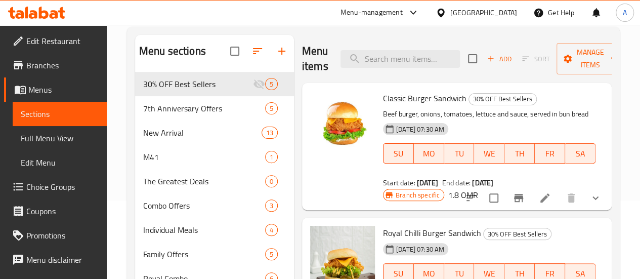
scroll to position [152, 0]
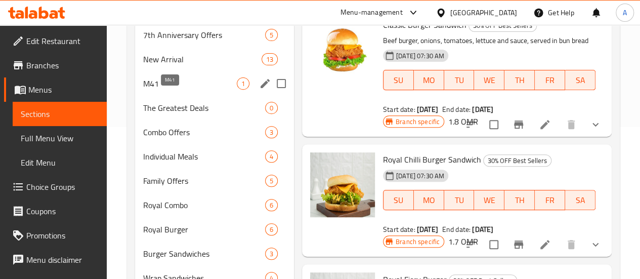
click at [178, 90] on span "M41" at bounding box center [190, 83] width 94 height 12
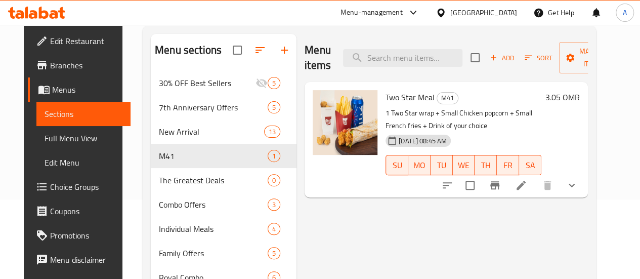
scroll to position [101, 0]
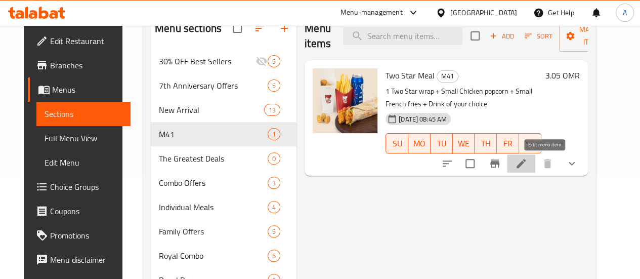
click at [527, 158] on icon at bounding box center [521, 163] width 12 height 12
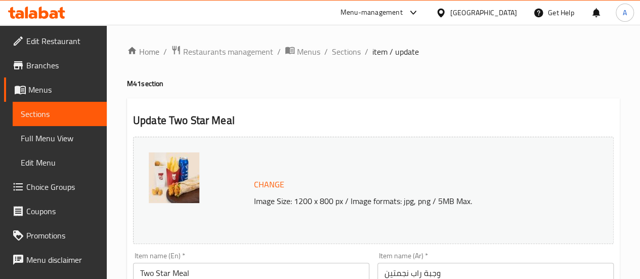
click at [61, 189] on span "Choice Groups" at bounding box center [62, 187] width 72 height 12
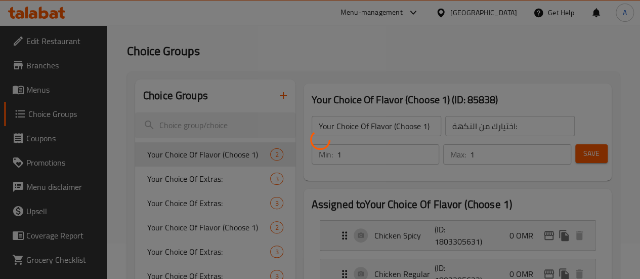
scroll to position [51, 0]
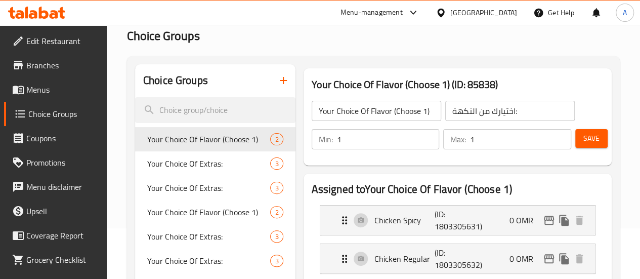
click at [271, 79] on button "button" at bounding box center [283, 80] width 24 height 24
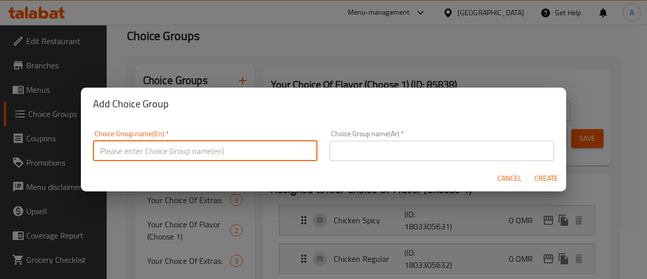
click at [203, 144] on input "text" at bounding box center [205, 151] width 225 height 20
type input "Choice of carbonated drink"
click at [201, 153] on input "Choice of carbonated drink" at bounding box center [205, 151] width 225 height 20
click at [202, 153] on input "Choice of carbonated drink" at bounding box center [205, 151] width 225 height 20
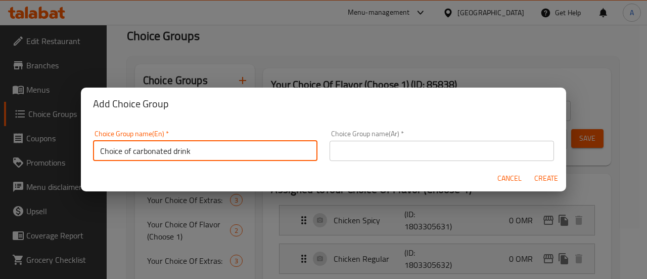
drag, startPoint x: 424, startPoint y: 147, endPoint x: 446, endPoint y: 154, distance: 22.7
click at [424, 147] on input "text" at bounding box center [442, 151] width 225 height 20
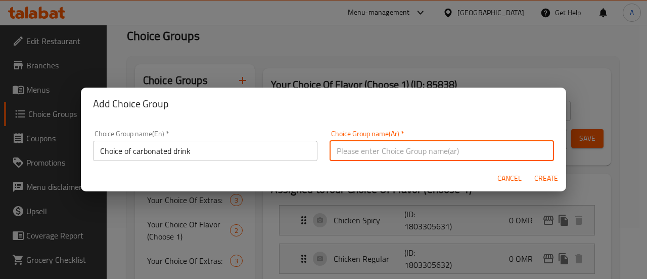
paste input "اختيار المشروب الغازي"
type input "اختيار المشروب الغازي"
drag, startPoint x: 553, startPoint y: 180, endPoint x: 547, endPoint y: 167, distance: 14.3
click at [552, 180] on span "Create" at bounding box center [546, 178] width 24 height 13
type input "Choice of carbonated drink"
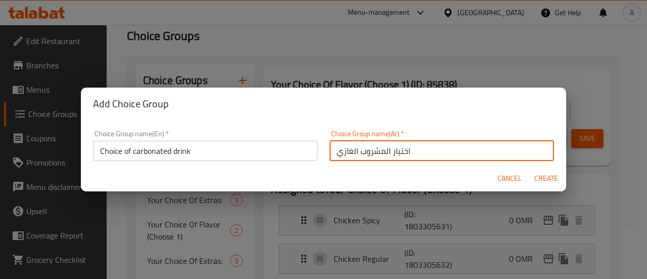
type input "اختيار المشروب الغازي"
type input "0"
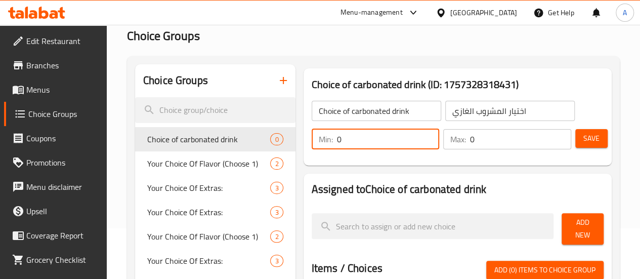
drag, startPoint x: 336, startPoint y: 146, endPoint x: 290, endPoint y: 137, distance: 46.4
click at [312, 137] on div "Min: 0 ​" at bounding box center [376, 139] width 128 height 20
type input "1"
click at [504, 143] on input "0" at bounding box center [520, 139] width 101 height 20
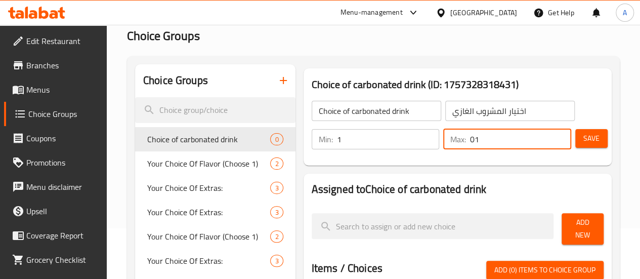
click at [504, 143] on input "01" at bounding box center [520, 139] width 101 height 20
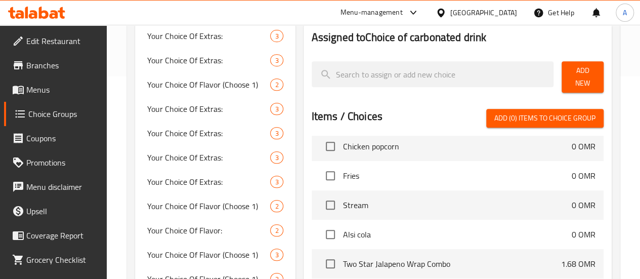
scroll to position [1568, 0]
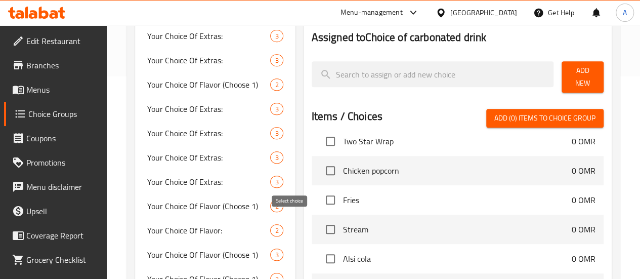
type input "1"
click at [320, 220] on input "checkbox" at bounding box center [330, 228] width 21 height 21
checkbox input "true"
click at [320, 254] on input "checkbox" at bounding box center [330, 258] width 21 height 21
checkbox input "true"
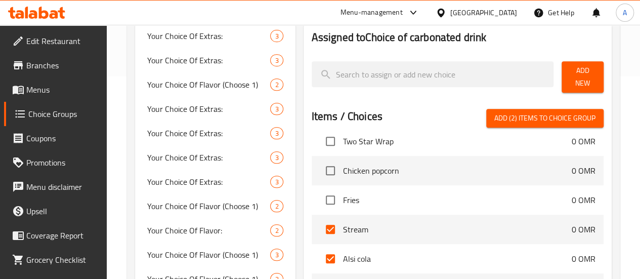
click at [523, 115] on span "Add (2) items to choice group" at bounding box center [544, 118] width 101 height 13
checkbox input "false"
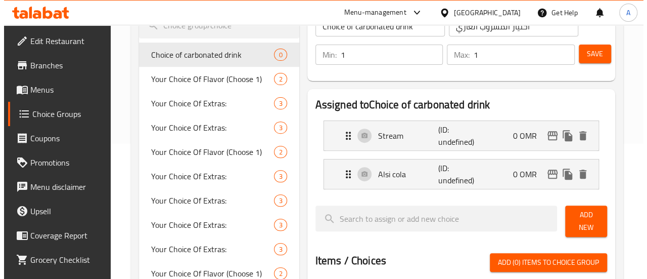
scroll to position [101, 0]
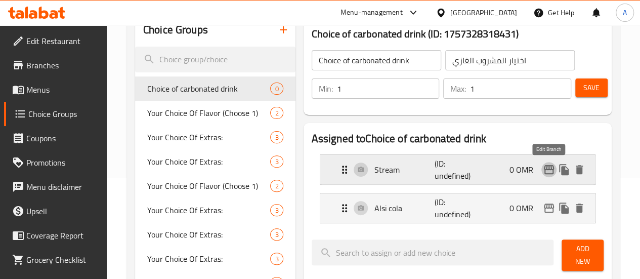
click at [549, 173] on icon "edit" at bounding box center [549, 169] width 10 height 9
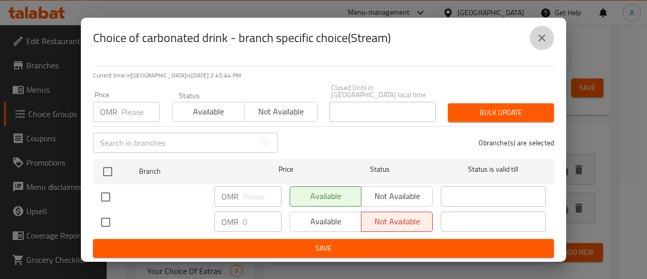
click at [553, 41] on button "close" at bounding box center [542, 38] width 24 height 24
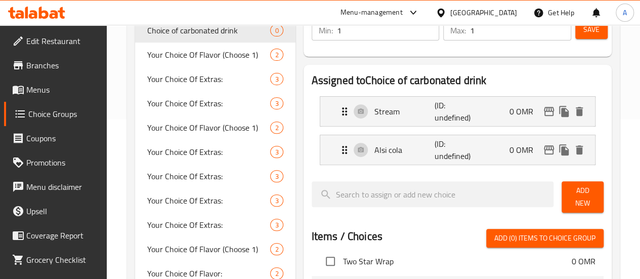
scroll to position [50, 0]
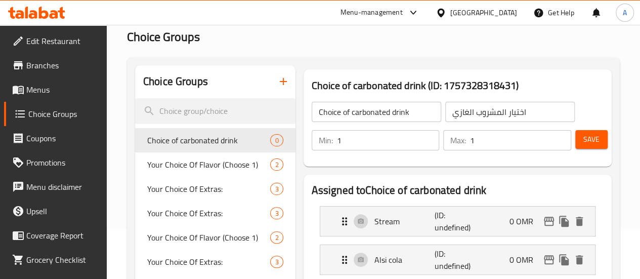
click at [586, 137] on span "Save" at bounding box center [591, 139] width 16 height 13
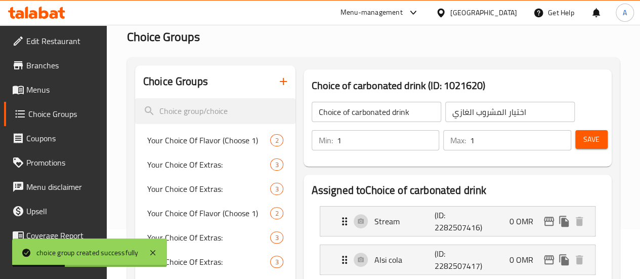
click at [35, 93] on span "Menus" at bounding box center [62, 89] width 72 height 12
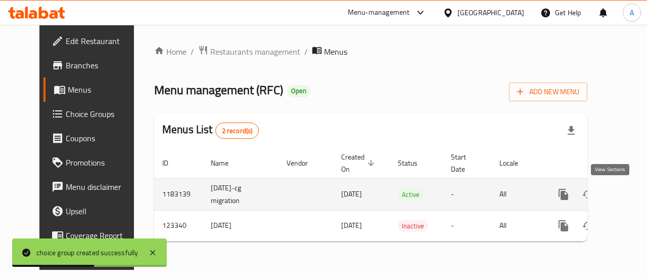
click at [625, 192] on link "enhanced table" at bounding box center [637, 194] width 24 height 24
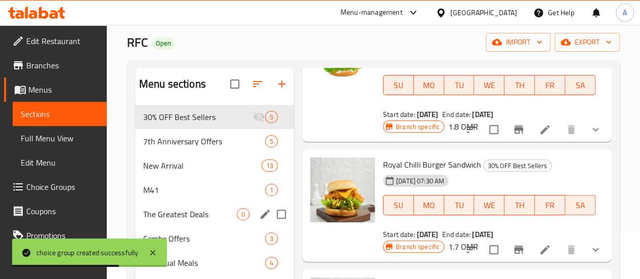
scroll to position [51, 0]
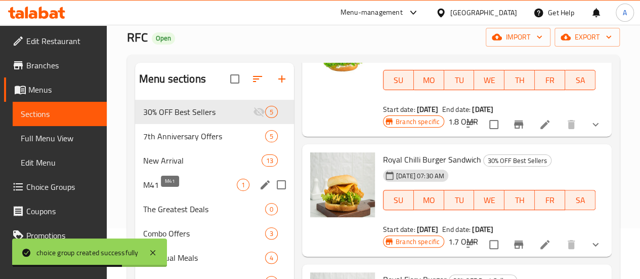
click at [187, 191] on span "M41" at bounding box center [190, 185] width 94 height 12
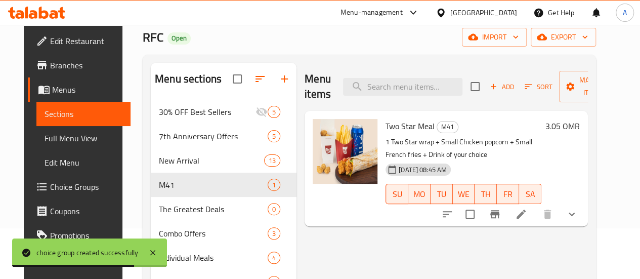
scroll to position [152, 0]
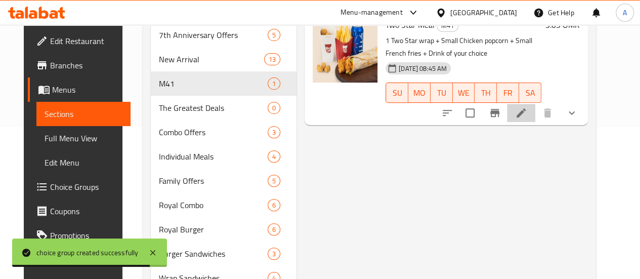
click at [535, 114] on li at bounding box center [521, 113] width 28 height 18
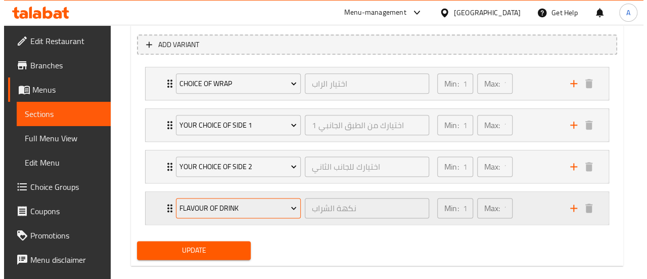
scroll to position [590, 0]
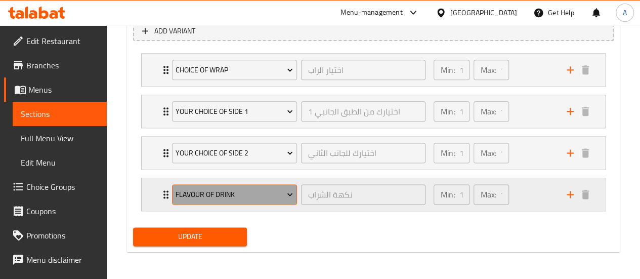
click at [260, 192] on span "Flavour of Drink" at bounding box center [233, 194] width 117 height 13
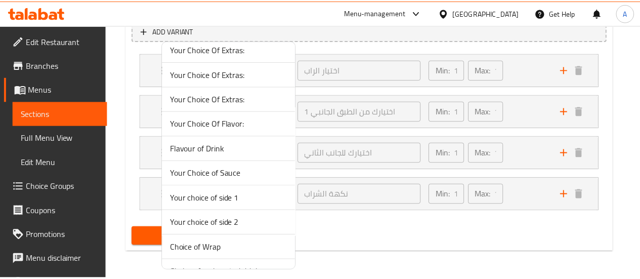
scroll to position [506, 0]
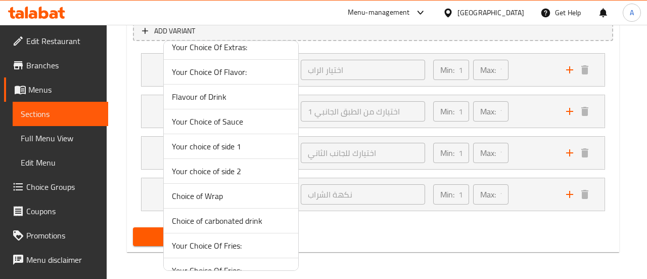
click at [208, 214] on span "Choice of carbonated drink" at bounding box center [231, 220] width 118 height 12
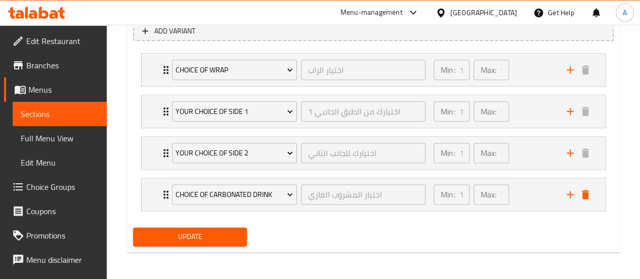
click at [184, 231] on span "Update" at bounding box center [190, 236] width 98 height 13
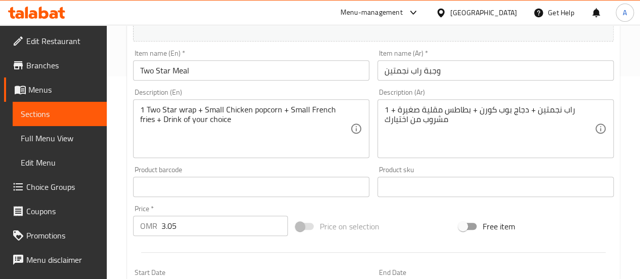
scroll to position [0, 0]
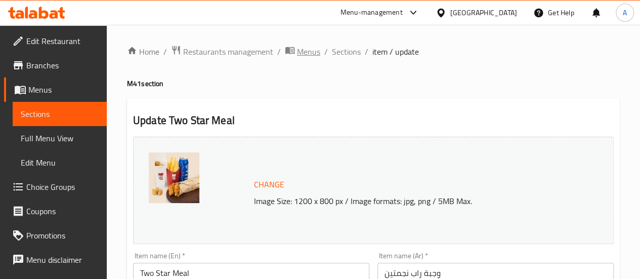
click at [312, 54] on span "Menus" at bounding box center [308, 52] width 23 height 12
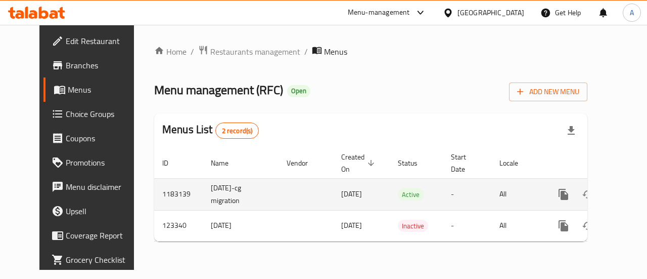
click at [631, 192] on icon "enhanced table" at bounding box center [637, 194] width 12 height 12
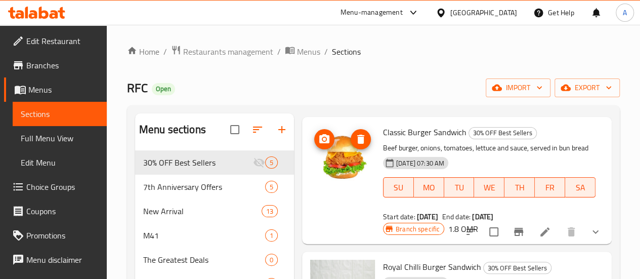
scroll to position [101, 0]
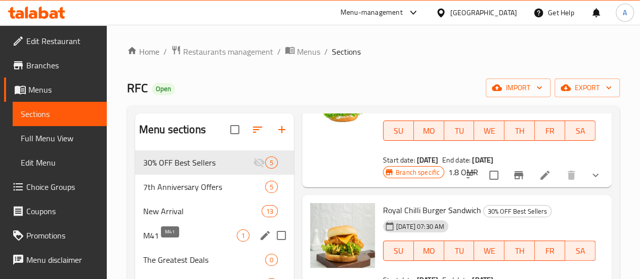
click at [173, 241] on span "M41" at bounding box center [190, 235] width 94 height 12
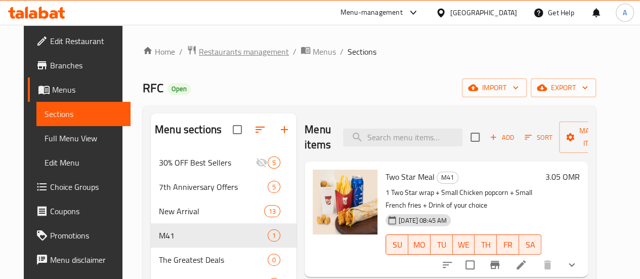
click at [260, 55] on span "Restaurants management" at bounding box center [244, 52] width 90 height 12
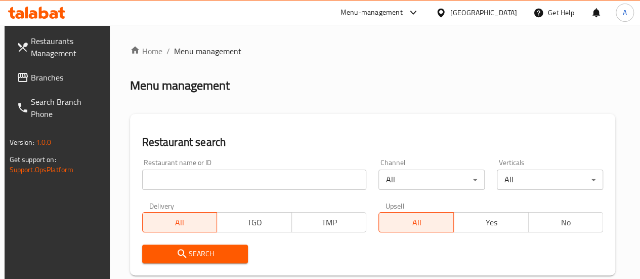
click at [187, 185] on input "search" at bounding box center [254, 179] width 225 height 20
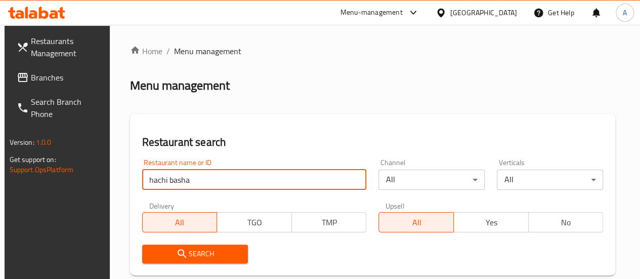
type input "hachi basha"
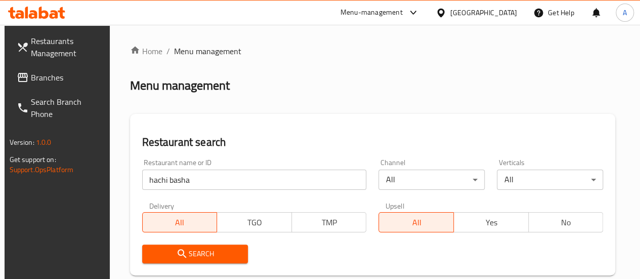
click at [162, 257] on span "Search" at bounding box center [195, 253] width 90 height 13
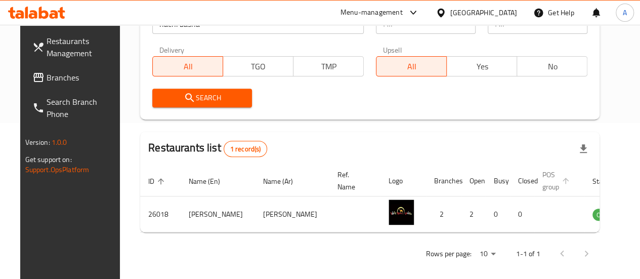
scroll to position [164, 0]
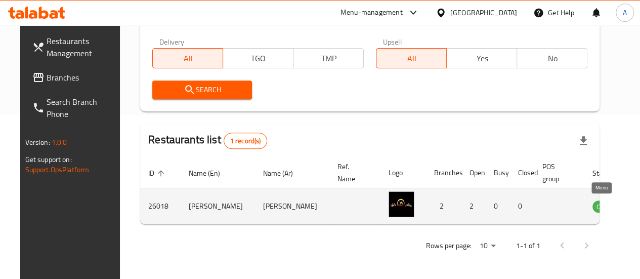
click at [639, 208] on icon "enhanced table" at bounding box center [651, 206] width 11 height 9
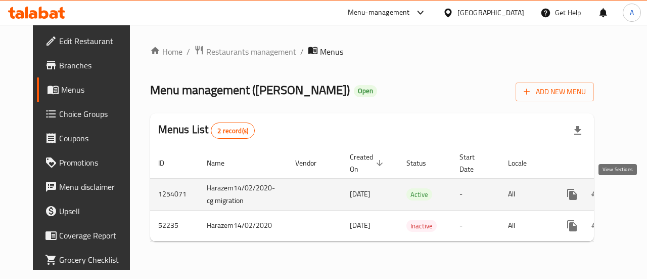
click at [639, 198] on icon "enhanced table" at bounding box center [645, 194] width 12 height 12
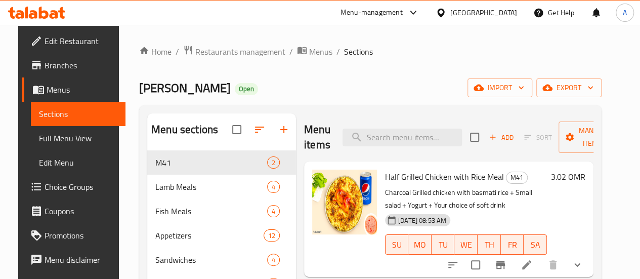
click at [387, 56] on ol "Home / Restaurants management / Menus / Sections" at bounding box center [370, 51] width 462 height 13
click at [408, 90] on div "Hachi Basha Open import export" at bounding box center [370, 87] width 462 height 19
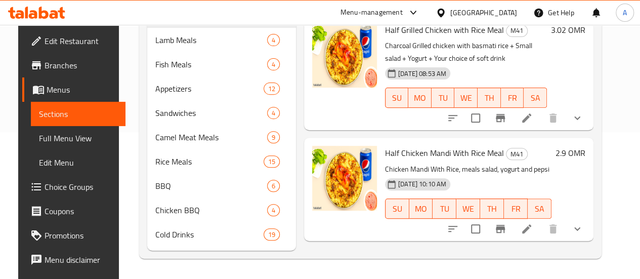
scroll to position [51, 0]
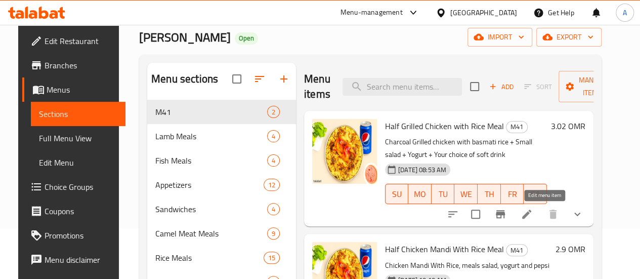
click at [533, 209] on icon at bounding box center [526, 214] width 12 height 12
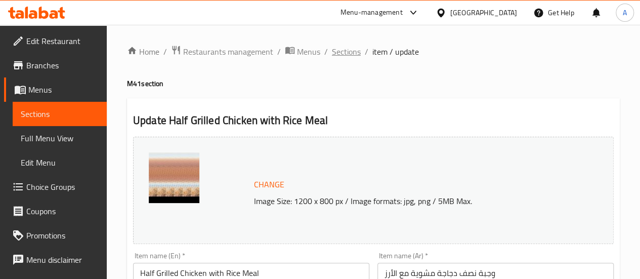
click at [342, 52] on span "Sections" at bounding box center [346, 52] width 29 height 12
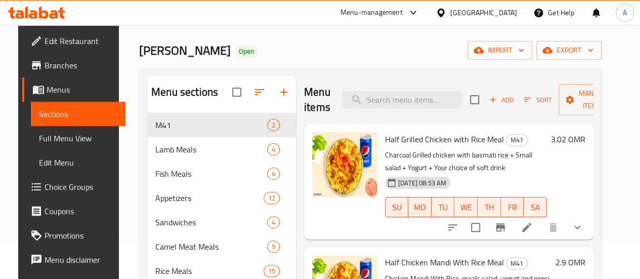
scroll to position [51, 0]
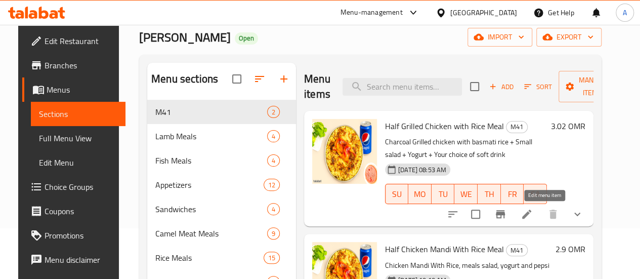
click at [533, 212] on icon at bounding box center [526, 214] width 12 height 12
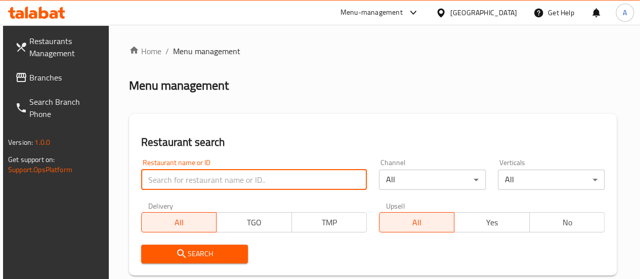
click at [196, 177] on input "search" at bounding box center [254, 179] width 226 height 20
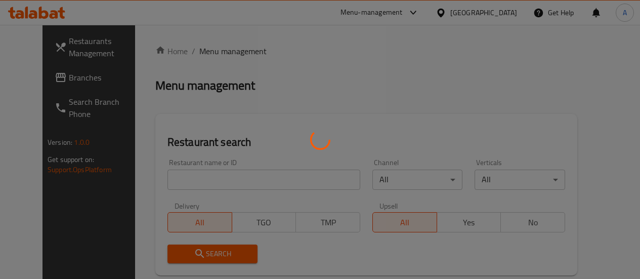
scroll to position [51, 0]
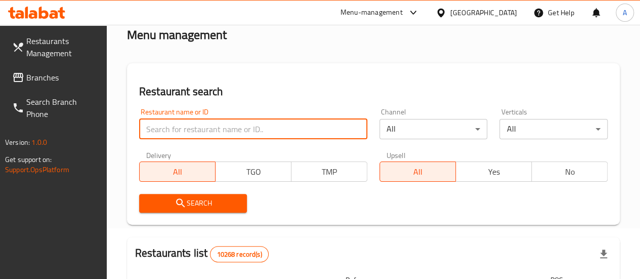
click at [165, 129] on input "search" at bounding box center [253, 129] width 228 height 20
type input "hachi basha"
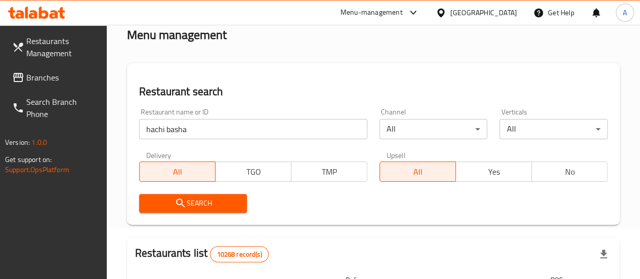
drag, startPoint x: 202, startPoint y: 202, endPoint x: 205, endPoint y: 206, distance: 5.5
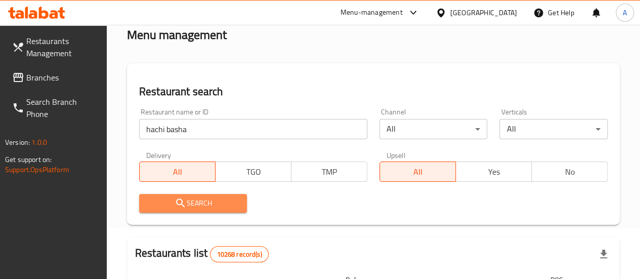
click at [208, 209] on button "Search" at bounding box center [193, 203] width 108 height 19
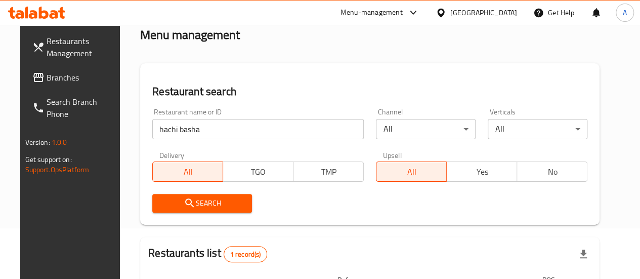
click at [199, 205] on span "Search" at bounding box center [201, 203] width 83 height 13
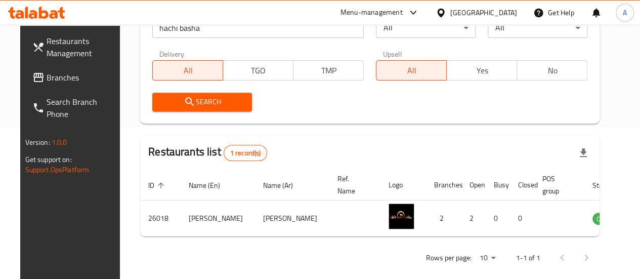
scroll to position [164, 0]
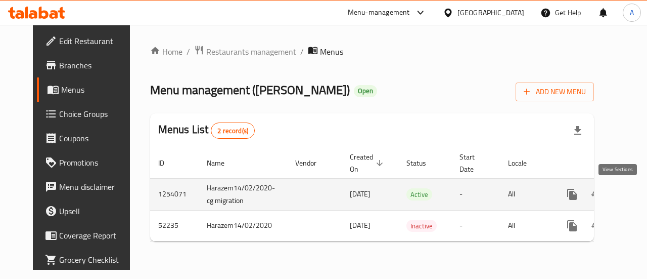
click at [639, 195] on icon "enhanced table" at bounding box center [645, 194] width 12 height 12
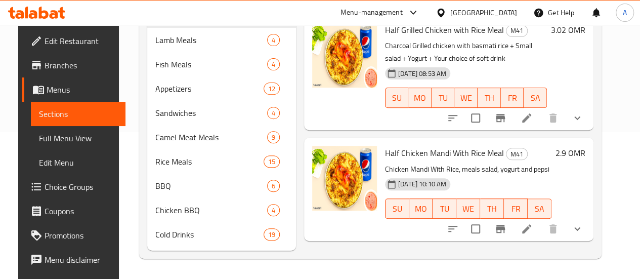
scroll to position [161, 0]
click at [533, 223] on icon at bounding box center [526, 229] width 12 height 12
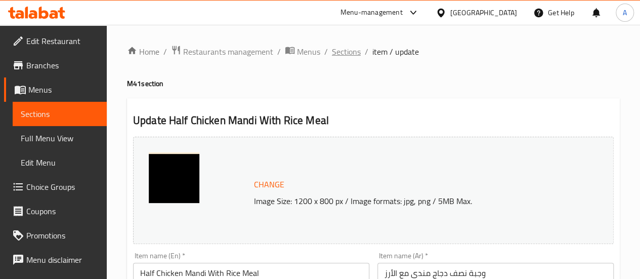
click at [346, 50] on span "Sections" at bounding box center [346, 52] width 29 height 12
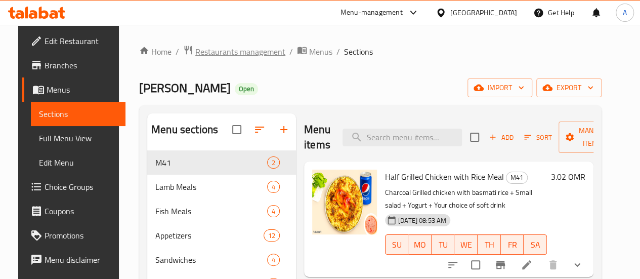
click at [233, 56] on span "Restaurants management" at bounding box center [240, 52] width 90 height 12
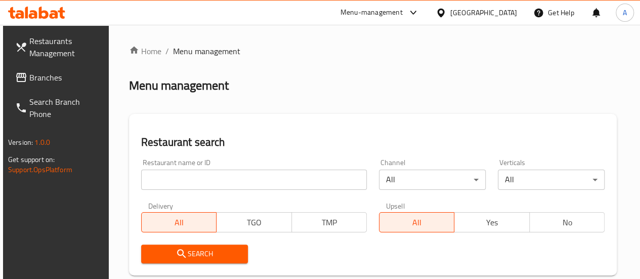
click at [202, 182] on input "search" at bounding box center [254, 179] width 226 height 20
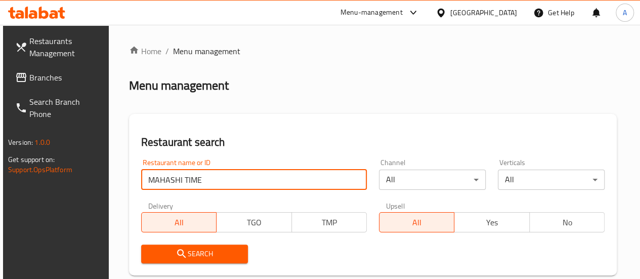
type input "MAHASHI TIME"
click button "Search" at bounding box center [194, 253] width 107 height 19
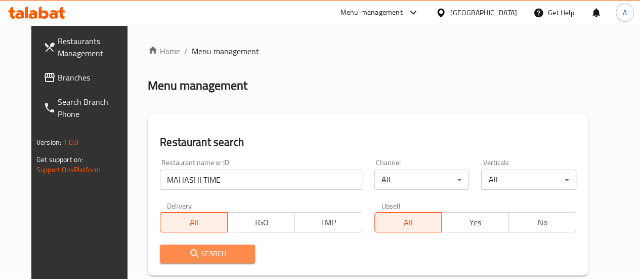
click at [223, 255] on span "Search" at bounding box center [207, 253] width 79 height 13
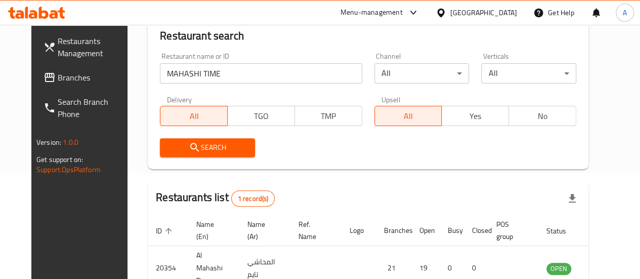
scroll to position [160, 0]
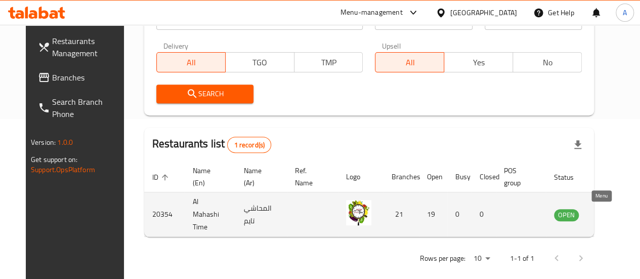
click at [607, 213] on icon "enhanced table" at bounding box center [612, 214] width 11 height 9
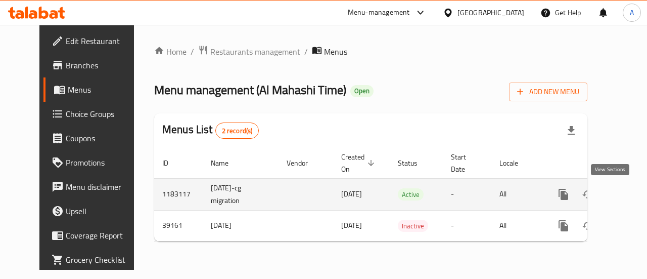
click at [631, 194] on icon "enhanced table" at bounding box center [637, 194] width 12 height 12
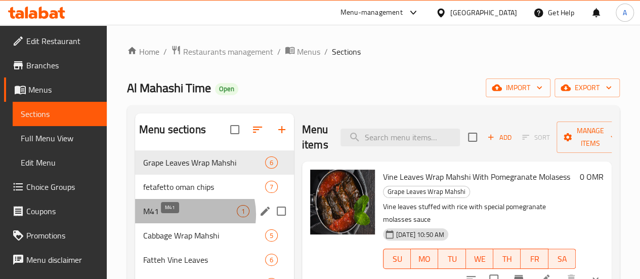
click at [182, 217] on span "M41" at bounding box center [190, 211] width 94 height 12
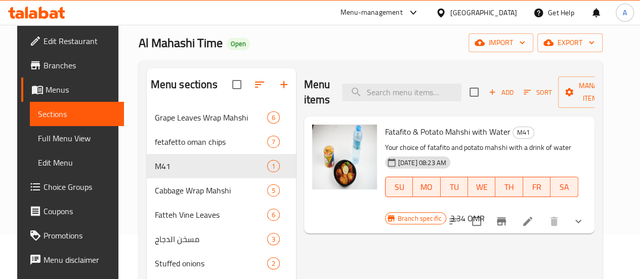
scroll to position [101, 0]
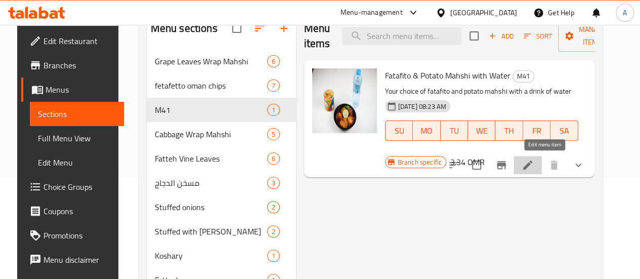
click at [534, 164] on icon at bounding box center [527, 165] width 12 height 12
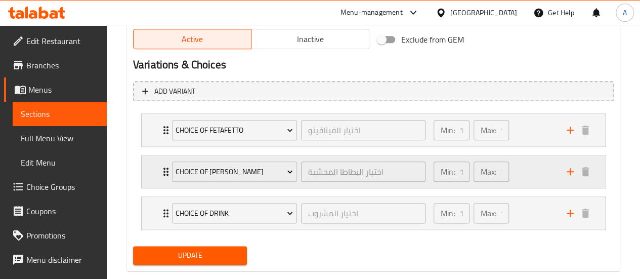
scroll to position [549, 0]
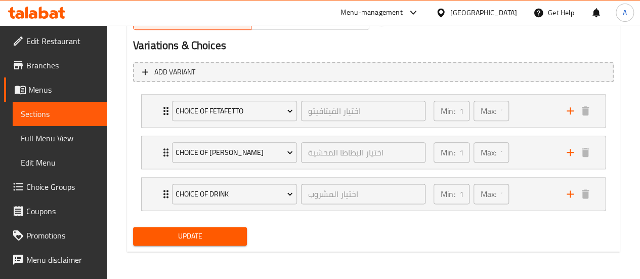
click at [43, 188] on span "Choice Groups" at bounding box center [62, 187] width 72 height 12
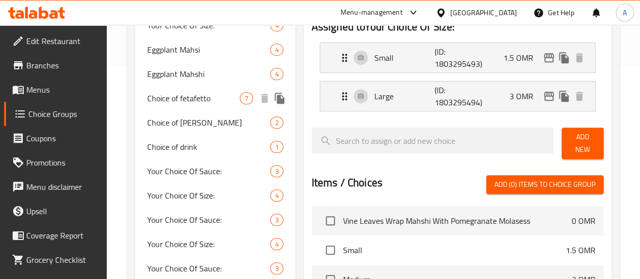
scroll to position [253, 0]
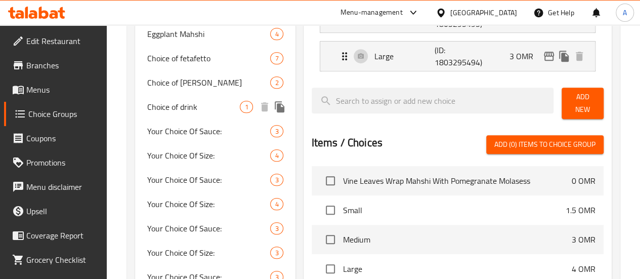
click at [175, 110] on span "Choice of drink" at bounding box center [193, 107] width 93 height 12
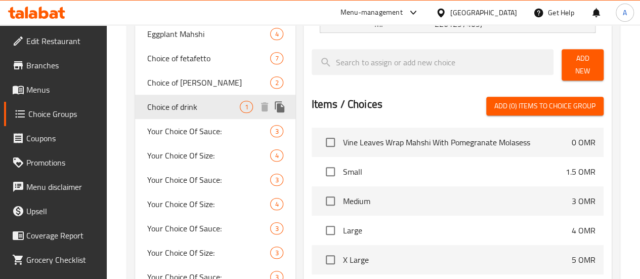
type input "Choice of drink"
type input "اختيار المشروب"
type input "1"
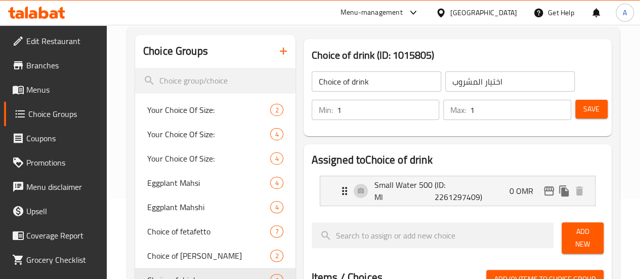
scroll to position [101, 0]
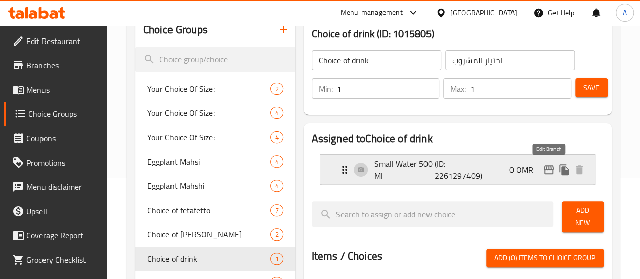
click at [549, 170] on icon "edit" at bounding box center [549, 169] width 12 height 12
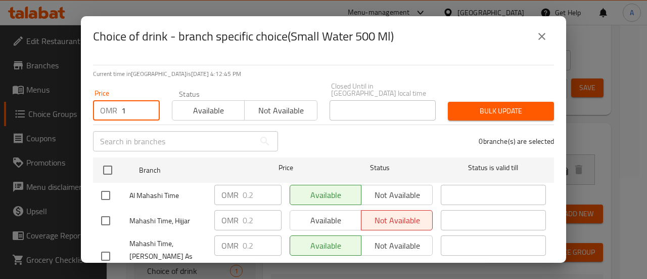
type input "1"
click at [146, 103] on input "1" at bounding box center [140, 110] width 38 height 20
click at [121, 109] on input "1" at bounding box center [140, 110] width 38 height 20
click at [134, 111] on input "1" at bounding box center [140, 110] width 38 height 20
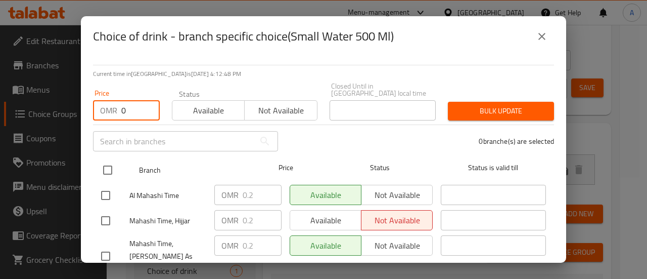
type input "0"
click at [104, 167] on input "checkbox" at bounding box center [107, 169] width 21 height 21
checkbox input "true"
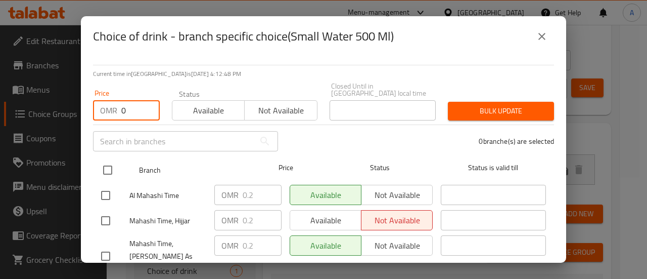
checkbox input "true"
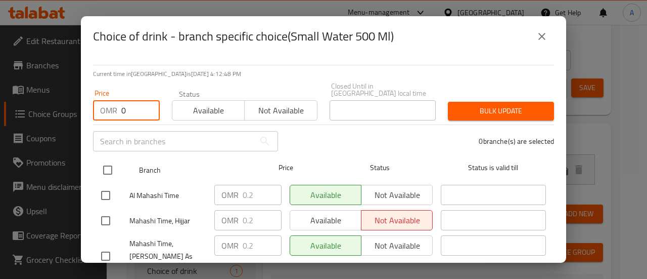
checkbox input "true"
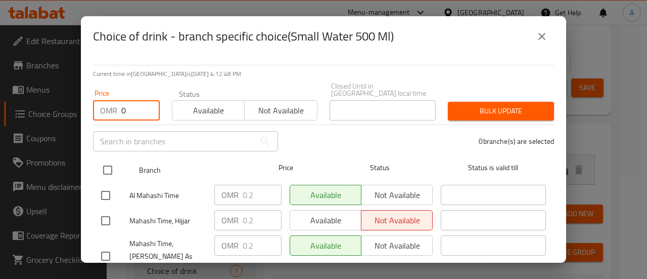
checkbox input "true"
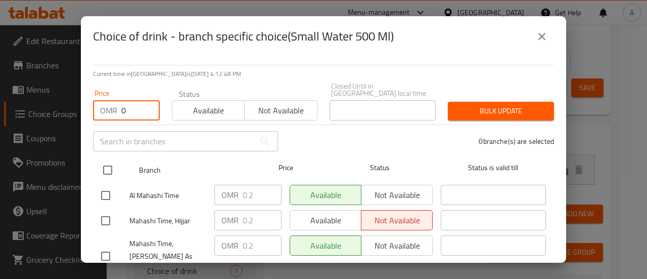
checkbox input "true"
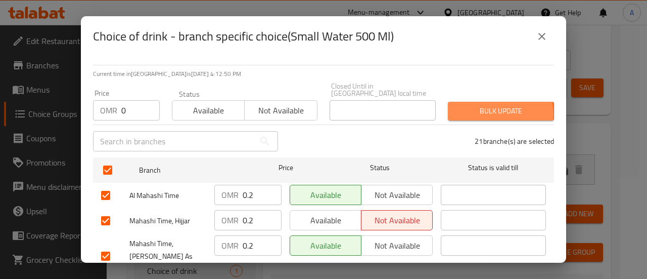
click at [472, 107] on span "Bulk update" at bounding box center [501, 111] width 90 height 13
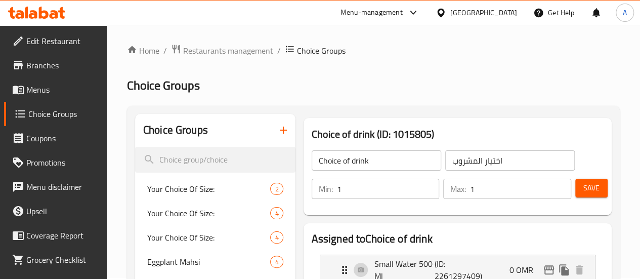
scroll to position [0, 0]
